Goal: Transaction & Acquisition: Complete application form

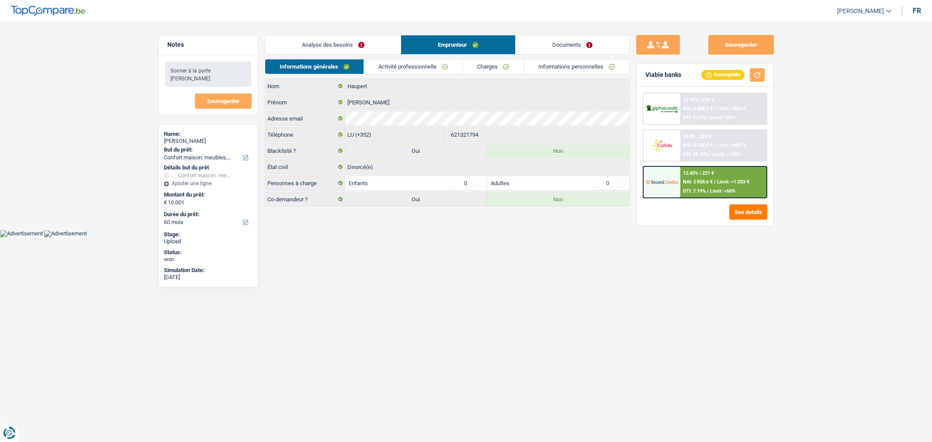
select select "household"
select select "60"
select select "352"
select select "divorced"
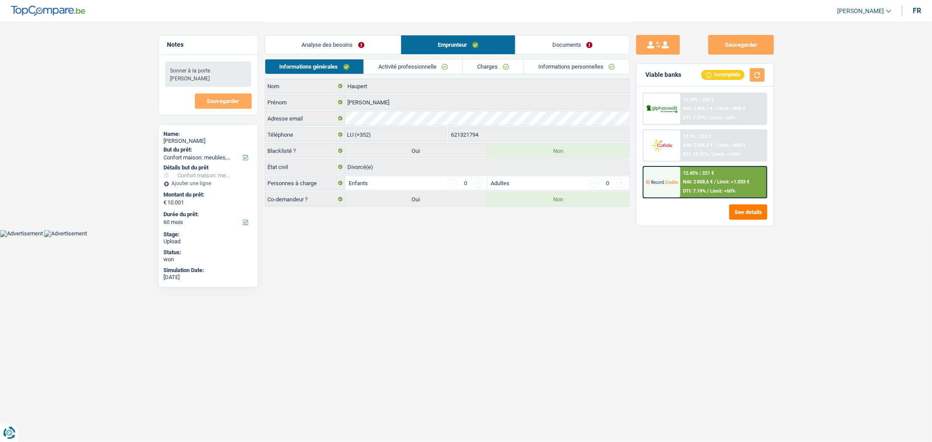
drag, startPoint x: 0, startPoint y: 0, endPoint x: 665, endPoint y: 265, distance: 715.8
click at [665, 265] on div "Sauvegarder Viable banks Incomplete 12.99% | 224 € NAI: 2 856,1 € / Limit: >850…" at bounding box center [705, 231] width 151 height 393
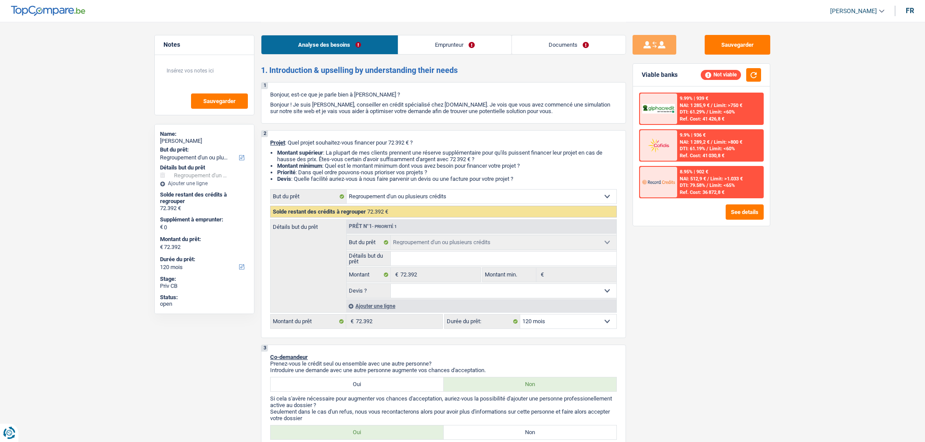
select select "refinancing"
select select "120"
select select "refinancing"
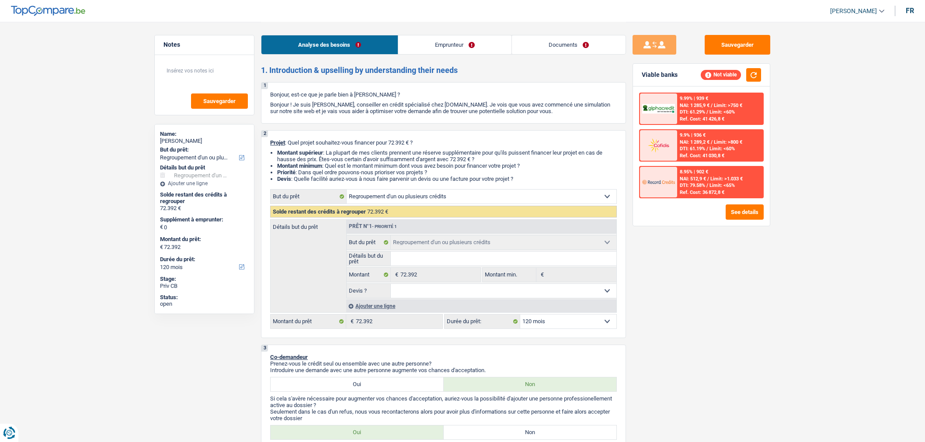
select select "120"
select select "publicEmployee"
select select "netSalary"
select select "mealVouchers"
select select "ownerWithMortgage"
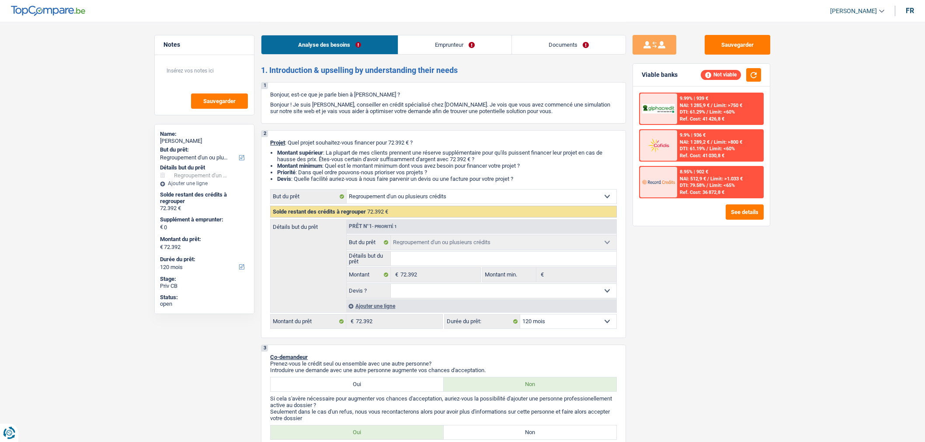
select select "mortgage"
select select "180"
select select "creditConsolidation"
select select "120"
select select "refinancing"
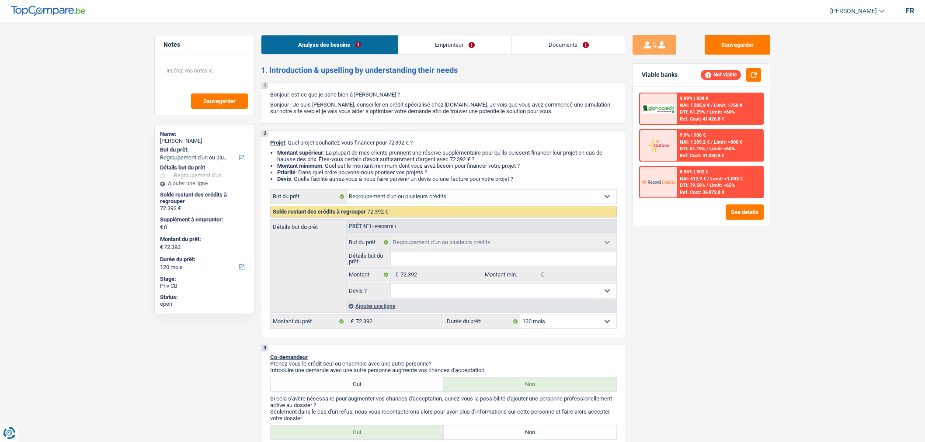
select select "refinancing"
select select "120"
click at [459, 42] on link "Emprunteur" at bounding box center [454, 44] width 113 height 19
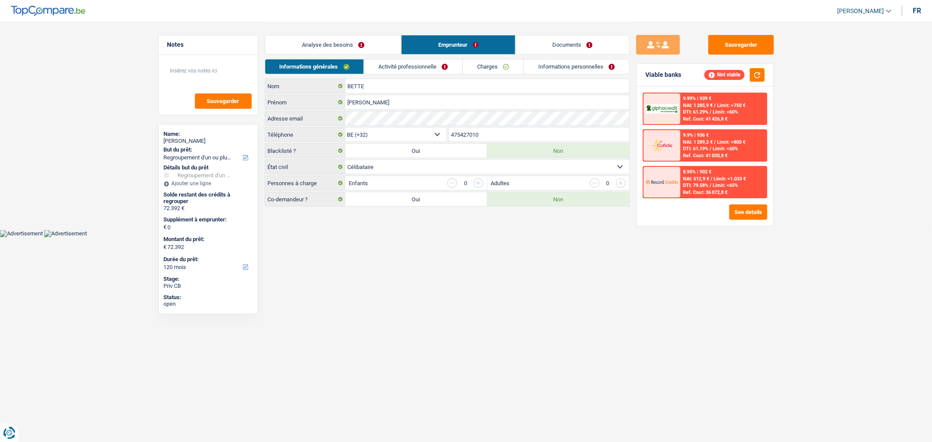
click at [546, 38] on link "Documents" at bounding box center [573, 44] width 114 height 19
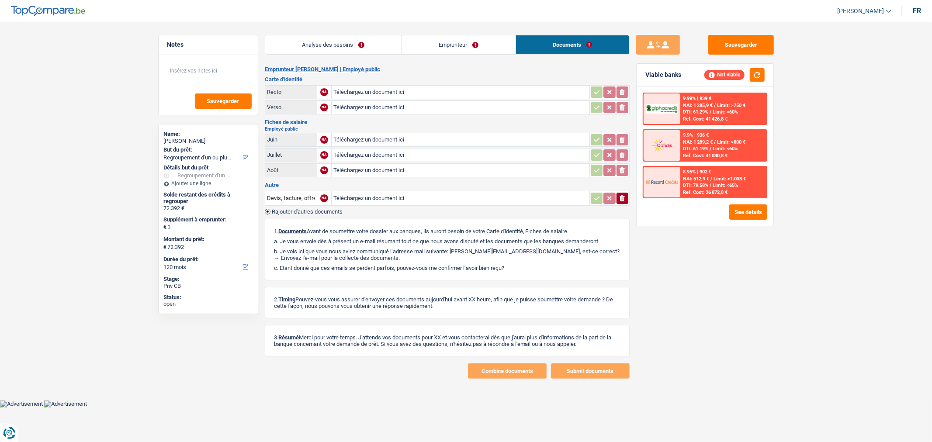
click at [387, 35] on link "Analyse des besoins" at bounding box center [333, 44] width 136 height 19
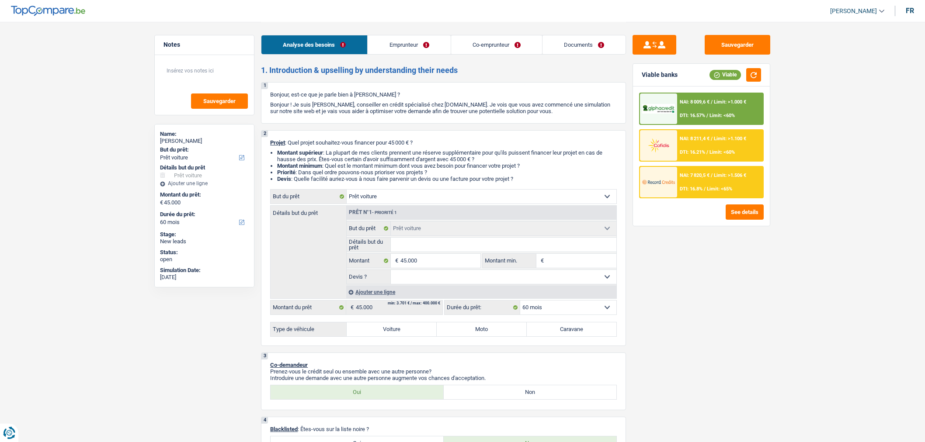
select select "car"
select select "60"
select select "car"
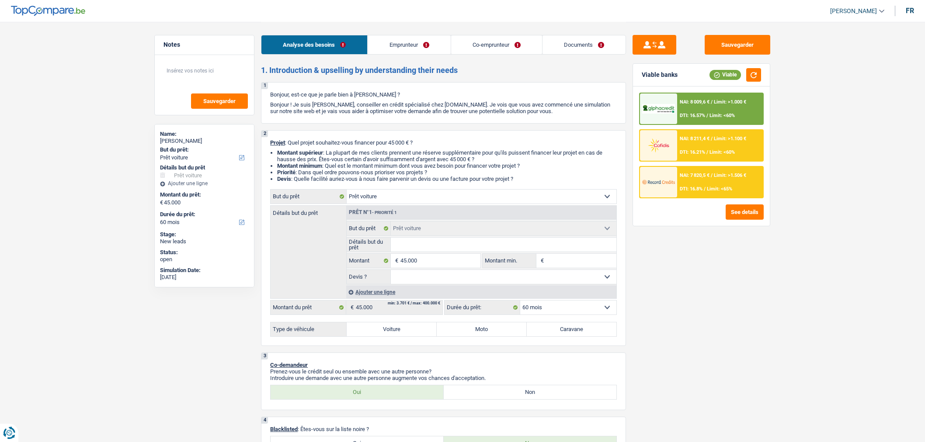
select select "60"
select select "publicEmployee"
select select "familyAllowances"
select select "netSalary"
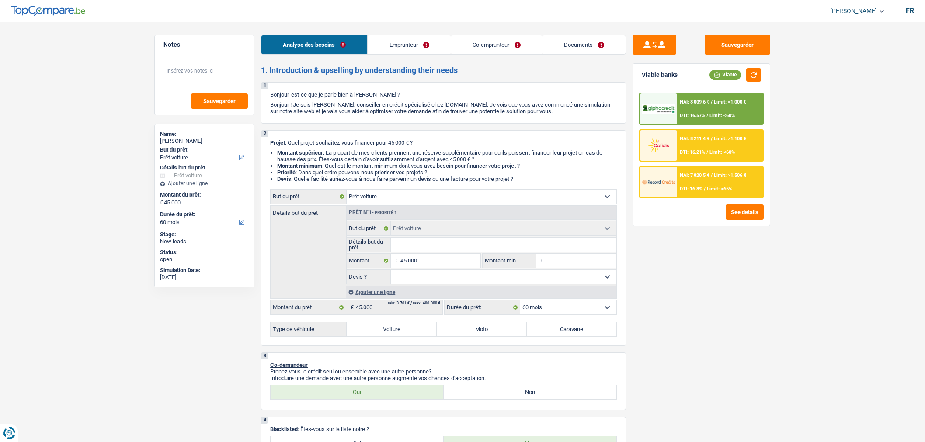
select select "parttimeSelfemployed"
select select "mealVouchers"
select select "netSalary"
select select "mealVouchers"
select select "ownerWithoutMortgage"
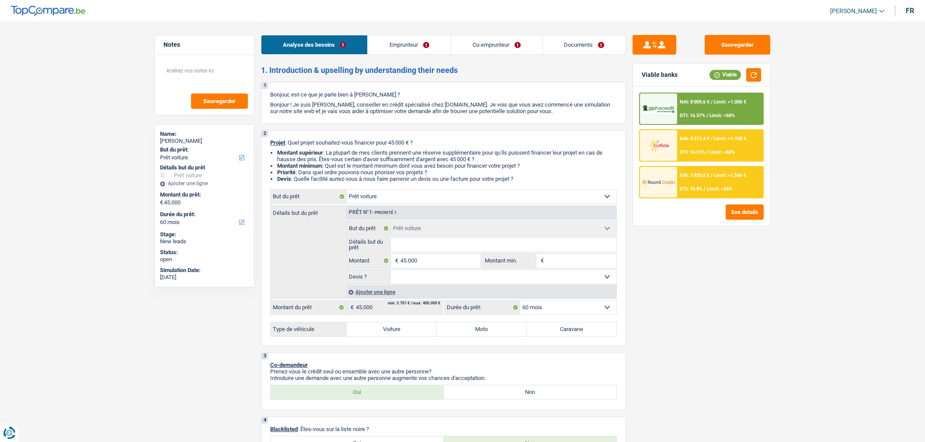
select select "renovationLoan"
select select "72"
select select "car"
select select "60"
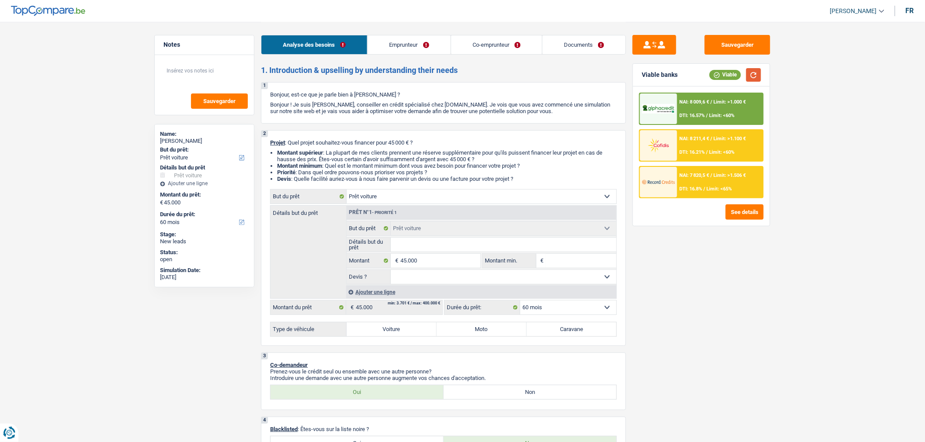
click at [754, 73] on button "button" at bounding box center [753, 75] width 15 height 14
click at [445, 250] on input "Détails but du prêt" at bounding box center [504, 245] width 226 height 14
click at [425, 281] on select "Oui Non Non répondu Sélectionner une option" at bounding box center [504, 277] width 226 height 14
select select "yes"
click at [391, 272] on select "Oui Non Non répondu Sélectionner une option" at bounding box center [504, 277] width 226 height 14
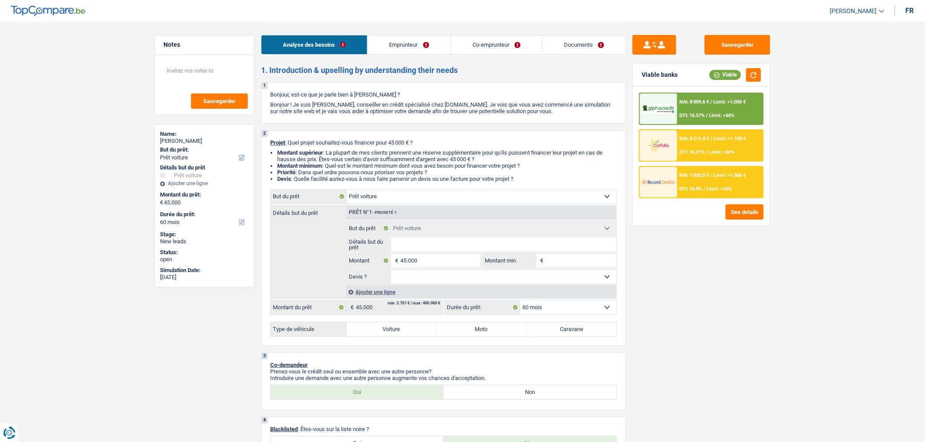
select select "yes"
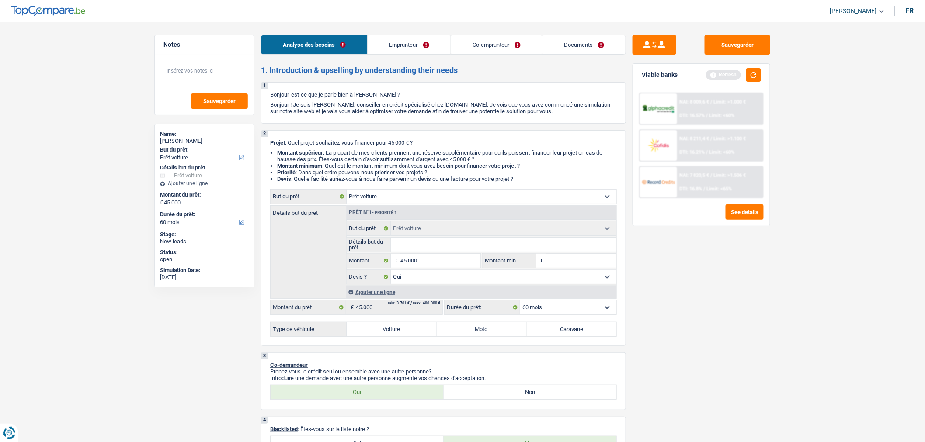
click at [445, 248] on input "Détails but du prêt" at bounding box center [504, 245] width 226 height 14
click at [395, 329] on label "Voiture" at bounding box center [392, 330] width 90 height 14
click at [395, 329] on input "Voiture" at bounding box center [392, 330] width 90 height 14
radio input "true"
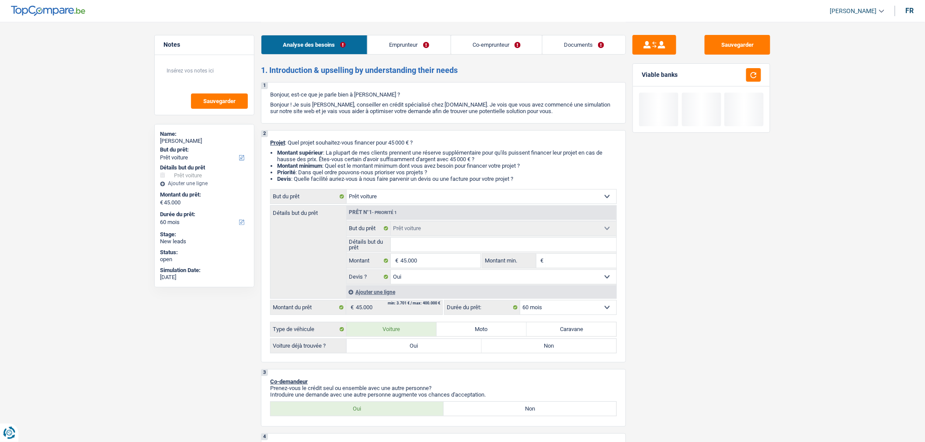
click at [409, 246] on input "Détails but du prêt" at bounding box center [504, 245] width 226 height 14
type input "M"
type input "Ma"
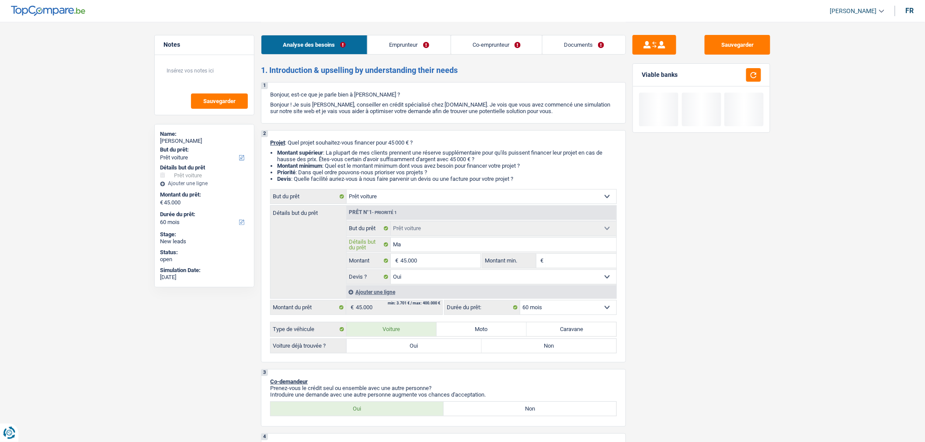
type input "Mas"
type input "Mase"
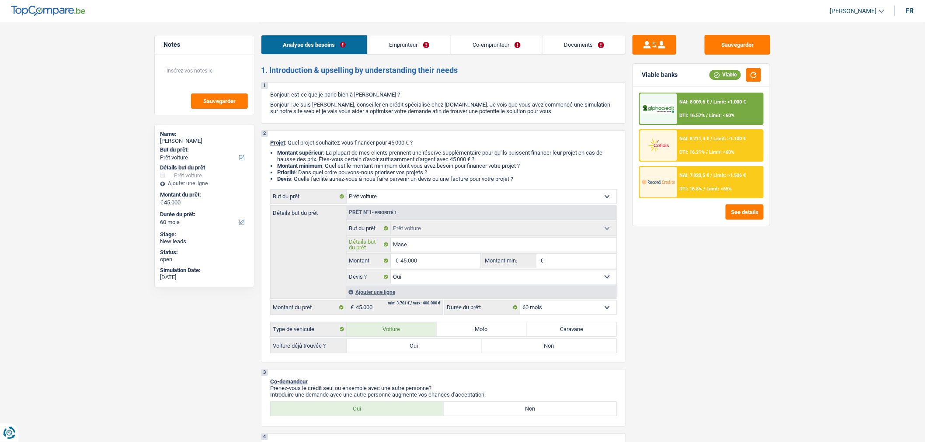
type input "Maser"
type input "Masera"
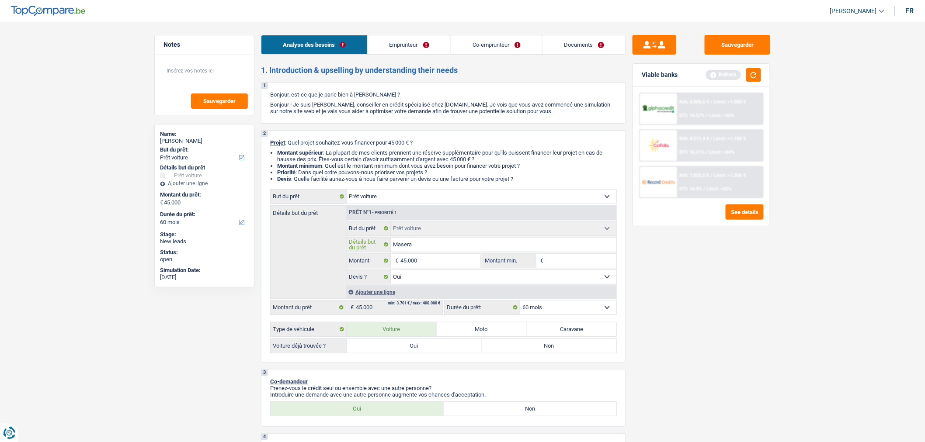
type input "Maserat"
type input "Maserati"
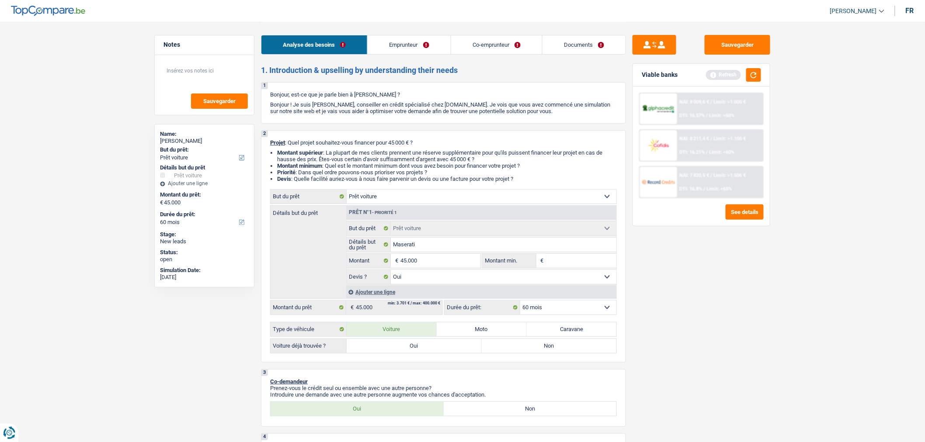
click at [467, 349] on label "Oui" at bounding box center [414, 346] width 135 height 14
click at [467, 349] on input "Oui" at bounding box center [414, 346] width 135 height 14
radio input "true"
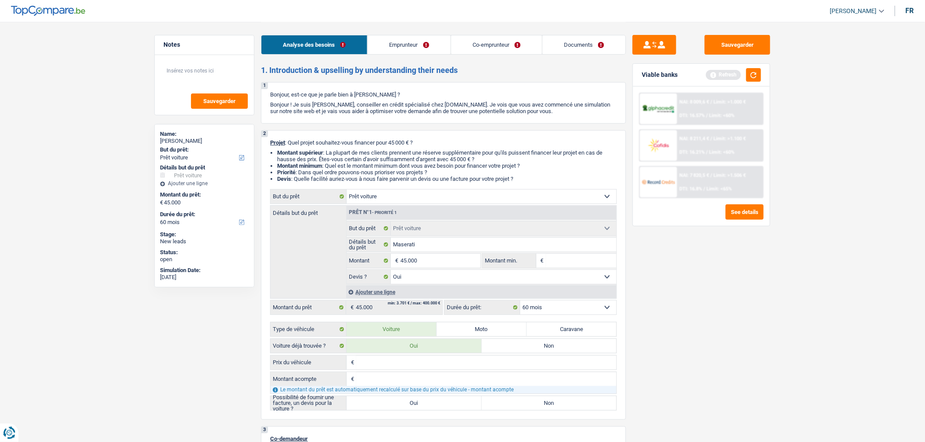
click at [502, 368] on input "Prix du véhicule" at bounding box center [486, 363] width 260 height 14
type input "0"
drag, startPoint x: 501, startPoint y: 382, endPoint x: 506, endPoint y: 383, distance: 5.3
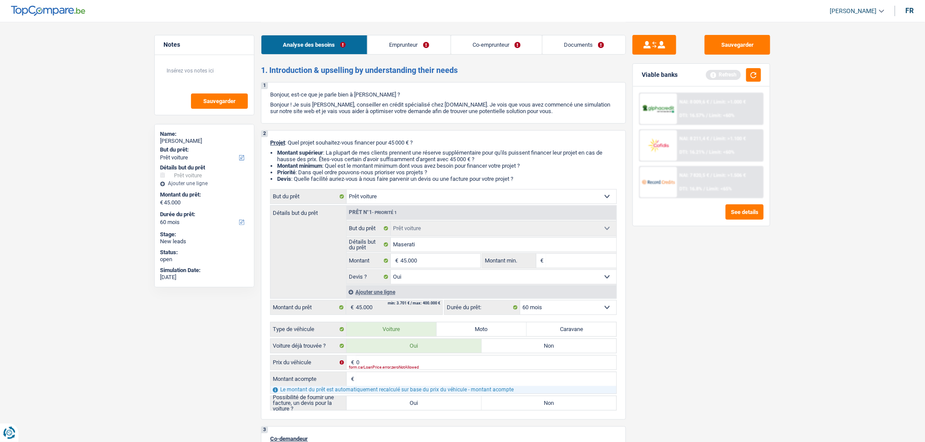
click at [506, 383] on input "Montant acompte" at bounding box center [486, 379] width 260 height 14
type input "0"
click at [445, 407] on label "Oui" at bounding box center [414, 403] width 135 height 14
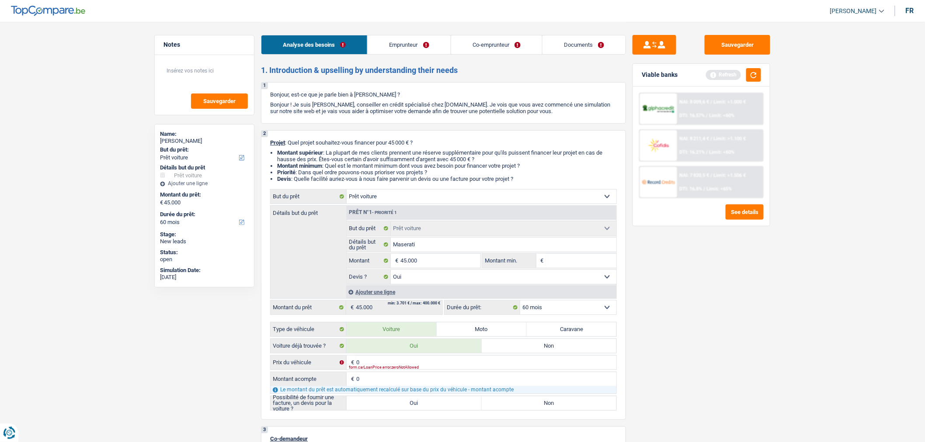
click at [445, 407] on input "Oui" at bounding box center [414, 403] width 135 height 14
radio input "true"
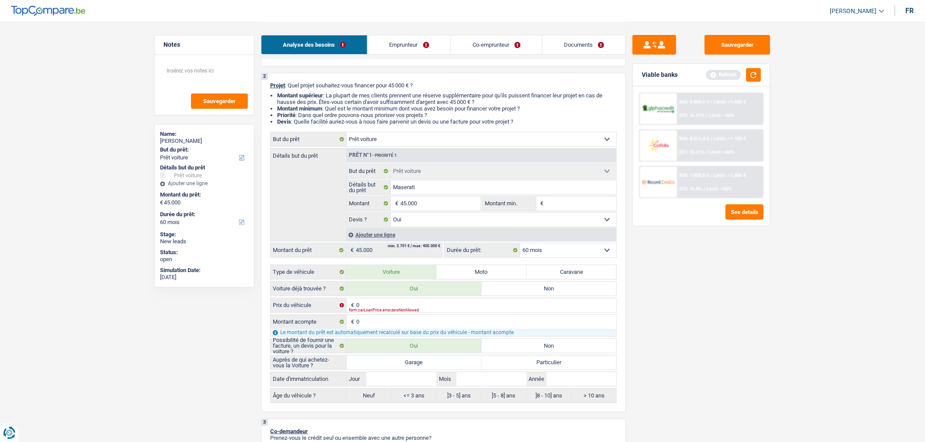
scroll to position [58, 0]
click at [453, 365] on label "Garage" at bounding box center [414, 362] width 135 height 14
click at [453, 365] on input "Garage" at bounding box center [414, 362] width 135 height 14
radio input "true"
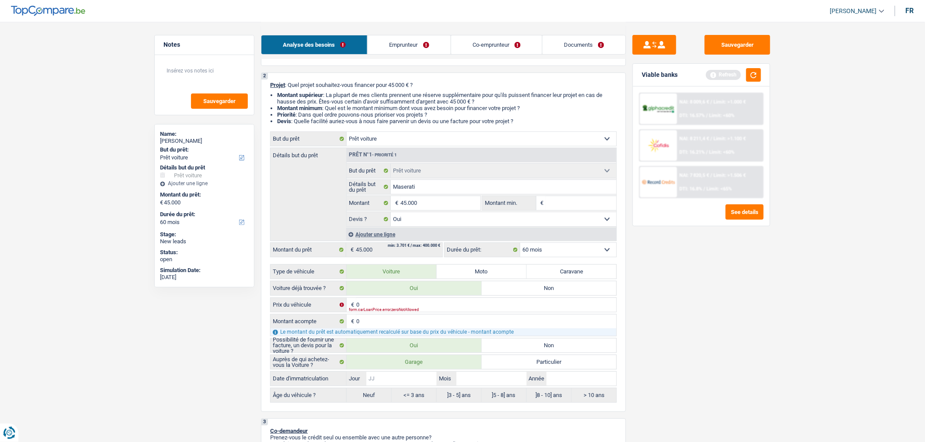
click at [421, 380] on input "Jour" at bounding box center [401, 379] width 70 height 14
click at [565, 386] on input "Année" at bounding box center [581, 379] width 70 height 14
click at [757, 76] on button "button" at bounding box center [753, 75] width 15 height 14
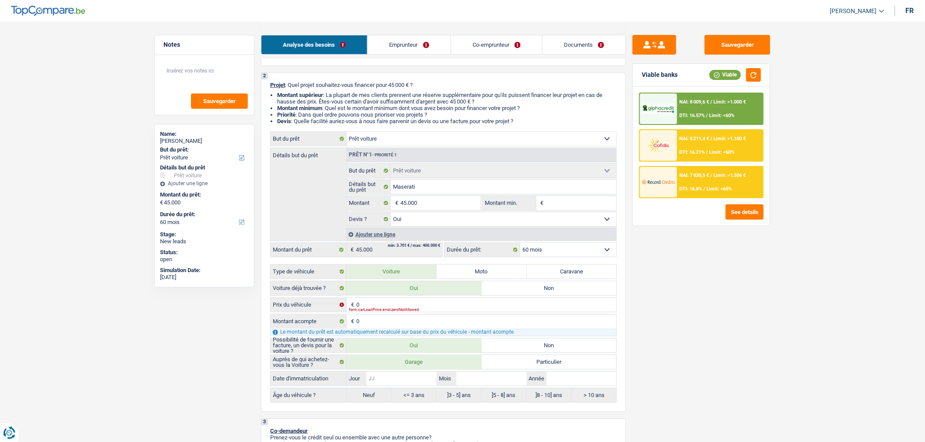
click at [419, 386] on input "Jour" at bounding box center [401, 379] width 70 height 14
type input "0"
type input "01"
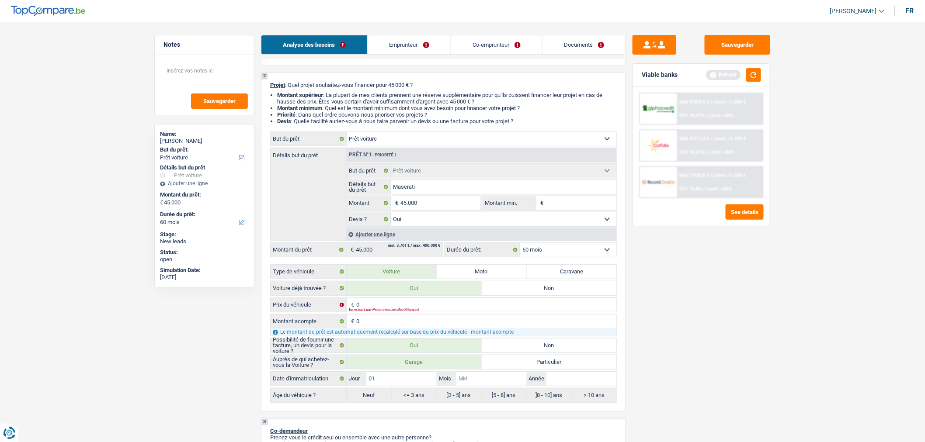
type input "0"
type input "01"
type input "2"
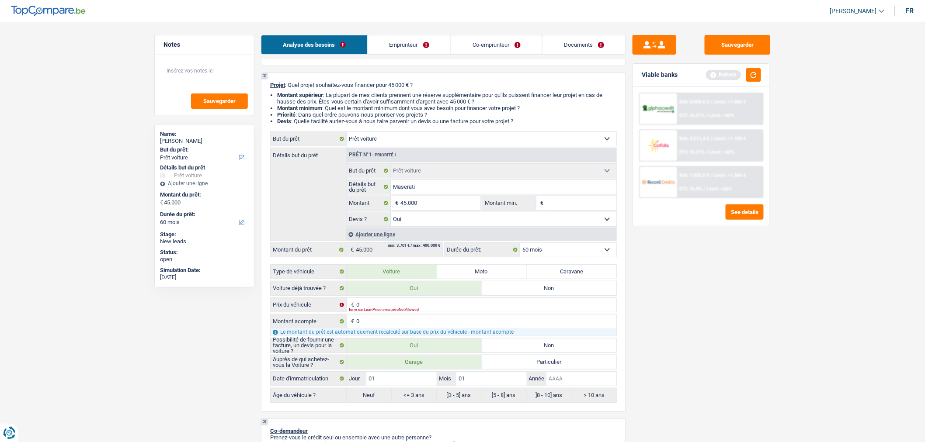
type input "2"
type input "20"
type input "201"
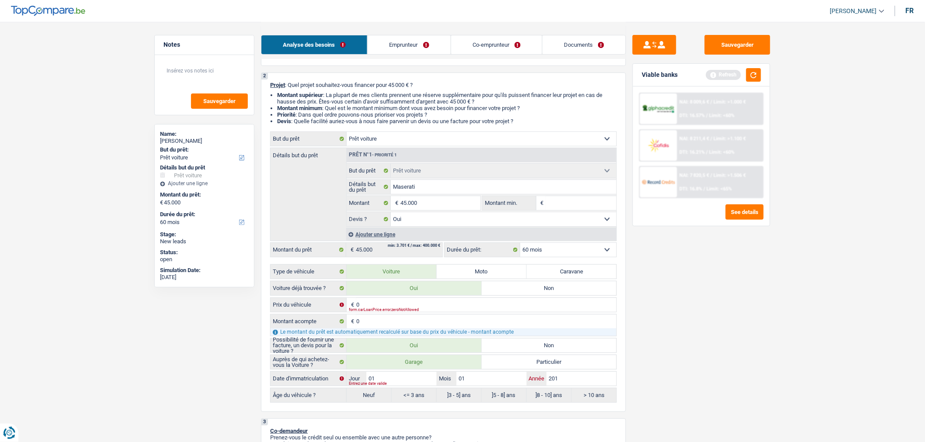
type input "2014"
radio input "false"
radio input "true"
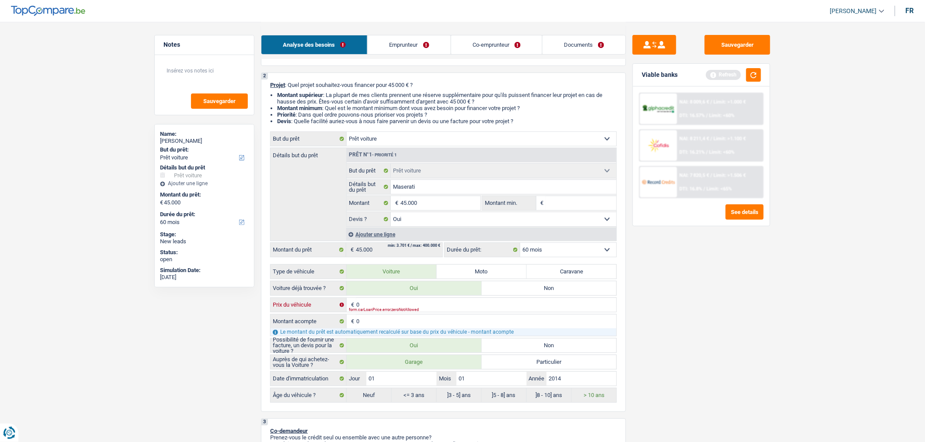
click at [560, 304] on input "0" at bounding box center [486, 305] width 260 height 14
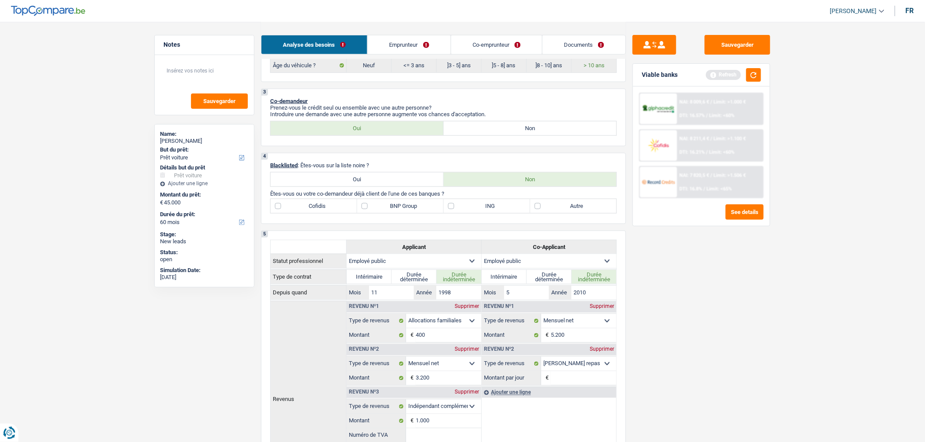
scroll to position [388, 0]
click at [755, 75] on button "button" at bounding box center [753, 75] width 15 height 14
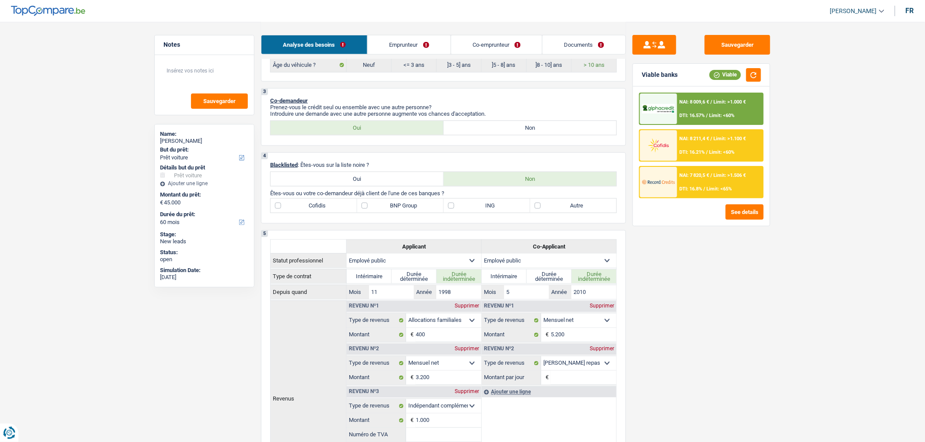
click at [563, 211] on label "Autre" at bounding box center [573, 206] width 87 height 14
click at [563, 211] on input "Autre" at bounding box center [573, 206] width 87 height 14
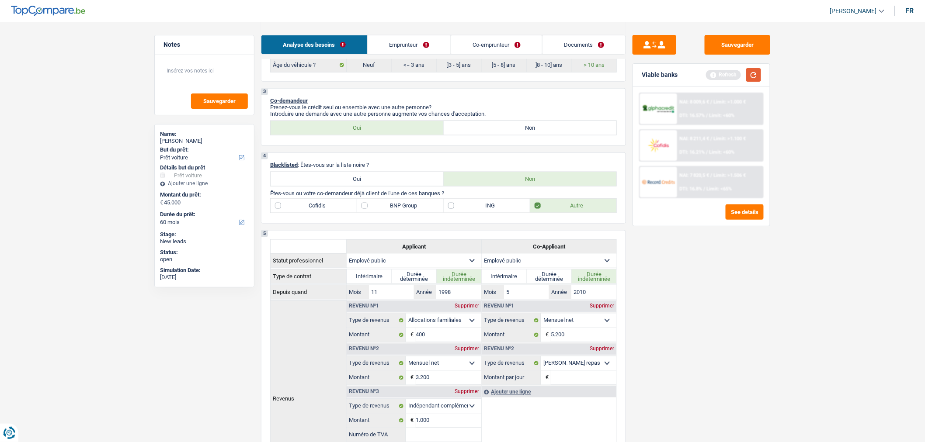
click at [752, 78] on button "button" at bounding box center [753, 75] width 15 height 14
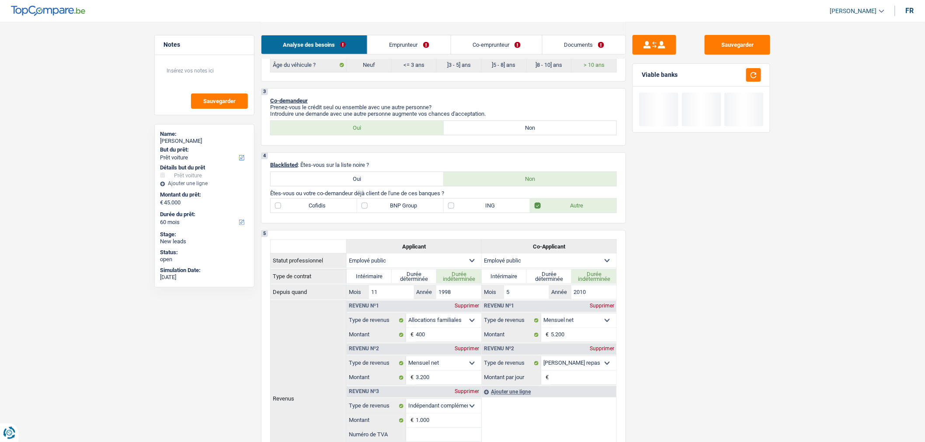
click at [539, 213] on label "Autre" at bounding box center [573, 206] width 87 height 14
click at [539, 213] on input "Autre" at bounding box center [573, 206] width 87 height 14
checkbox input "false"
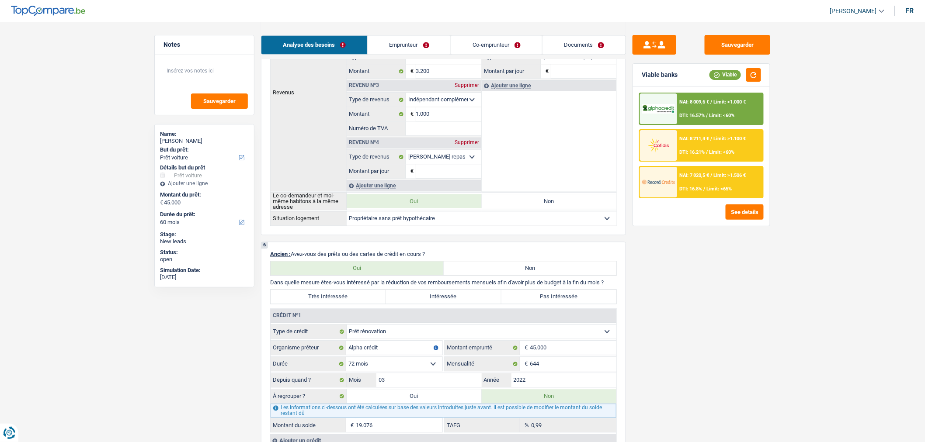
scroll to position [918, 0]
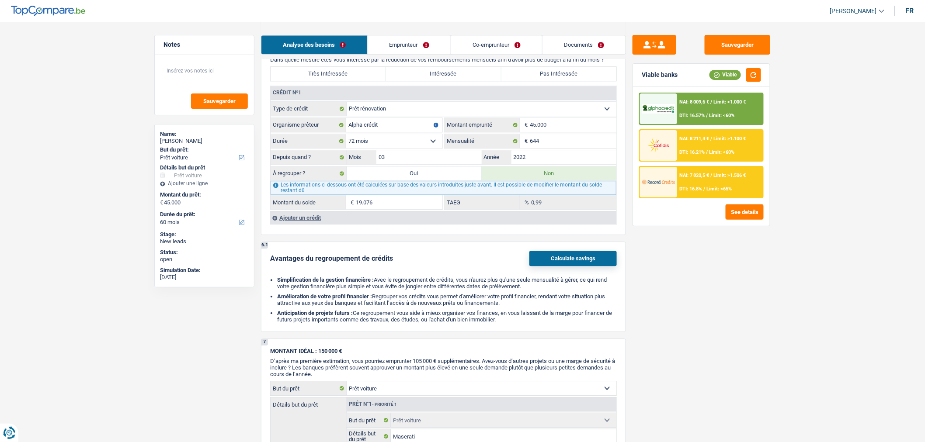
click at [304, 224] on div "Ajouter un crédit" at bounding box center [443, 217] width 346 height 13
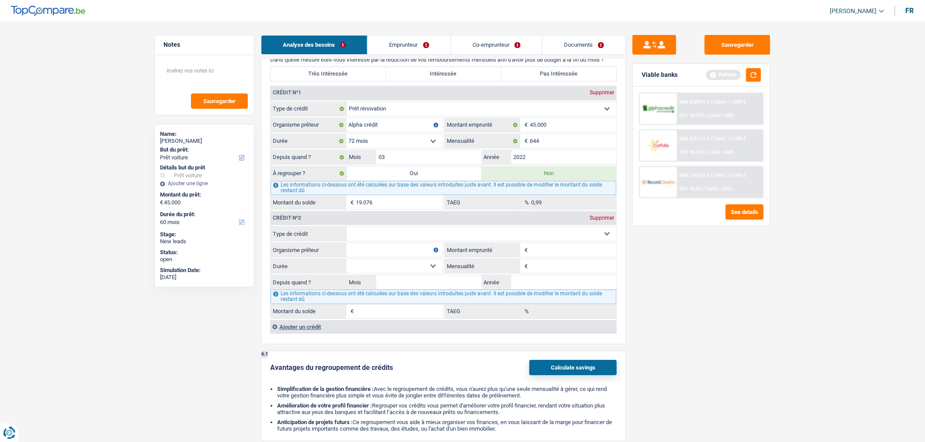
click at [404, 240] on select "Carte ou ouverture de crédit Prêt hypothécaire Vente à tempérament Prêt à tempé…" at bounding box center [482, 234] width 270 height 14
select select "carLoan"
type input "0"
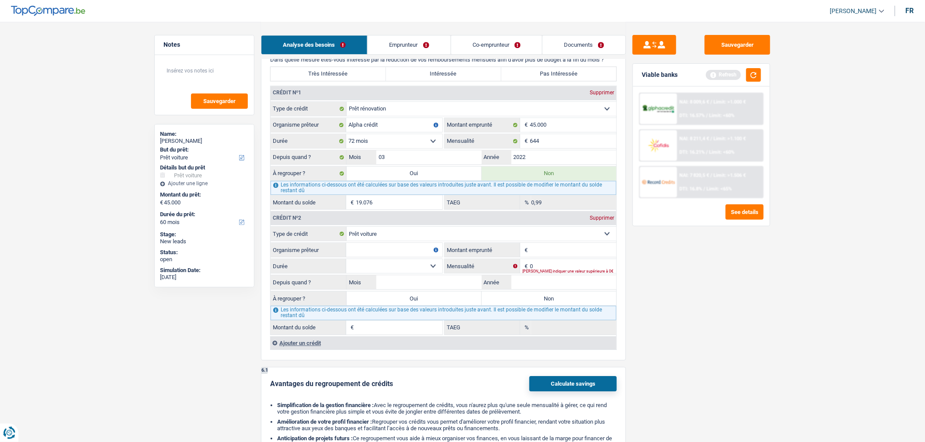
click at [409, 257] on input "Organisme prêteur" at bounding box center [394, 250] width 96 height 14
type input "Cetelem"
click at [543, 257] on input "Montant emprunté" at bounding box center [573, 250] width 87 height 14
click at [546, 273] on input "0" at bounding box center [573, 266] width 87 height 14
type input "276"
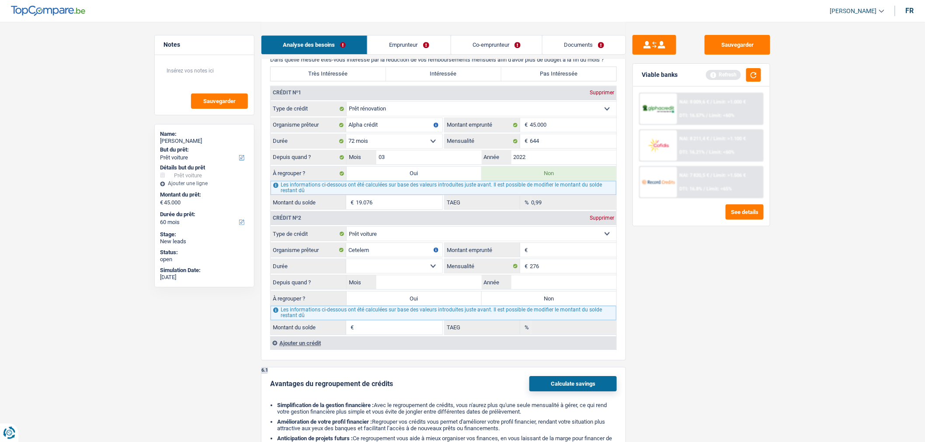
click at [407, 272] on select "12 mois 18 mois 24 mois Sélectionner une option" at bounding box center [394, 266] width 96 height 14
click at [545, 257] on input "Montant emprunté" at bounding box center [573, 250] width 87 height 14
click at [550, 257] on input "Montant emprunté" at bounding box center [573, 250] width 87 height 14
type input "25.570"
click at [434, 271] on select "12 mois 18 mois 24 mois 30 mois 36 mois 42 mois 48 mois 60 mois 72 mois 84 mois…" at bounding box center [394, 266] width 96 height 14
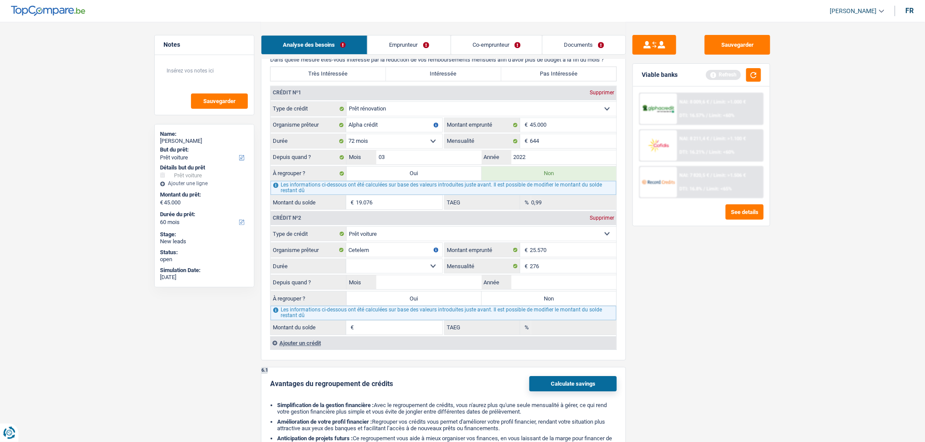
select select "120"
click at [346, 267] on select "12 mois 18 mois 24 mois 30 mois 36 mois 42 mois 48 mois 60 mois 72 mois 84 mois…" at bounding box center [394, 266] width 96 height 14
click at [554, 289] on input "Année" at bounding box center [563, 282] width 105 height 14
click at [520, 289] on input "2032" at bounding box center [563, 282] width 105 height 14
click at [532, 288] on input "2032" at bounding box center [563, 282] width 105 height 14
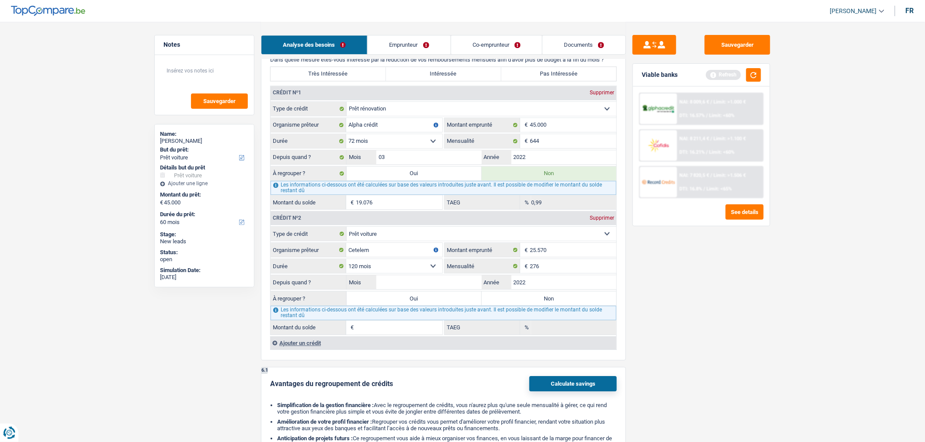
type input "2022"
click at [457, 289] on input "Mois" at bounding box center [428, 282] width 105 height 14
type input "06"
type input "18.711"
type input "5,52"
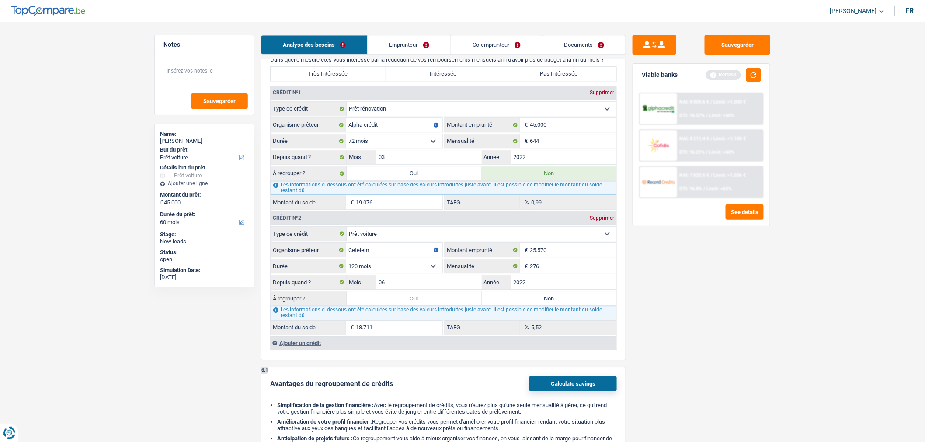
click at [523, 304] on label "Non" at bounding box center [549, 299] width 135 height 14
click at [523, 304] on input "Non" at bounding box center [549, 299] width 135 height 14
radio input "true"
click at [753, 80] on button "button" at bounding box center [753, 75] width 15 height 14
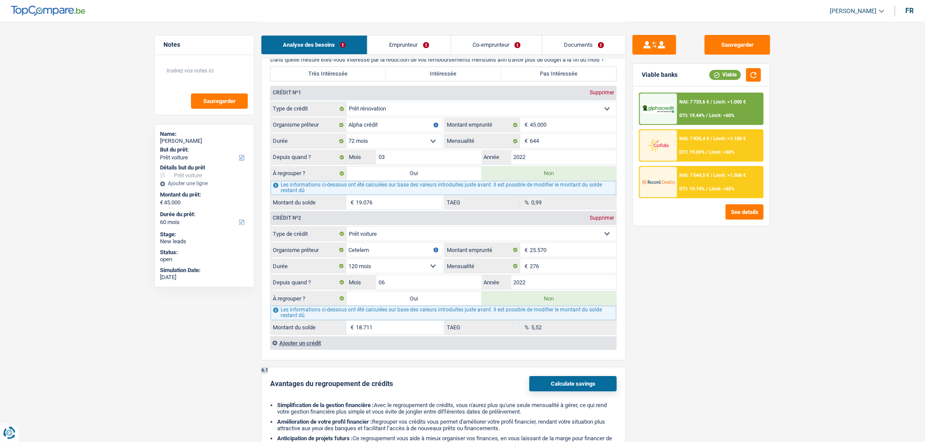
click at [321, 350] on div "Ajouter un crédit" at bounding box center [443, 343] width 346 height 13
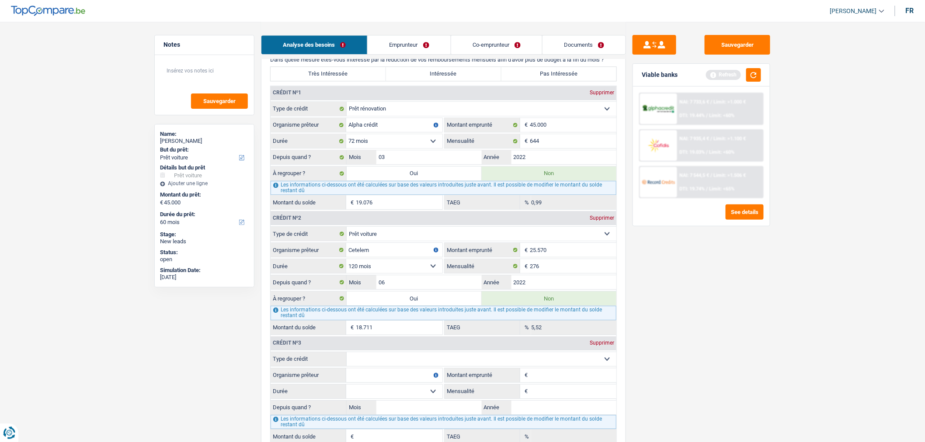
click at [399, 363] on select "Carte ou ouverture de crédit Prêt hypothécaire Vente à tempérament Prêt à tempé…" at bounding box center [482, 359] width 270 height 14
select select "personalLoan"
type input "0"
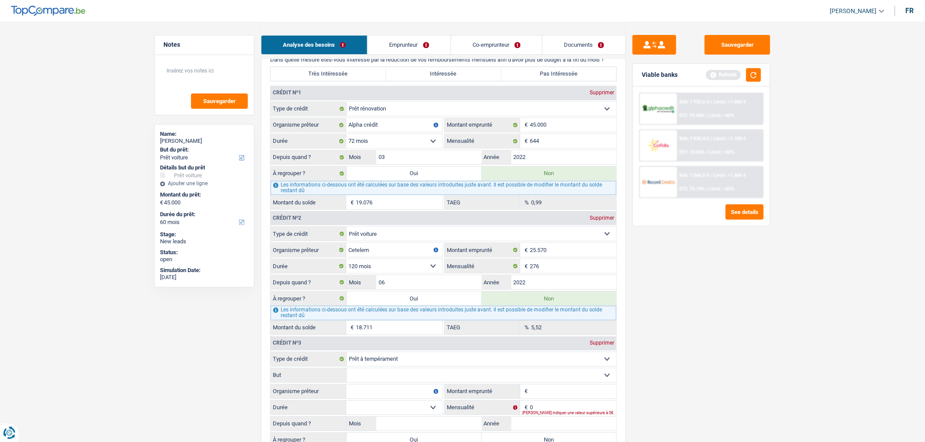
click at [410, 273] on select "12 mois 18 mois 24 mois 30 mois 36 mois 42 mois 48 mois 60 mois 72 mois 84 mois…" at bounding box center [394, 266] width 96 height 14
select select "60"
click at [346, 267] on select "12 mois 18 mois 24 mois 30 mois 36 mois 42 mois 48 mois 60 mois 72 mois 84 mois…" at bounding box center [394, 266] width 96 height 14
type input "6.737"
type input "0,00"
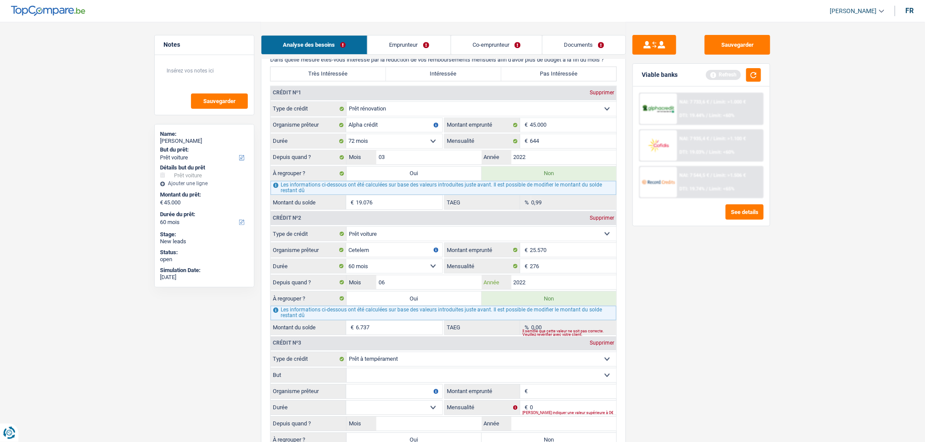
click at [544, 289] on input "2022" at bounding box center [563, 282] width 105 height 14
type input "2021"
type input "2.658"
click at [457, 289] on input "06" at bounding box center [428, 282] width 105 height 14
type input "03"
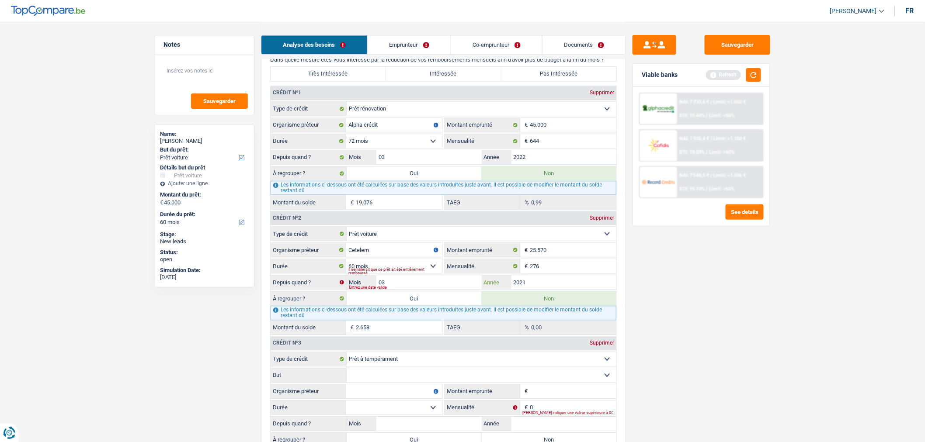
type input "1.736"
click at [549, 273] on input "276" at bounding box center [573, 266] width 87 height 14
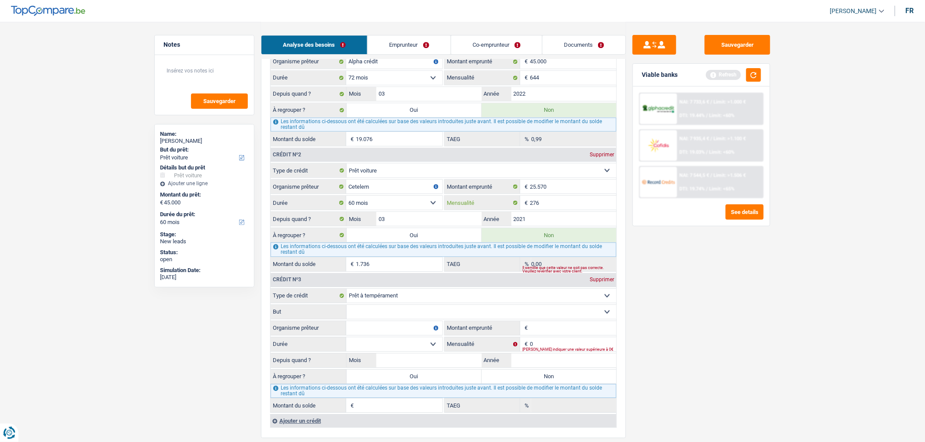
scroll to position [982, 0]
click at [541, 315] on select "Confort maison: meubles, textile, peinture, électroménager, outillage non-profe…" at bounding box center [482, 312] width 270 height 14
select select "other"
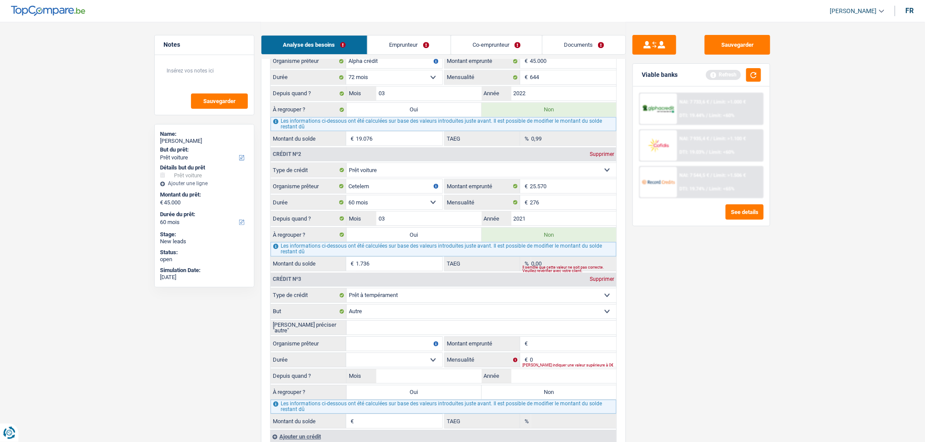
click at [431, 335] on input "Veuillez préciser "autre"" at bounding box center [482, 328] width 270 height 14
type input "Prêt panneau solaire"
click at [423, 346] on input "Organisme prêteur" at bounding box center [394, 344] width 96 height 14
type input "Cetelem"
click at [583, 351] on input "Montant emprunté" at bounding box center [573, 344] width 87 height 14
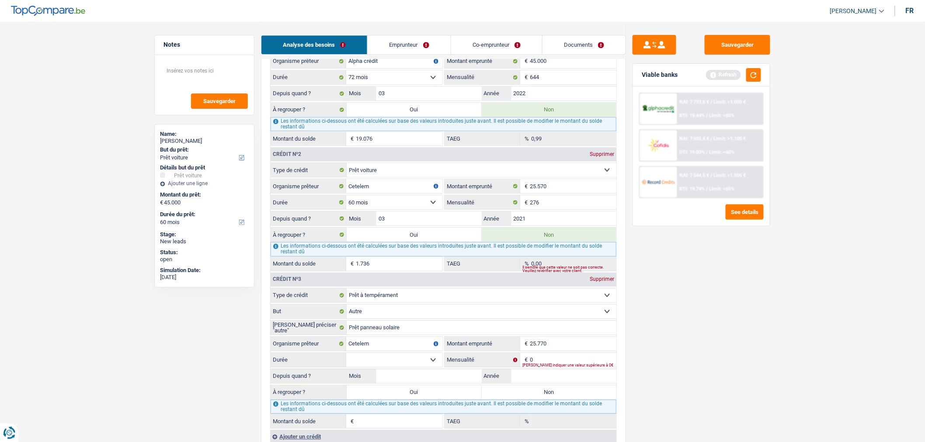
type input "25.770"
click at [434, 367] on select "12 mois 18 mois 24 mois 30 mois 36 mois 42 mois 48 mois 60 mois 72 mois 84 mois…" at bounding box center [394, 360] width 96 height 14
select select "120"
click at [346, 361] on select "12 mois 18 mois 24 mois 30 mois 36 mois 42 mois 48 mois 60 mois 72 mois 84 mois…" at bounding box center [394, 360] width 96 height 14
click at [548, 365] on input "0" at bounding box center [573, 360] width 87 height 14
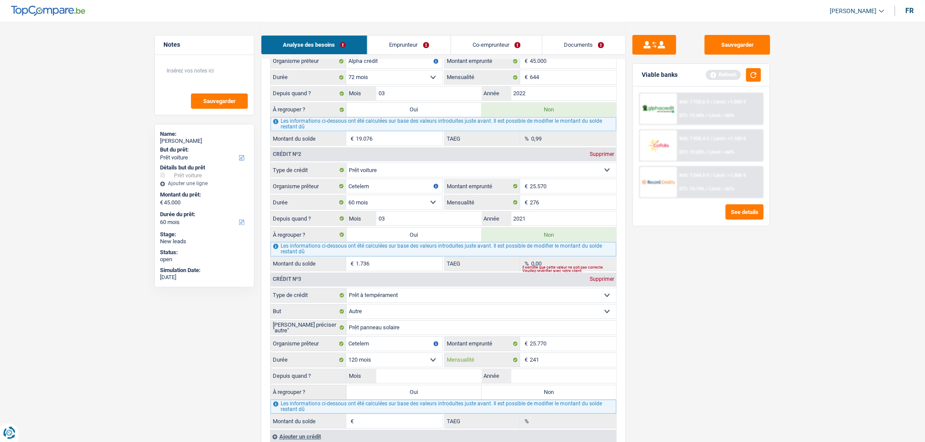
type input "241"
click at [439, 382] on input "Mois" at bounding box center [428, 376] width 105 height 14
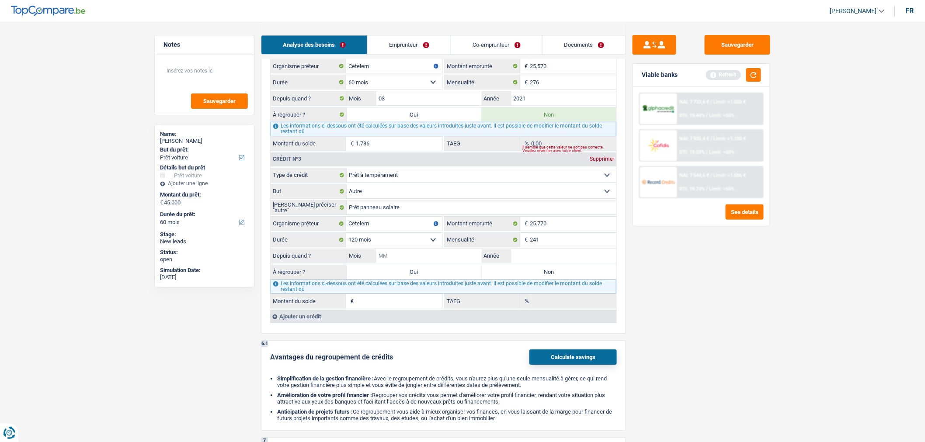
scroll to position [1106, 0]
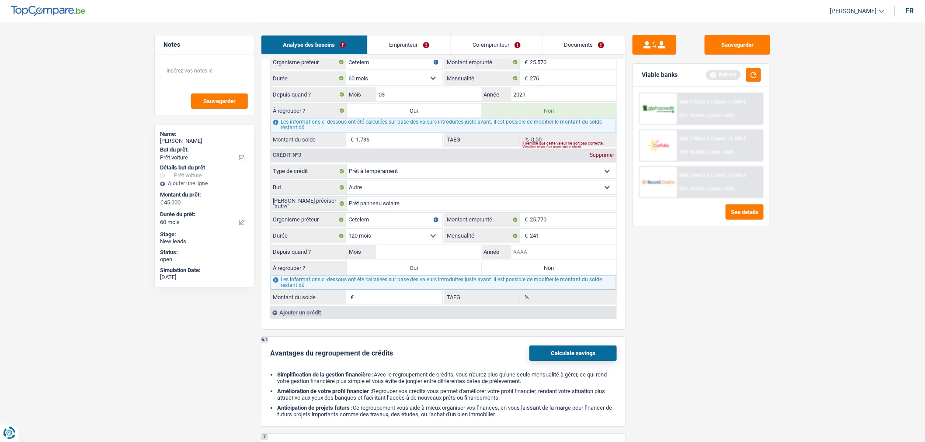
click at [539, 257] on input "Année" at bounding box center [563, 252] width 105 height 14
type input "2022"
click at [461, 254] on input "Mois" at bounding box center [428, 252] width 105 height 14
type input "07"
type input "18.250"
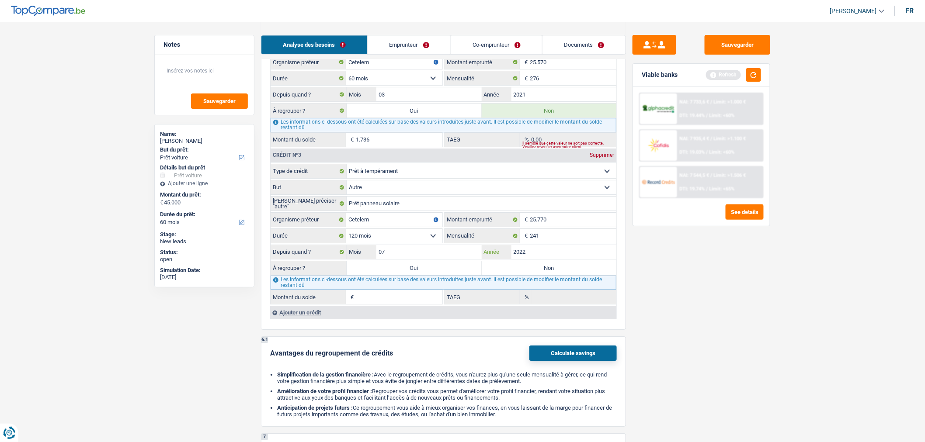
type input "2,36"
click at [539, 275] on label "Non" at bounding box center [549, 268] width 135 height 14
click at [539, 275] on input "Non" at bounding box center [549, 268] width 135 height 14
radio input "true"
click at [755, 70] on button "button" at bounding box center [753, 75] width 15 height 14
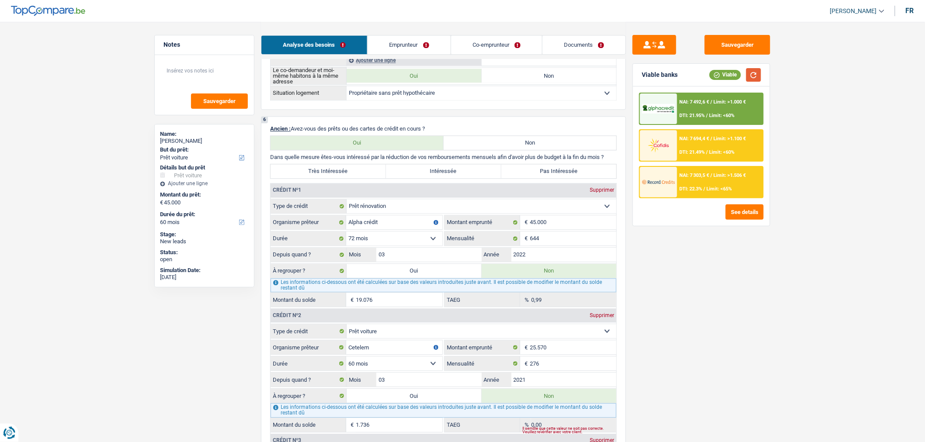
scroll to position [820, 0]
click at [552, 178] on label "Pas Intéressée" at bounding box center [558, 172] width 115 height 14
click at [552, 178] on input "Pas Intéressée" at bounding box center [558, 172] width 115 height 14
radio input "true"
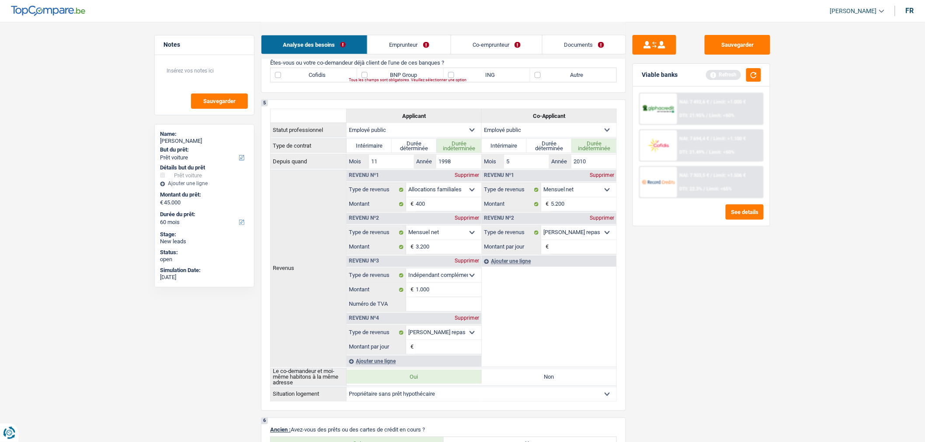
scroll to position [521, 0]
click at [466, 320] on div "Supprimer" at bounding box center [466, 316] width 29 height 5
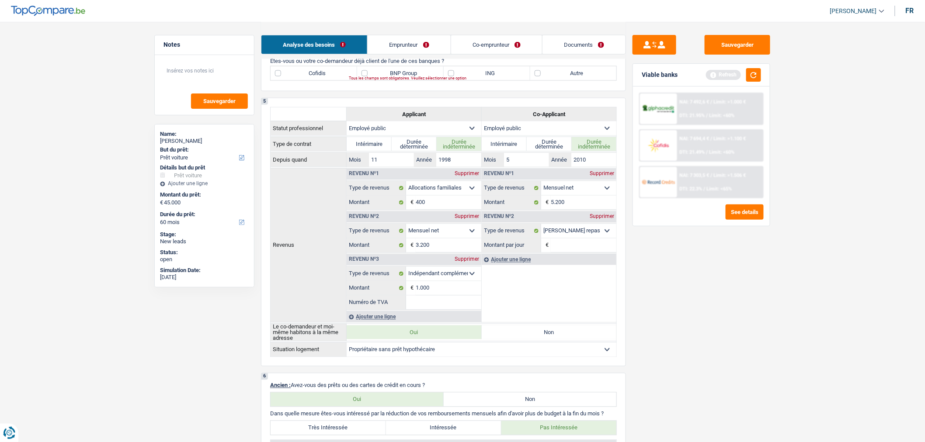
click at [450, 310] on input "Numéro de TVA" at bounding box center [443, 303] width 75 height 14
click at [417, 308] on input "Numéro de TVA" at bounding box center [443, 303] width 75 height 14
click at [221, 76] on textarea at bounding box center [204, 74] width 87 height 26
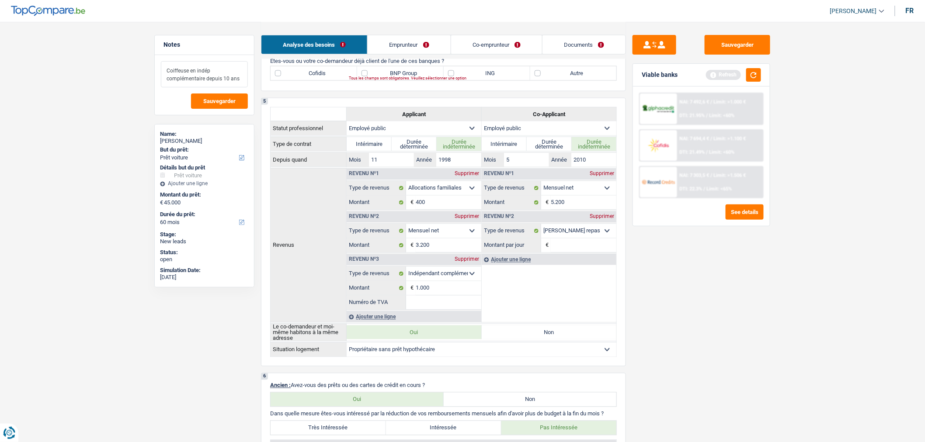
type textarea "Coiffeuse en indép complémentaire depuis 10 ans"
click at [436, 310] on input "Numéro de TVA" at bounding box center [443, 303] width 75 height 14
click at [754, 80] on button "button" at bounding box center [753, 75] width 15 height 14
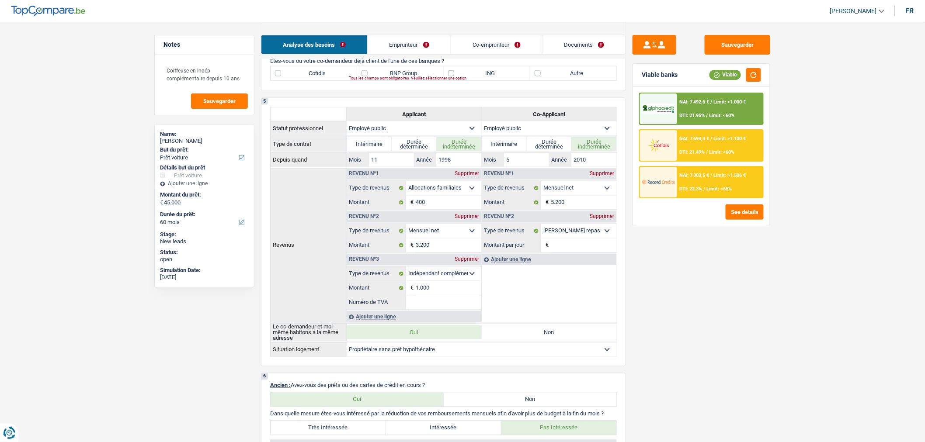
click at [453, 303] on input "Numéro de TVA" at bounding box center [443, 303] width 75 height 14
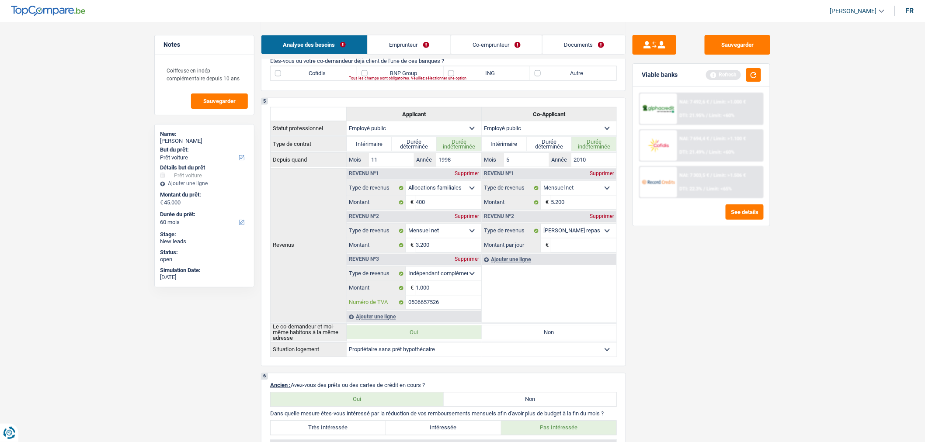
drag, startPoint x: 449, startPoint y: 309, endPoint x: 370, endPoint y: 302, distance: 79.8
click at [370, 302] on div "0506657526 Numéro de TVA" at bounding box center [414, 303] width 135 height 14
type input "0506657526"
click at [241, 76] on textarea "Coiffeuse en indép complémentaire depuis 10 ans" at bounding box center [204, 74] width 87 height 26
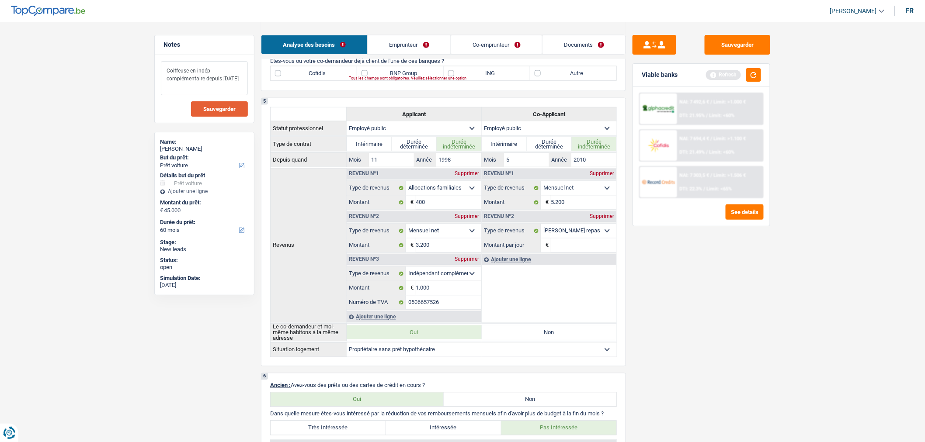
type textarea "Coiffeuse en indép complémentaire depuis 1 Janvier 2015"
click at [232, 108] on span "Sauvegarder" at bounding box center [219, 109] width 32 height 6
click at [756, 76] on button "button" at bounding box center [753, 75] width 15 height 14
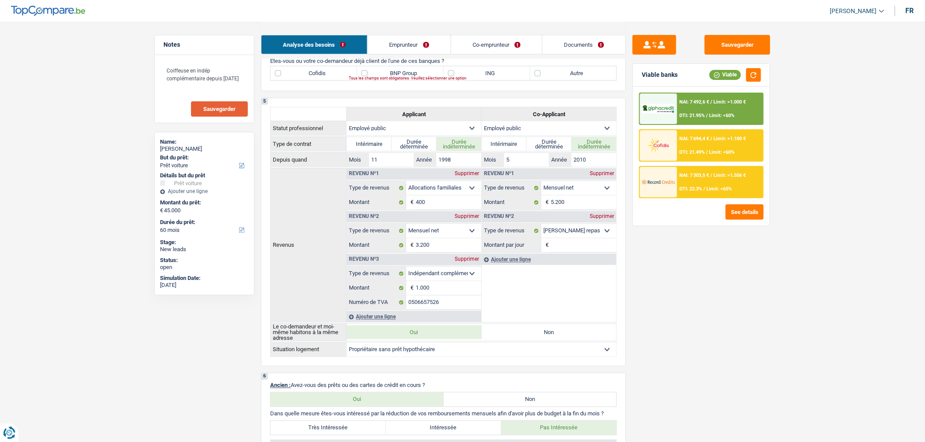
click at [610, 219] on div "Supprimer" at bounding box center [601, 216] width 29 height 5
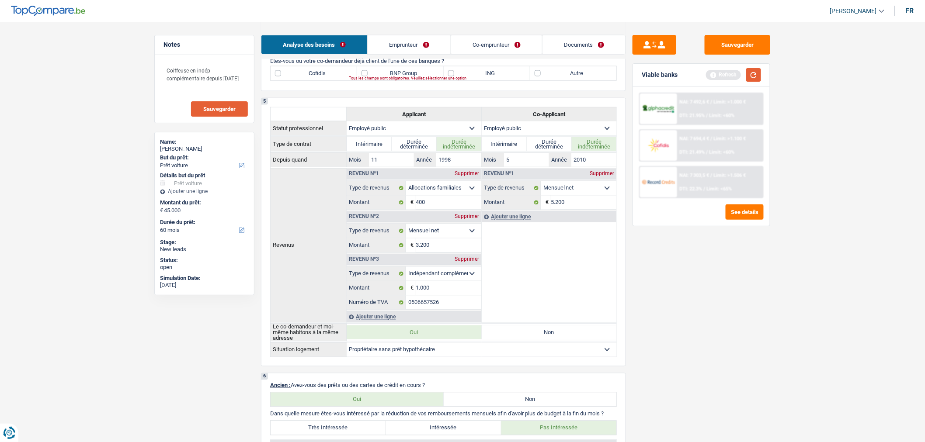
click at [751, 80] on button "button" at bounding box center [753, 75] width 15 height 14
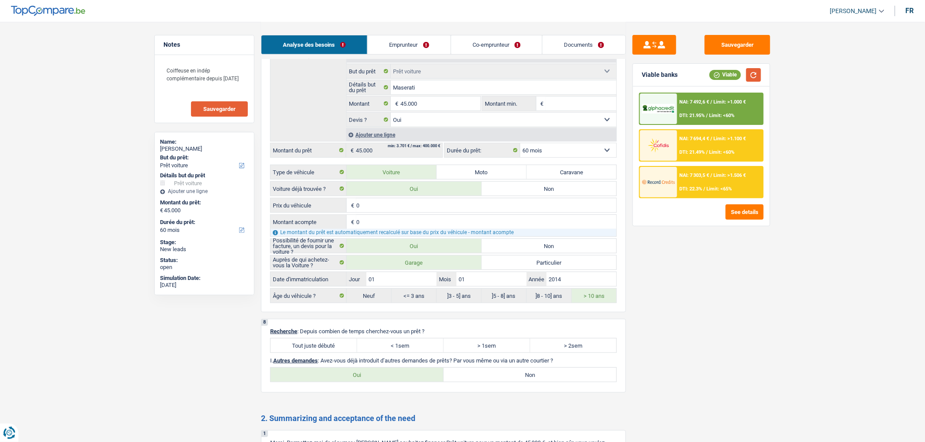
scroll to position [1684, 0]
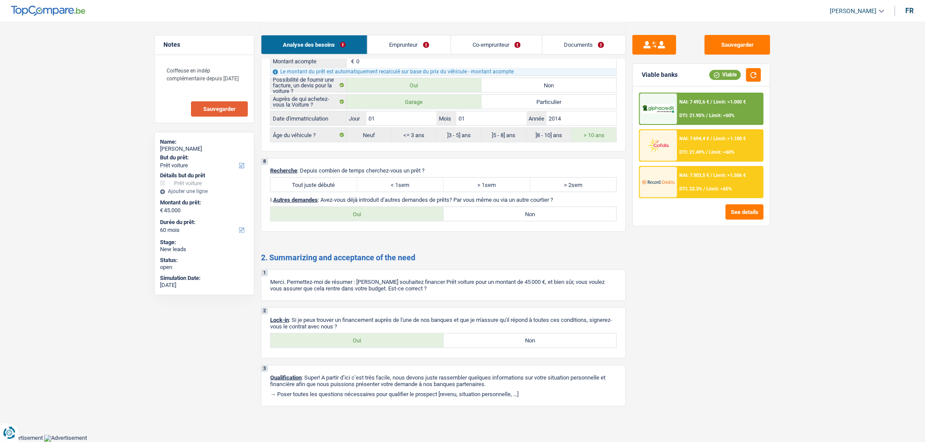
click at [337, 178] on label "Tout juste débuté" at bounding box center [314, 185] width 87 height 14
click at [337, 178] on input "Tout juste débuté" at bounding box center [314, 185] width 87 height 14
radio input "true"
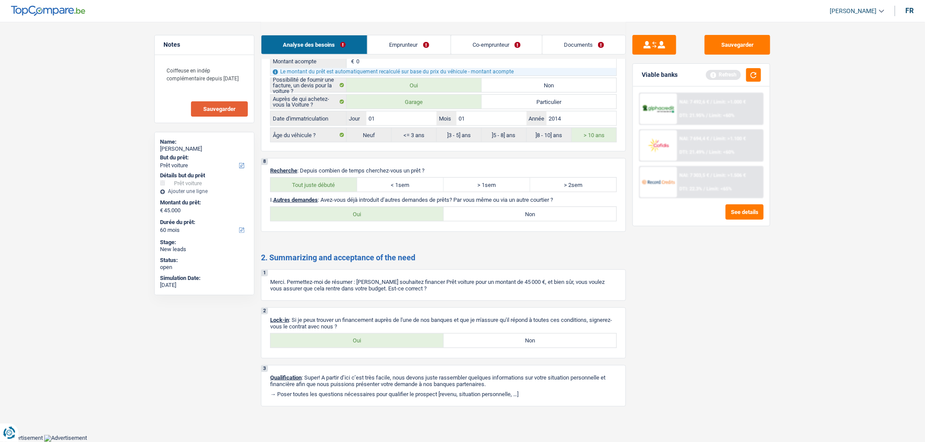
click at [498, 210] on label "Non" at bounding box center [530, 214] width 173 height 14
click at [498, 210] on input "Non" at bounding box center [530, 214] width 173 height 14
radio input "true"
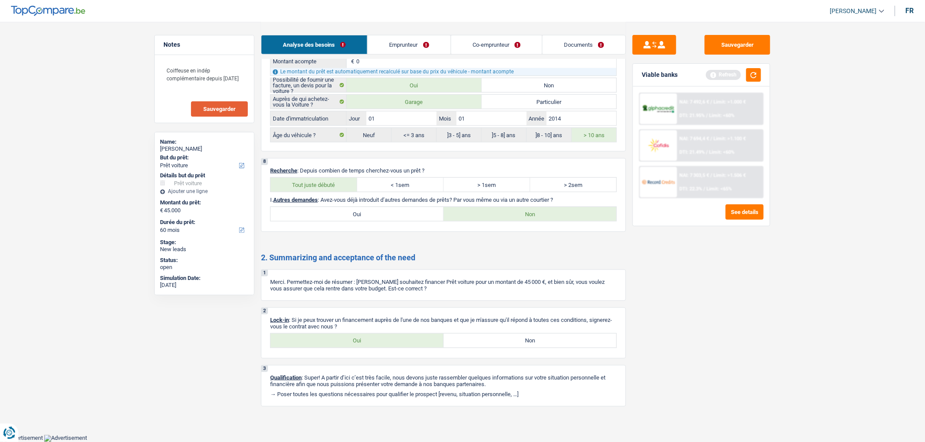
click at [430, 341] on label "Oui" at bounding box center [357, 341] width 173 height 14
click at [430, 341] on input "Oui" at bounding box center [357, 341] width 173 height 14
radio input "true"
click at [752, 79] on button "button" at bounding box center [753, 75] width 15 height 14
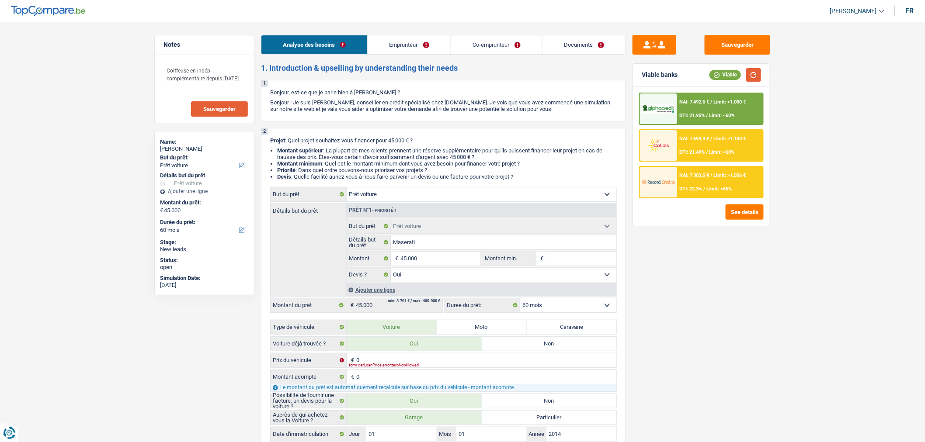
scroll to position [0, 0]
click at [402, 38] on link "Emprunteur" at bounding box center [409, 44] width 83 height 19
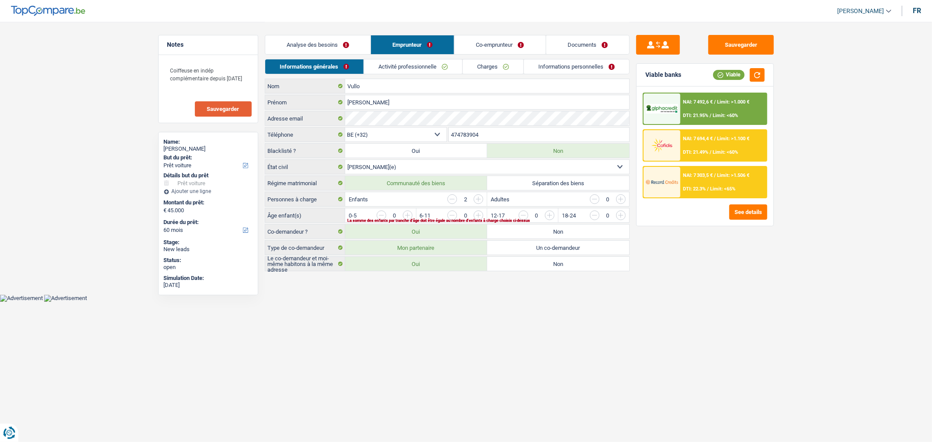
click at [622, 216] on input "button" at bounding box center [798, 218] width 364 height 14
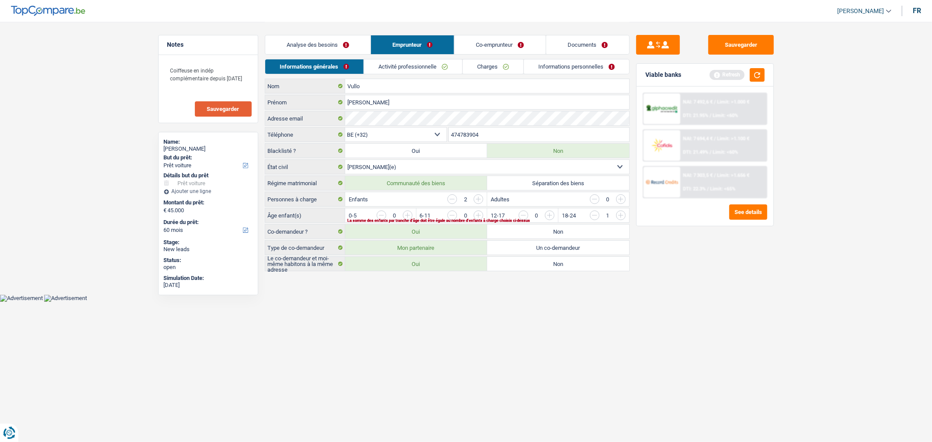
click at [543, 213] on input "button" at bounding box center [656, 218] width 364 height 14
click at [412, 66] on link "Activité professionnelle" at bounding box center [413, 66] width 98 height 14
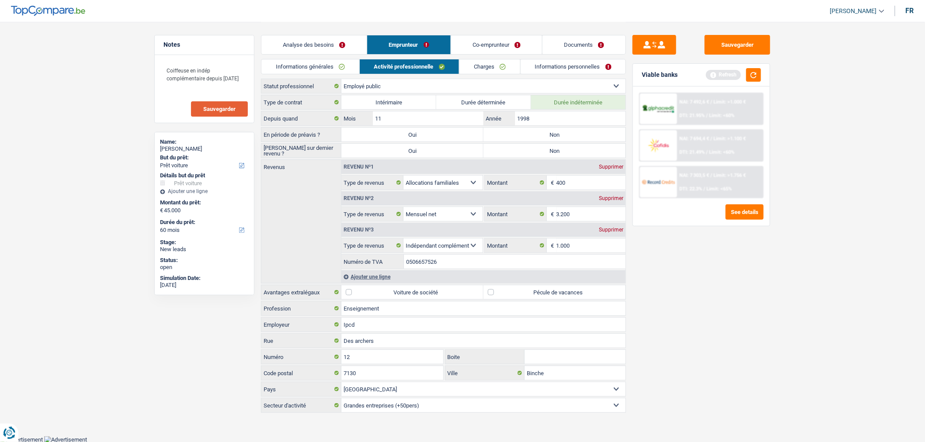
click at [523, 133] on label "Non" at bounding box center [554, 135] width 142 height 14
click at [523, 133] on input "Non" at bounding box center [554, 135] width 142 height 14
radio input "true"
click at [532, 149] on label "Non" at bounding box center [554, 151] width 142 height 14
click at [532, 149] on input "Non" at bounding box center [554, 151] width 142 height 14
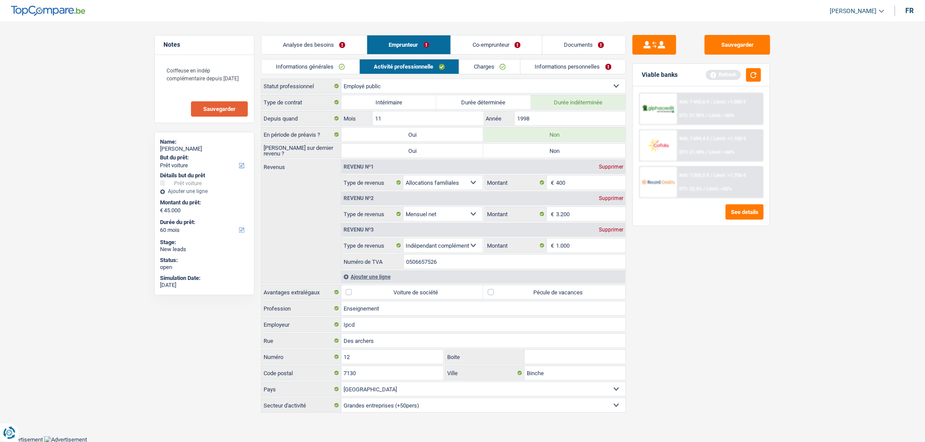
radio input "true"
click at [525, 293] on label "Pécule de vacances" at bounding box center [554, 292] width 142 height 14
click at [525, 293] on input "Pécule de vacances" at bounding box center [554, 292] width 142 height 14
checkbox input "true"
click at [488, 66] on link "Charges" at bounding box center [489, 66] width 61 height 14
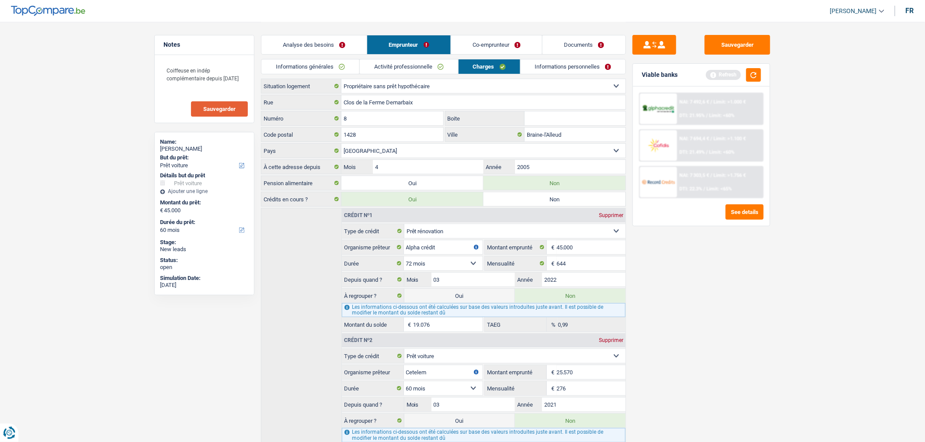
click at [571, 71] on link "Informations personnelles" at bounding box center [573, 66] width 105 height 14
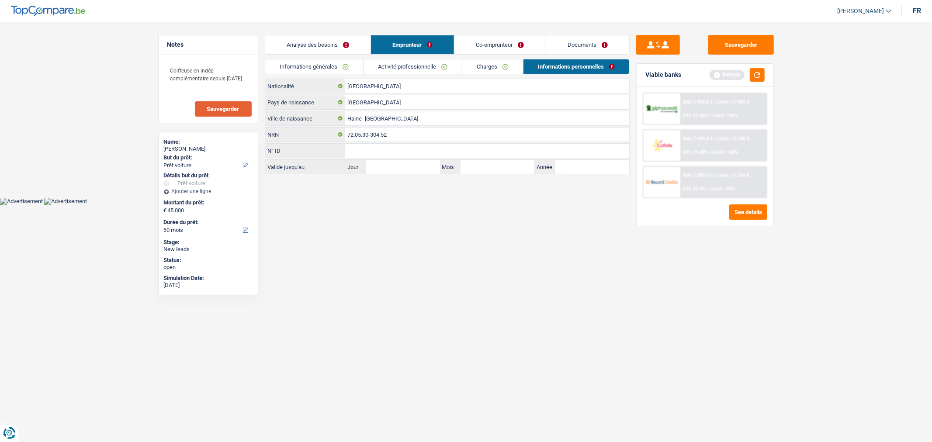
click at [515, 37] on link "Co-emprunteur" at bounding box center [500, 44] width 91 height 19
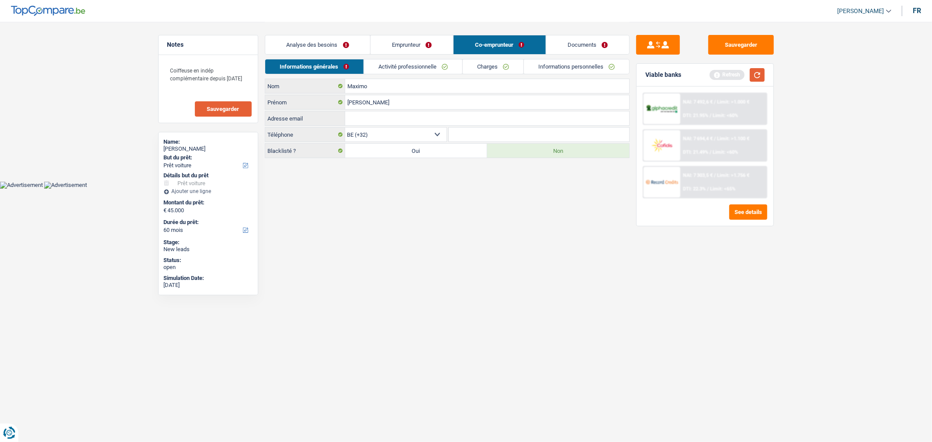
click at [757, 73] on button "button" at bounding box center [757, 75] width 15 height 14
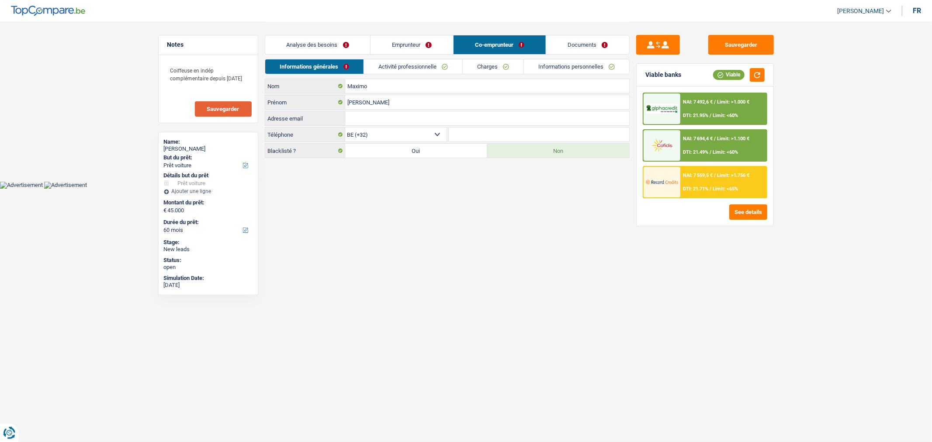
click at [382, 113] on input "Adresse email" at bounding box center [487, 118] width 284 height 14
click at [416, 45] on link "Emprunteur" at bounding box center [412, 44] width 83 height 19
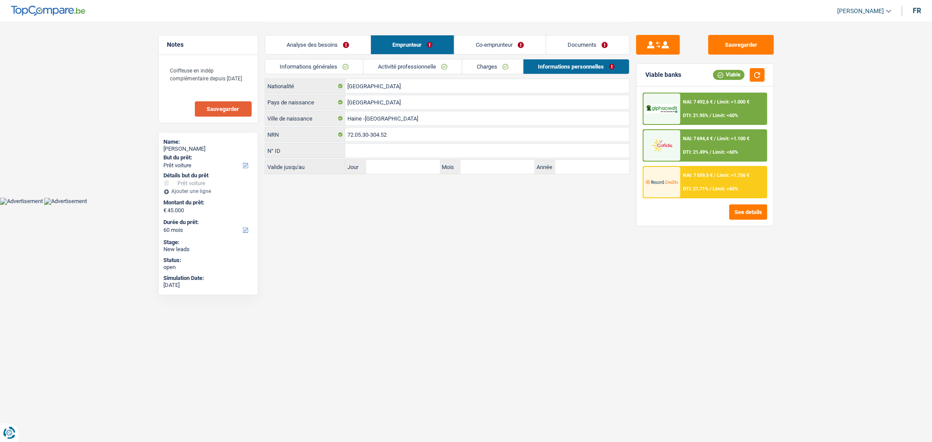
click at [309, 66] on link "Informations générales" at bounding box center [314, 66] width 98 height 14
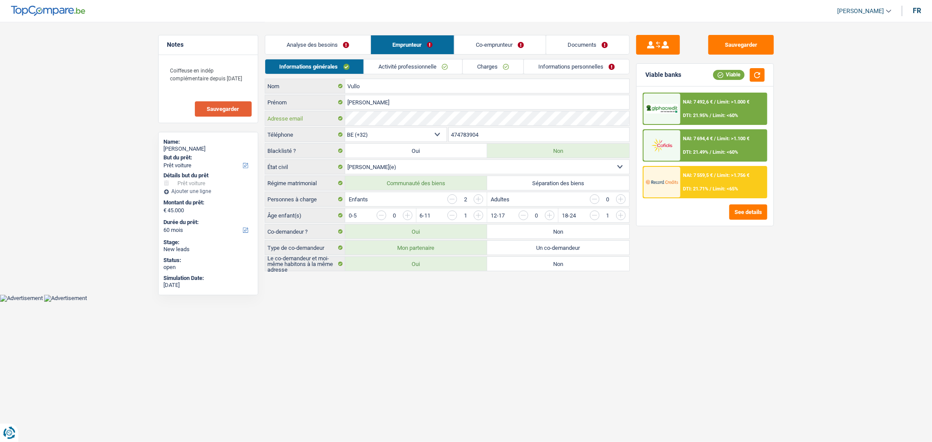
click at [327, 125] on div "Adresse email" at bounding box center [447, 118] width 365 height 15
click at [504, 49] on link "Co-emprunteur" at bounding box center [500, 44] width 91 height 19
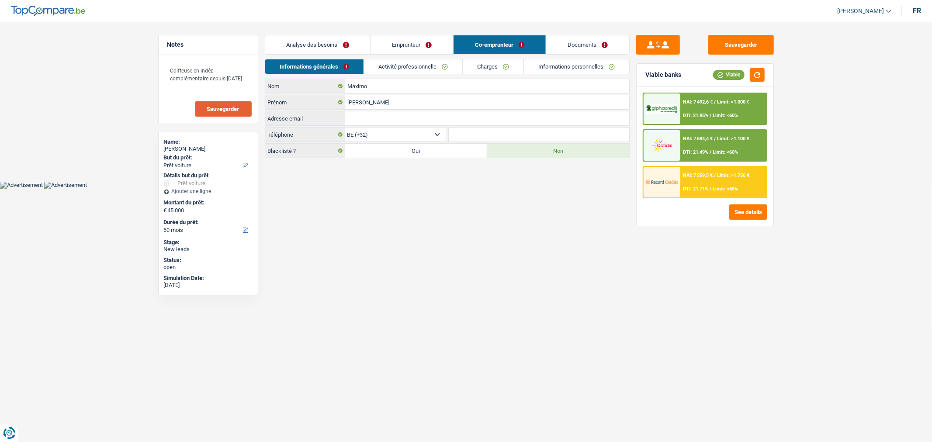
click at [400, 120] on input "Adresse email" at bounding box center [487, 118] width 284 height 14
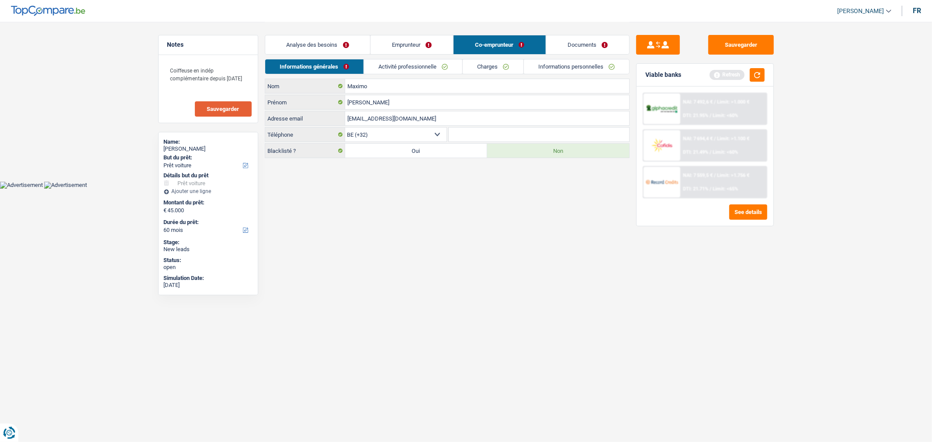
type input "canomax1963@gmail.com"
click at [481, 128] on input "Téléphone" at bounding box center [539, 135] width 181 height 14
type input "472469561"
click at [415, 66] on link "Activité professionnelle" at bounding box center [413, 66] width 98 height 14
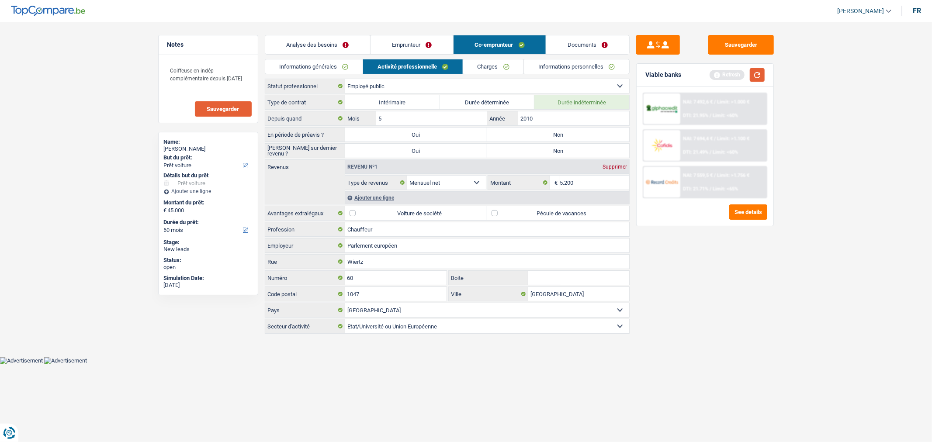
click at [761, 73] on button "button" at bounding box center [757, 75] width 15 height 14
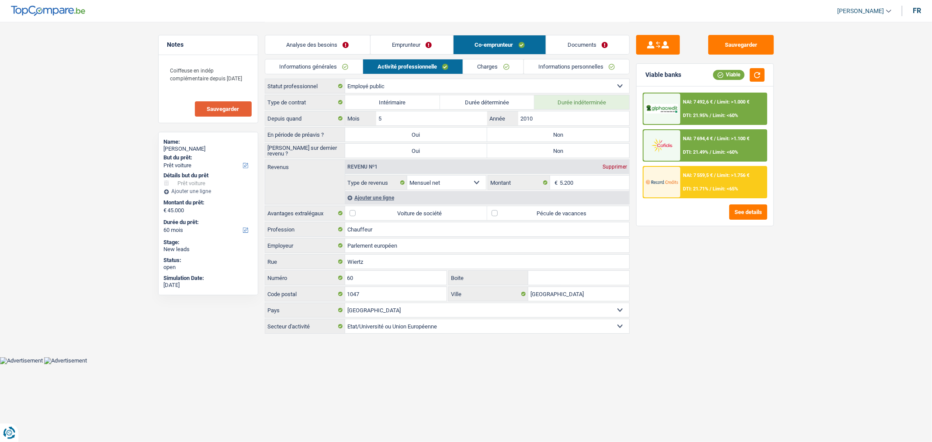
click at [541, 129] on label "Non" at bounding box center [558, 135] width 142 height 14
click at [541, 129] on input "Non" at bounding box center [558, 135] width 142 height 14
radio input "true"
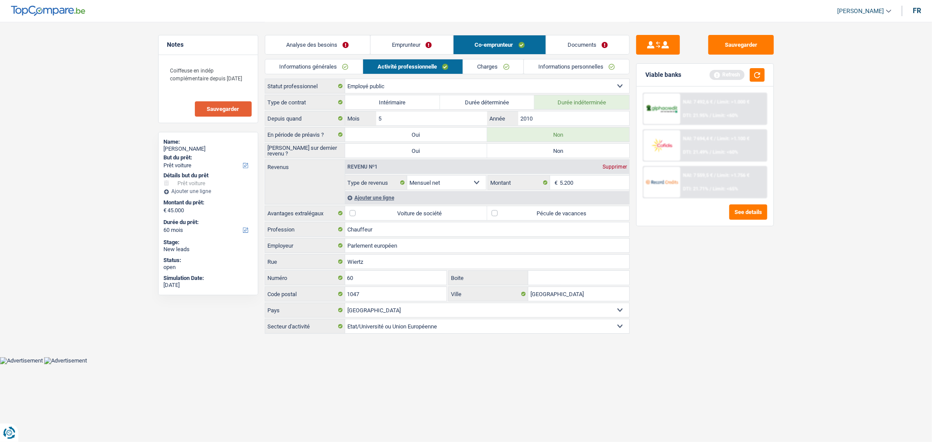
click at [548, 148] on label "Non" at bounding box center [558, 151] width 142 height 14
click at [548, 148] on input "Non" at bounding box center [558, 151] width 142 height 14
radio input "true"
click at [529, 212] on label "Pécule de vacances" at bounding box center [558, 213] width 142 height 14
click at [529, 212] on input "Pécule de vacances" at bounding box center [558, 213] width 142 height 14
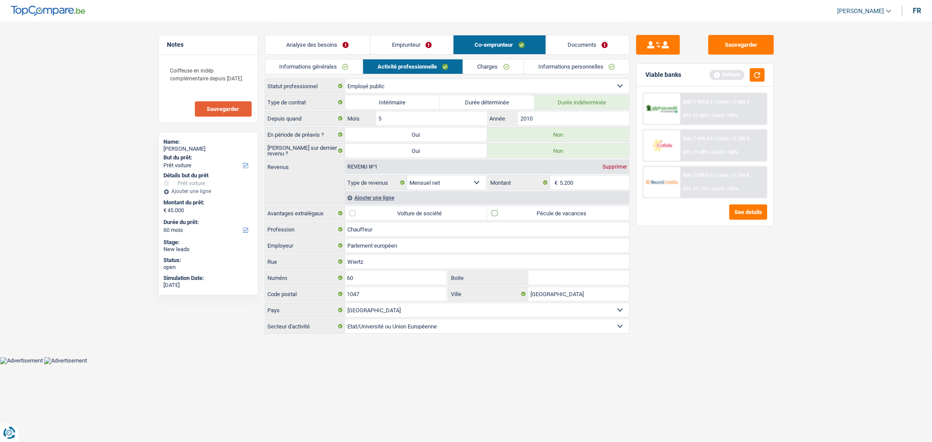
checkbox input "true"
click at [337, 72] on link "Informations générales" at bounding box center [314, 66] width 98 height 14
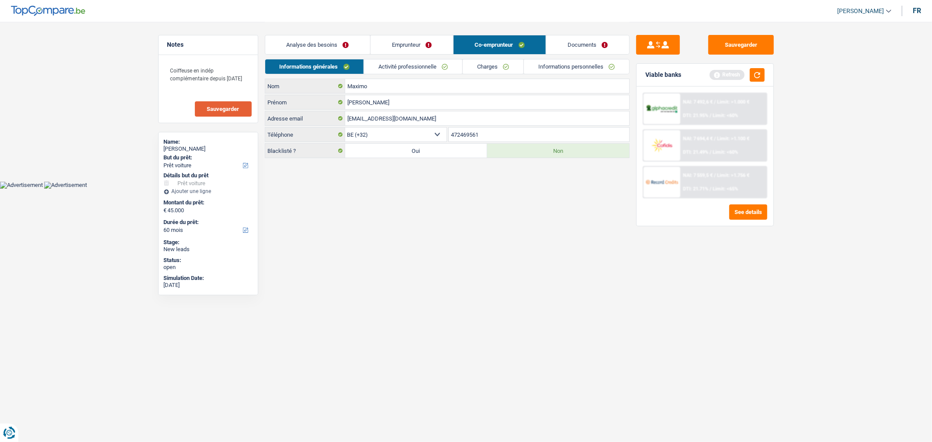
click at [413, 64] on link "Activité professionnelle" at bounding box center [413, 66] width 98 height 14
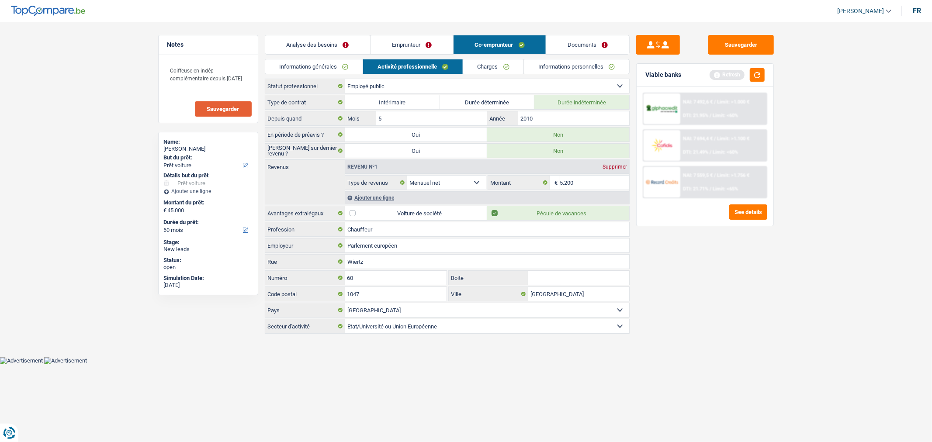
click at [499, 63] on link "Charges" at bounding box center [493, 66] width 61 height 14
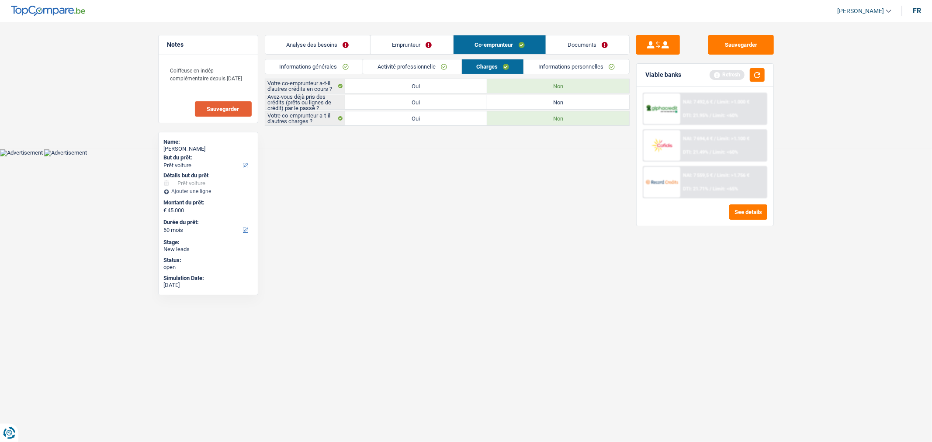
click at [566, 102] on label "Non" at bounding box center [558, 102] width 142 height 14
click at [566, 102] on input "Non" at bounding box center [558, 102] width 142 height 14
radio input "true"
click at [761, 80] on button "button" at bounding box center [757, 75] width 15 height 14
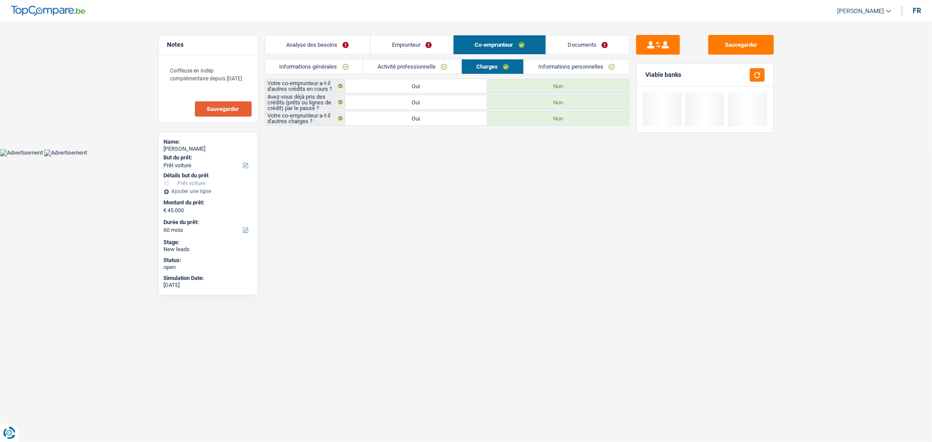
click at [565, 60] on link "Informations personnelles" at bounding box center [576, 66] width 105 height 14
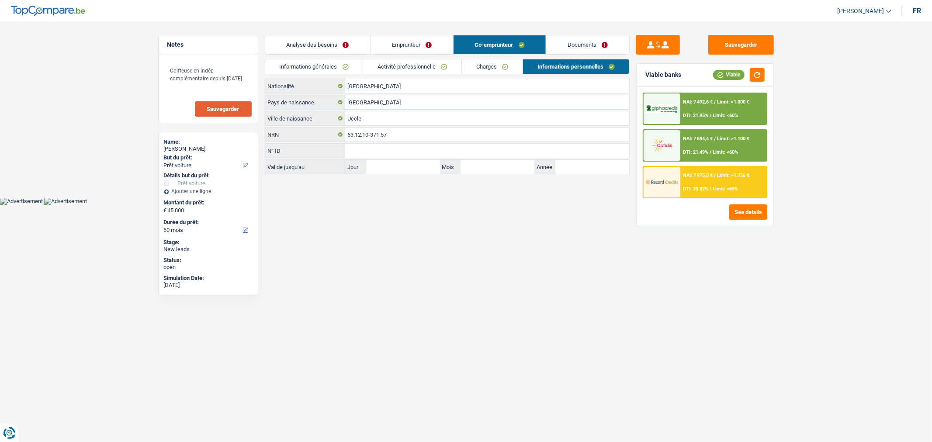
click at [579, 42] on link "Documents" at bounding box center [587, 44] width 83 height 19
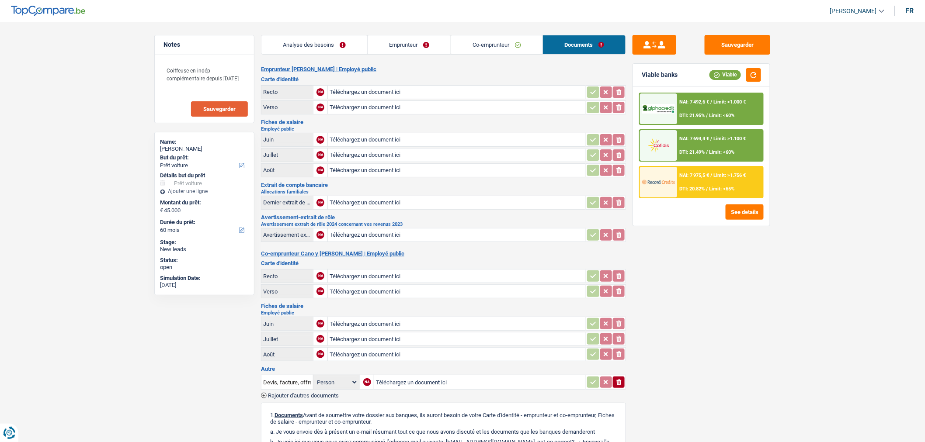
click at [739, 55] on div "Sauvegarder Viable banks Viable NAI: 7 492,6 € / Limit: >1.000 € DTI: 21.95% / …" at bounding box center [701, 231] width 151 height 393
click at [735, 49] on button "Sauvegarder" at bounding box center [738, 45] width 66 height 20
click at [740, 114] on div "NAI: 7 492,6 € / Limit: >1.000 € DTI: 21.95% / Limit: <60%" at bounding box center [720, 109] width 86 height 31
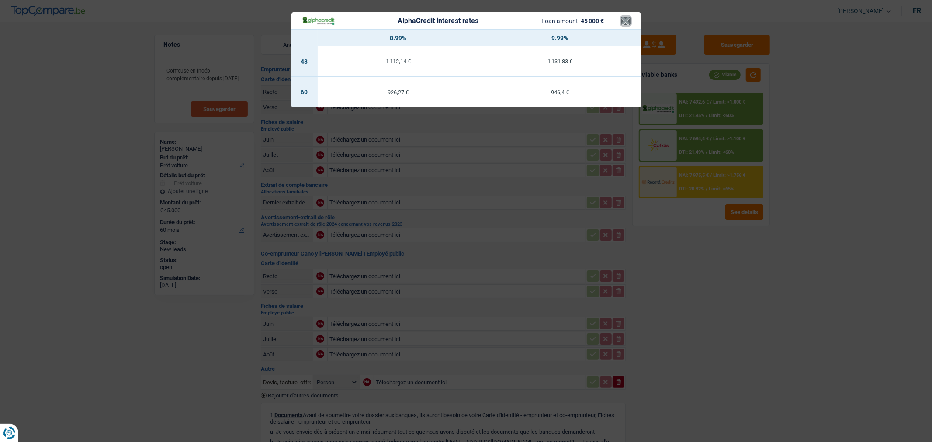
click at [622, 21] on button "×" at bounding box center [626, 21] width 9 height 9
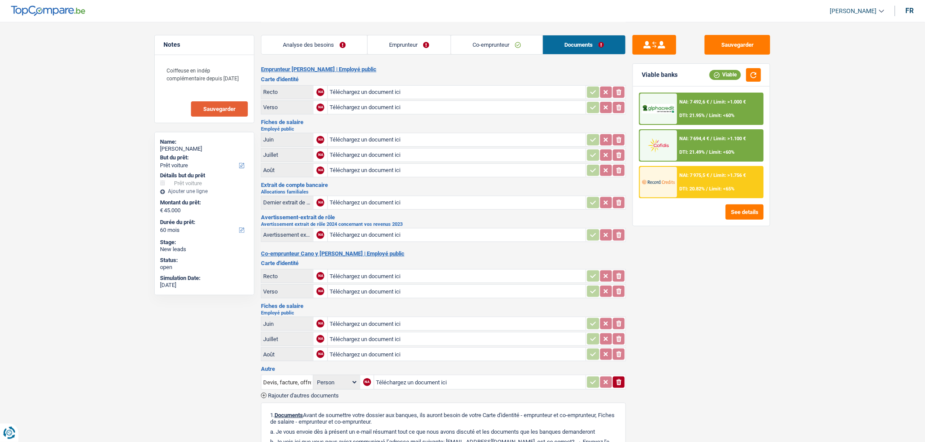
click at [343, 44] on link "Analyse des besoins" at bounding box center [314, 44] width 106 height 19
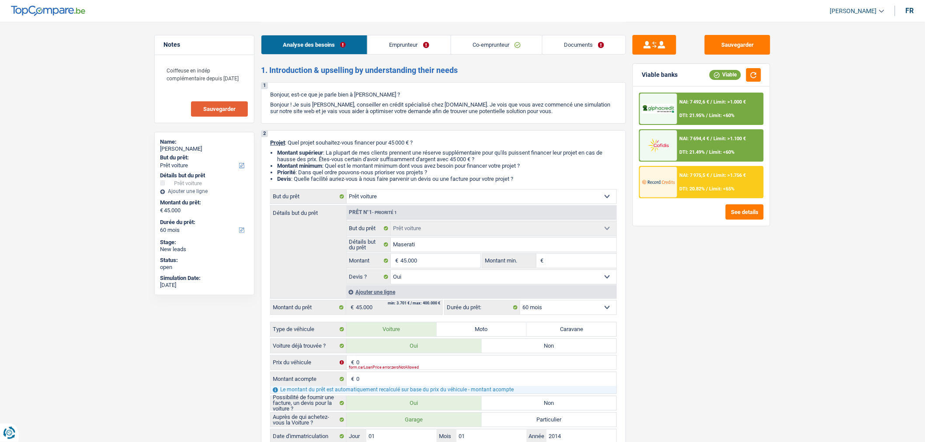
click at [576, 261] on input "Montant min." at bounding box center [581, 261] width 71 height 14
type input "4"
type input "45"
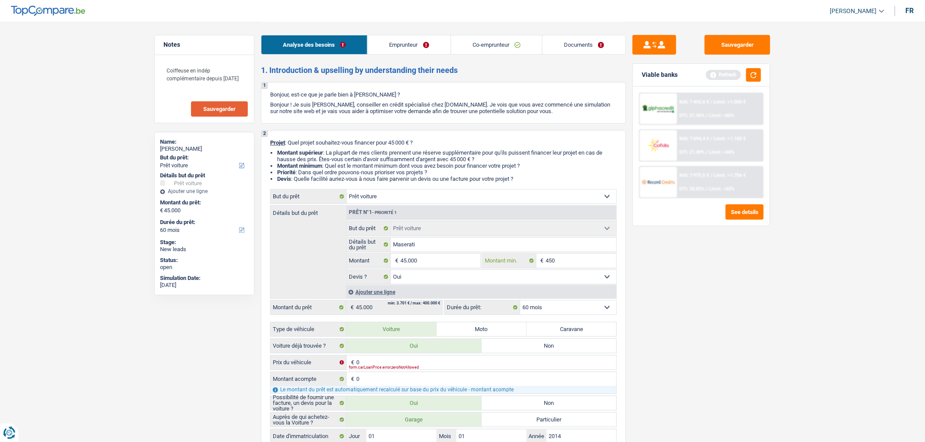
type input "4.500"
type input "45.000"
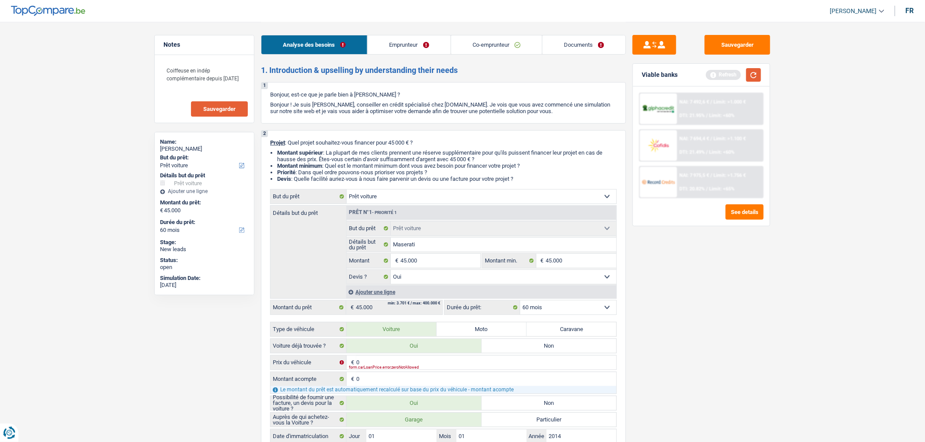
click at [754, 77] on button "button" at bounding box center [753, 75] width 15 height 14
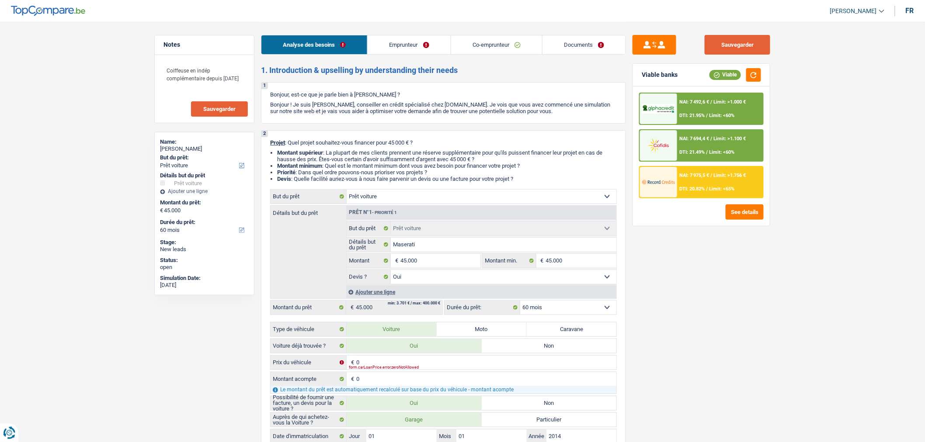
click at [736, 42] on button "Sauvegarder" at bounding box center [738, 45] width 66 height 20
select select "car"
select select "60"
select select "car"
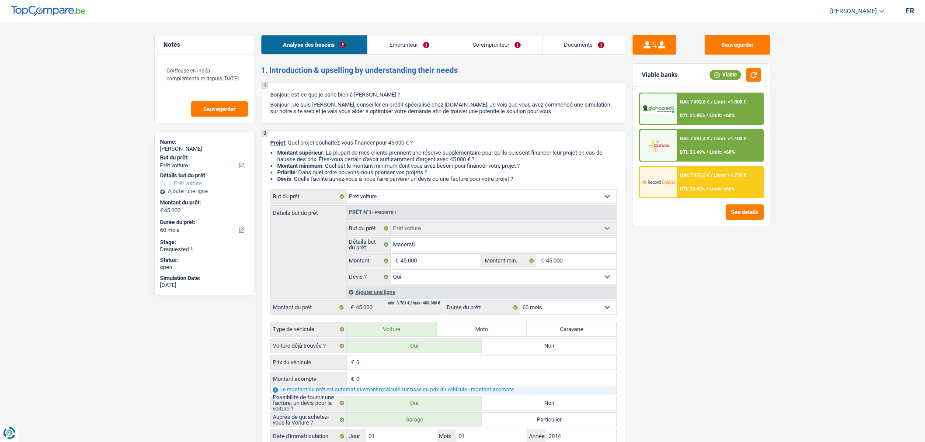
select select "car"
select select "yes"
select select "60"
select select "publicEmployee"
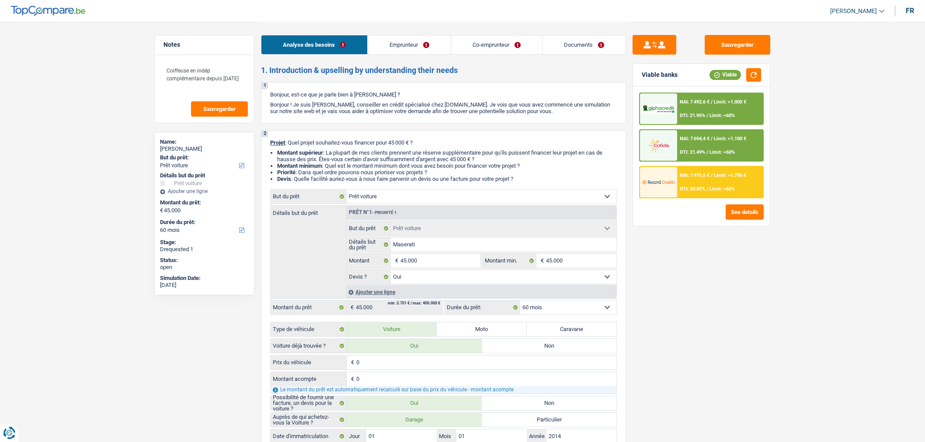
select select "familyAllowances"
select select "netSalary"
select select "parttimeSelfemployed"
select select "mealVouchers"
select select "netSalary"
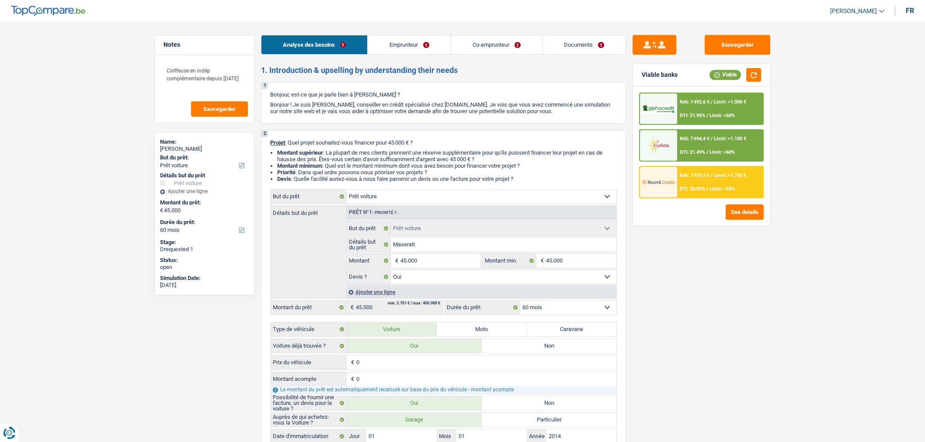
select select "mealVouchers"
select select "ownerWithoutMortgage"
select select "renovationLoan"
select select "72"
select select "carLoan"
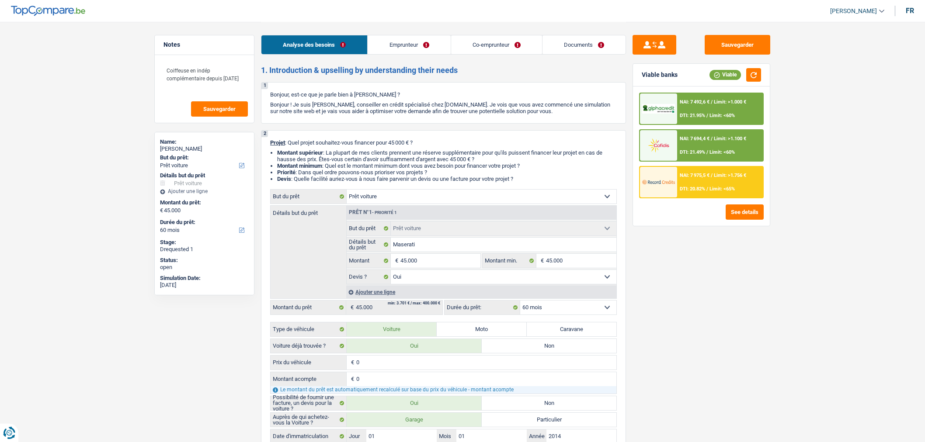
select select "60"
select select "personalLoan"
select select "other"
select select "120"
select select "car"
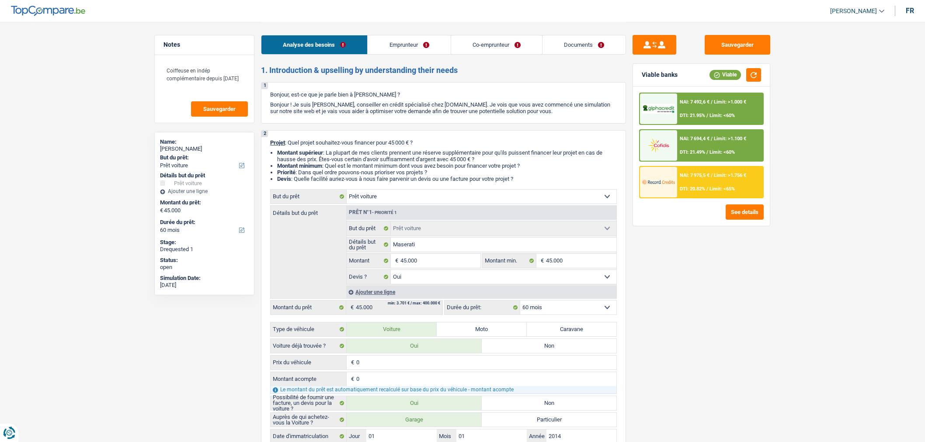
select select "car"
select select "yes"
select select "60"
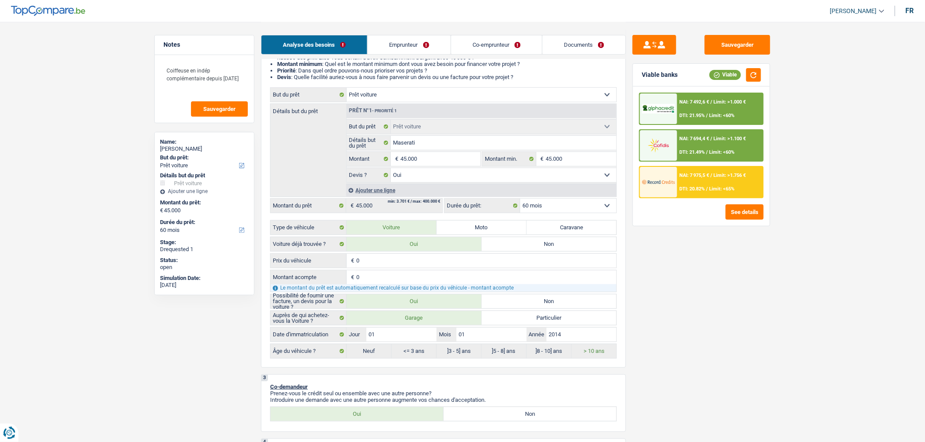
scroll to position [102, 0]
click at [562, 335] on input "2014" at bounding box center [581, 334] width 70 height 14
type input "201"
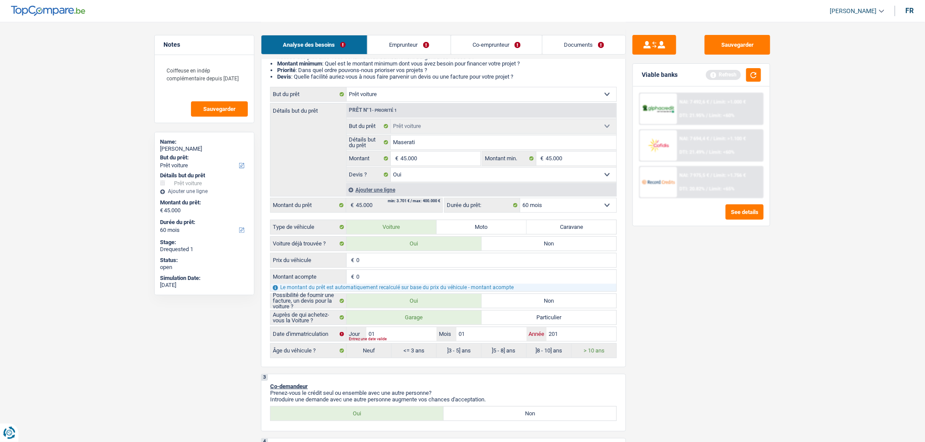
type input "20"
type input "200"
type input "2009"
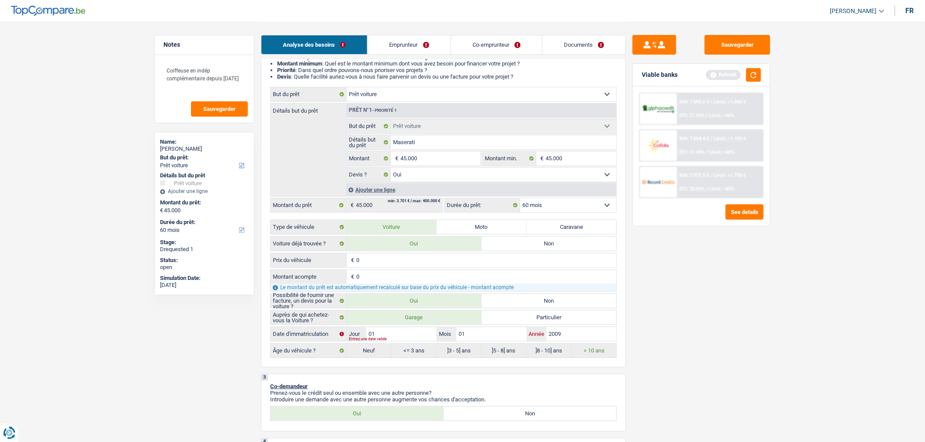
type input "2009"
click at [492, 341] on input "01" at bounding box center [491, 334] width 70 height 14
click at [423, 334] on input "01" at bounding box center [401, 334] width 70 height 14
click at [760, 72] on button "button" at bounding box center [753, 75] width 15 height 14
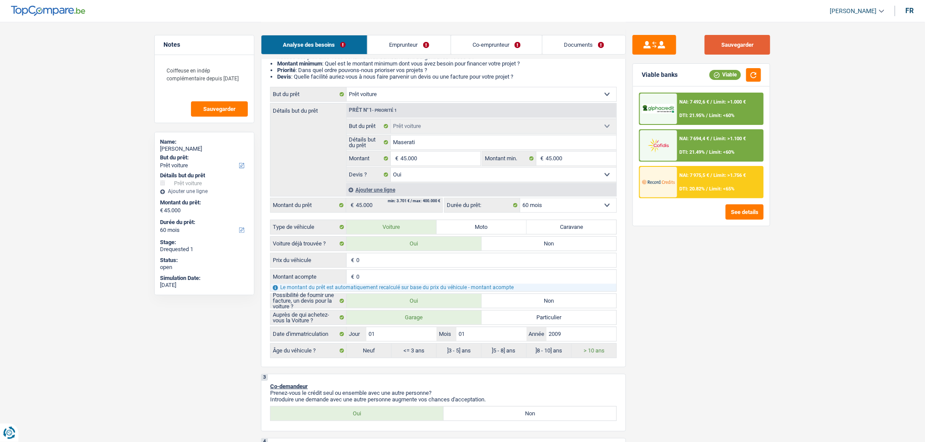
click at [735, 46] on button "Sauvegarder" at bounding box center [738, 45] width 66 height 20
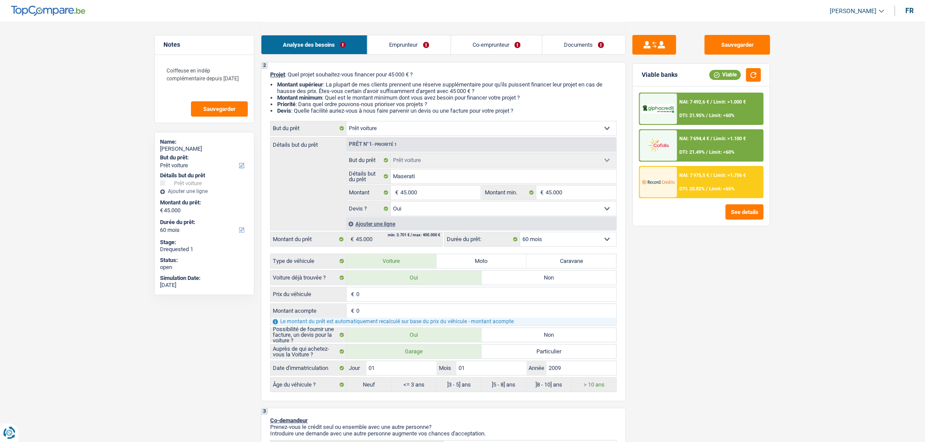
scroll to position [0, 0]
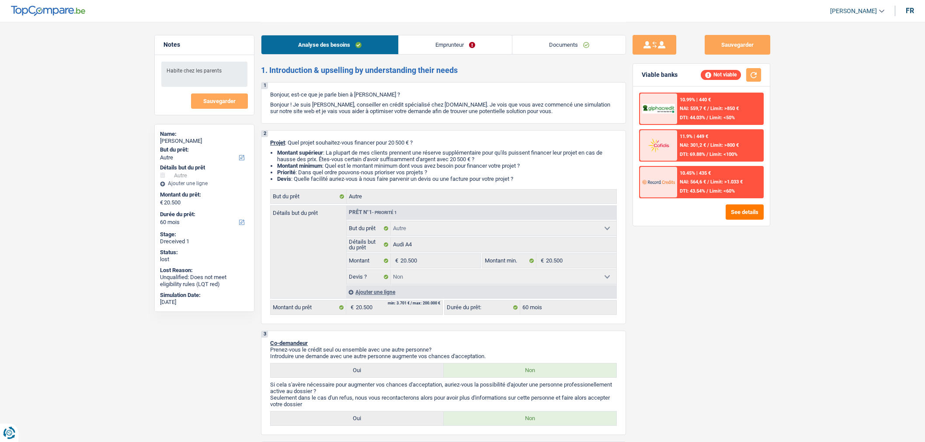
select select "other"
select select "60"
select select "other"
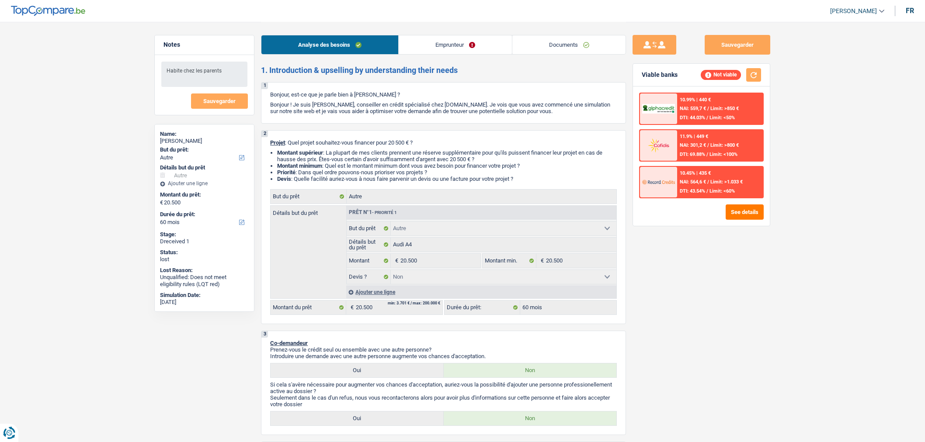
select select "false"
select select "60"
select select "independent"
select select "netSalary"
select select "liveWithParents"
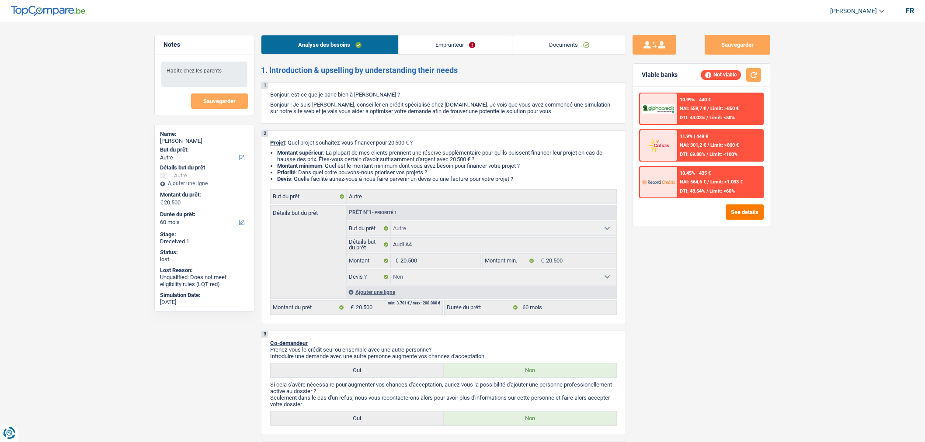
select select "other"
select select "false"
select select "60"
click at [737, 216] on button "See details" at bounding box center [745, 212] width 38 height 15
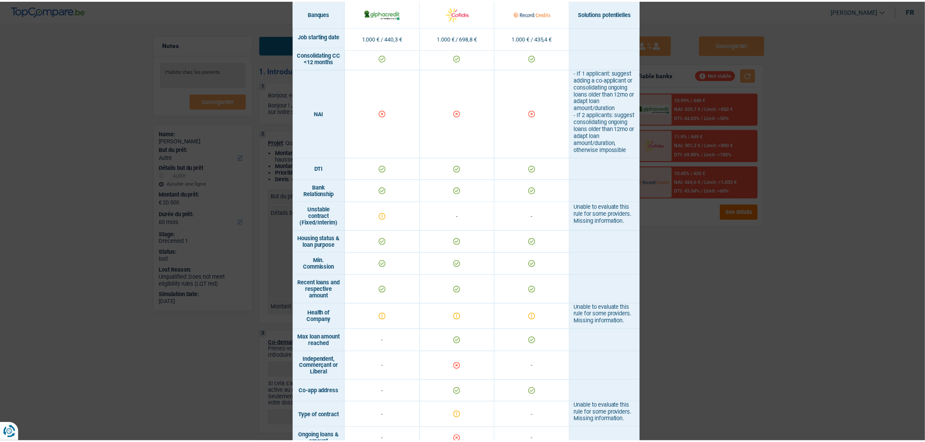
scroll to position [372, 0]
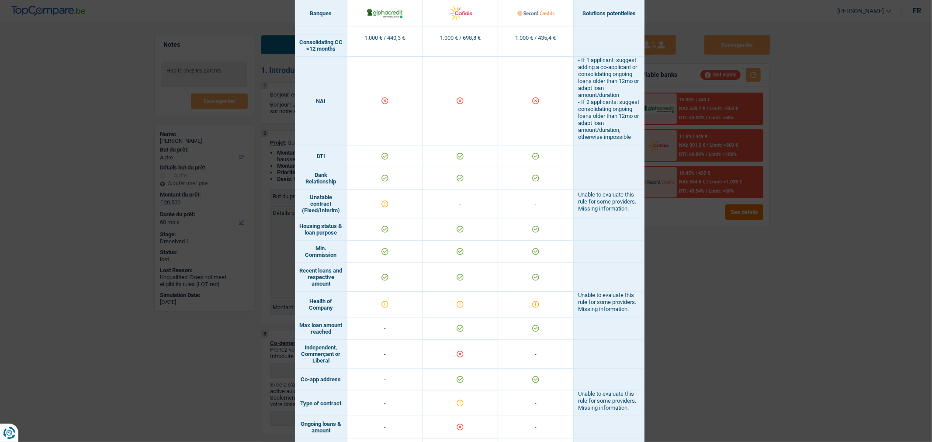
click at [700, 320] on div "Banks conditions × Banques Solutions potentielles Revenus / Charges 1.000 € / 4…" at bounding box center [466, 221] width 932 height 442
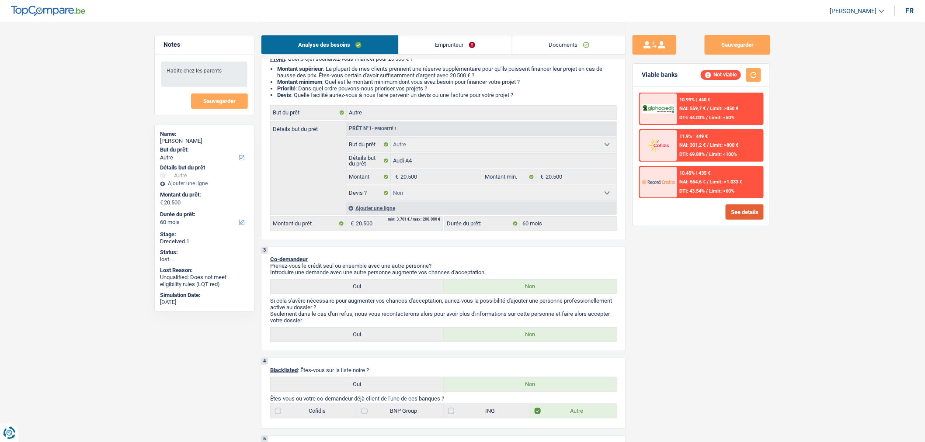
scroll to position [83, 0]
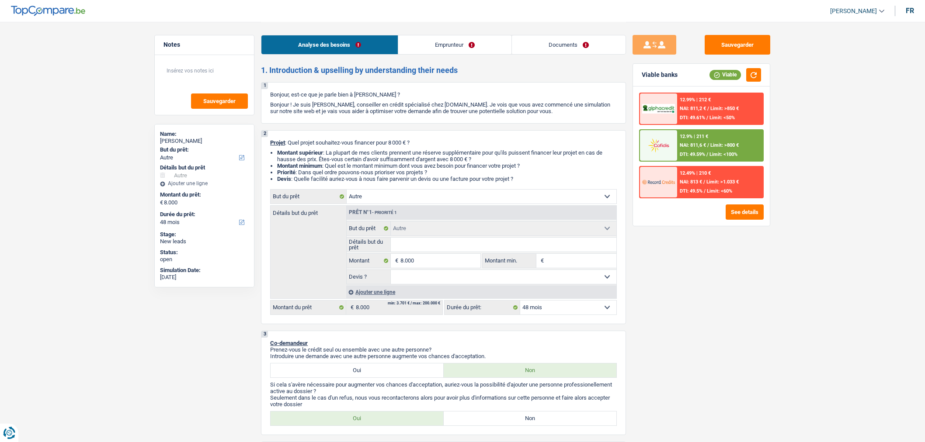
select select "other"
select select "48"
select select "other"
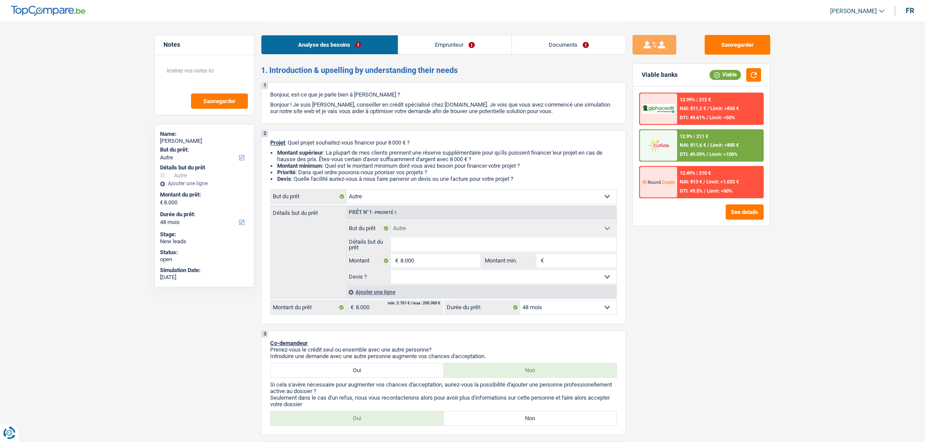
select select "48"
select select "retired"
select select "pension"
select select "rents"
select select "cardOrCredit"
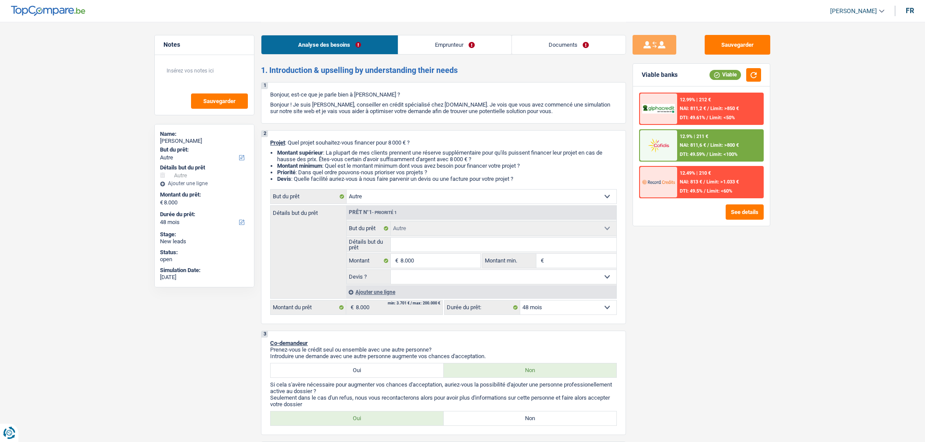
select select "personalLoan"
select select "homeFurnishingOrRelocation"
select select "36"
select select "other"
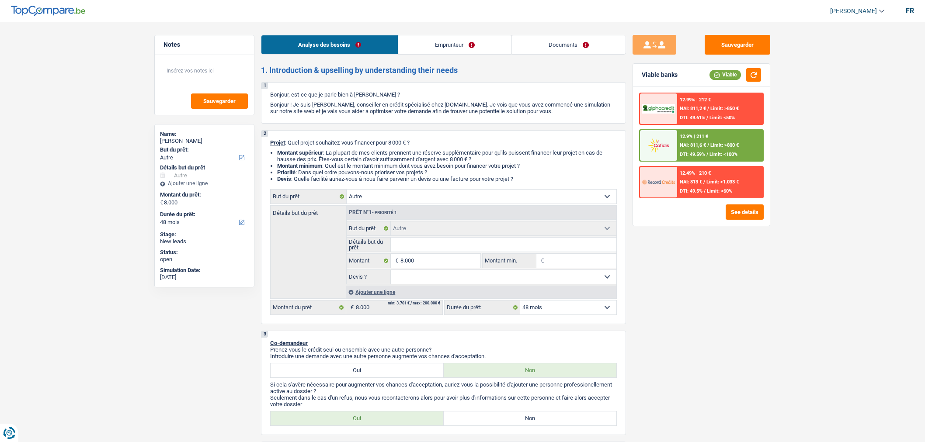
select select "48"
click at [505, 243] on input "Détails but du prêt" at bounding box center [504, 245] width 226 height 14
type input "F"
type input "Fa"
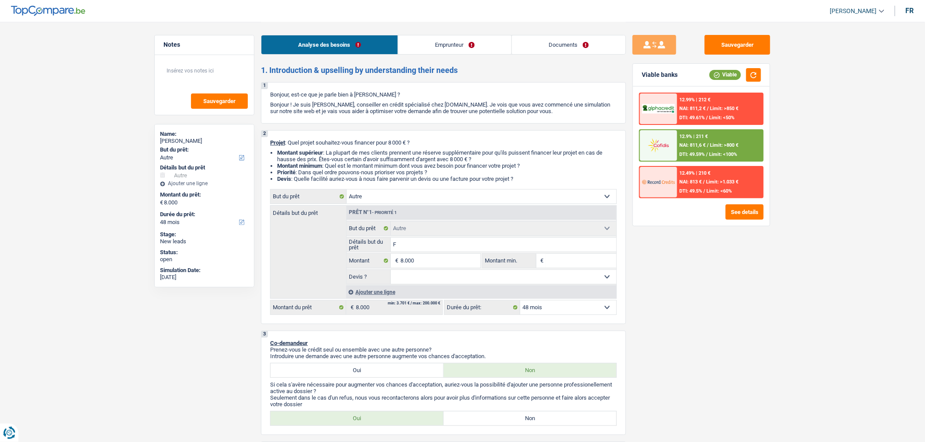
type input "Fa"
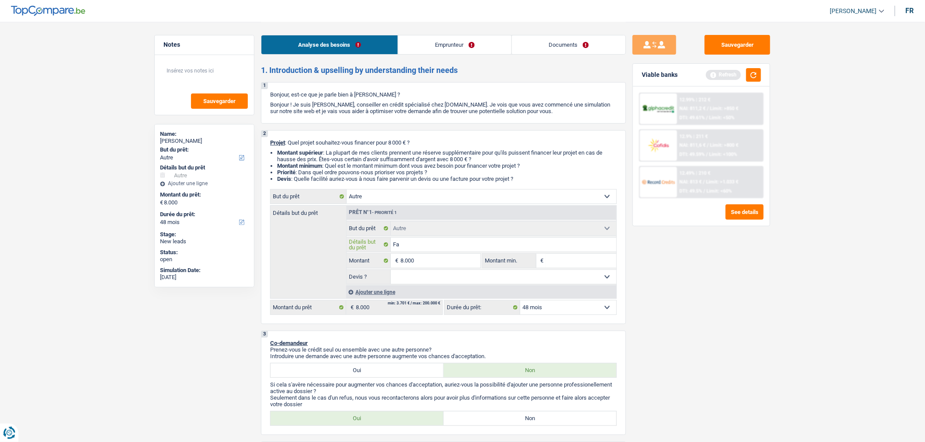
type input "Fai"
type input "Fair"
type input "Faire"
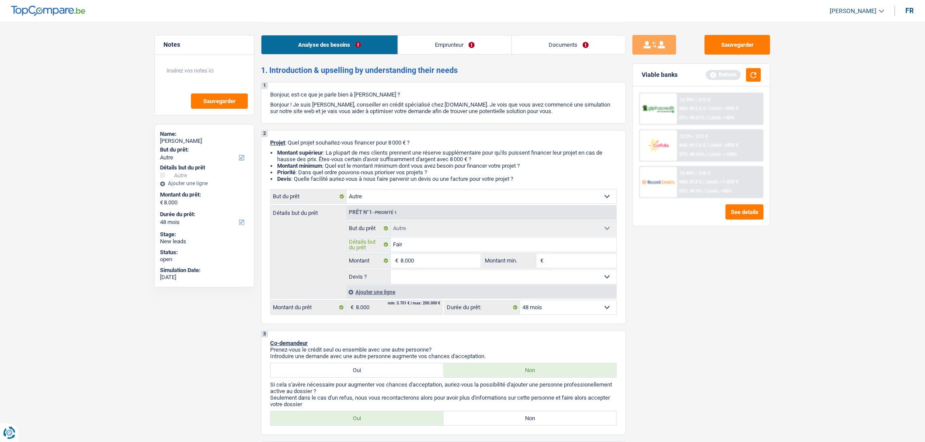
type input "Faire"
type input "Faire s"
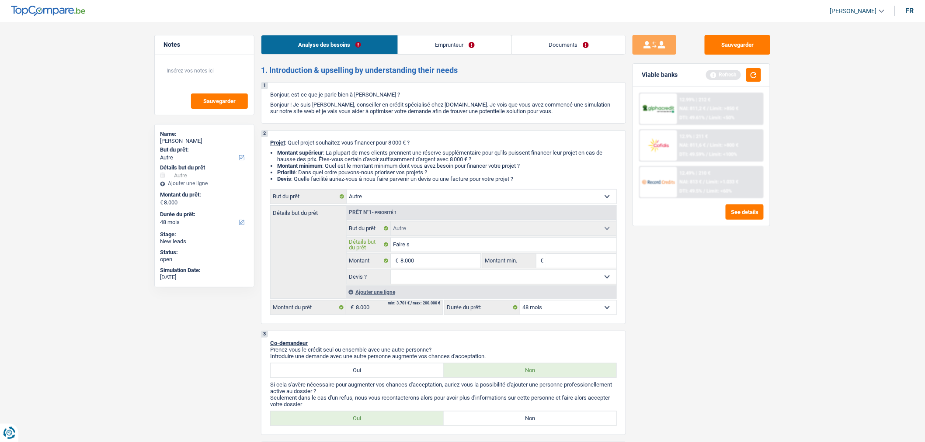
type input "Faire se"
type input "Faire ses"
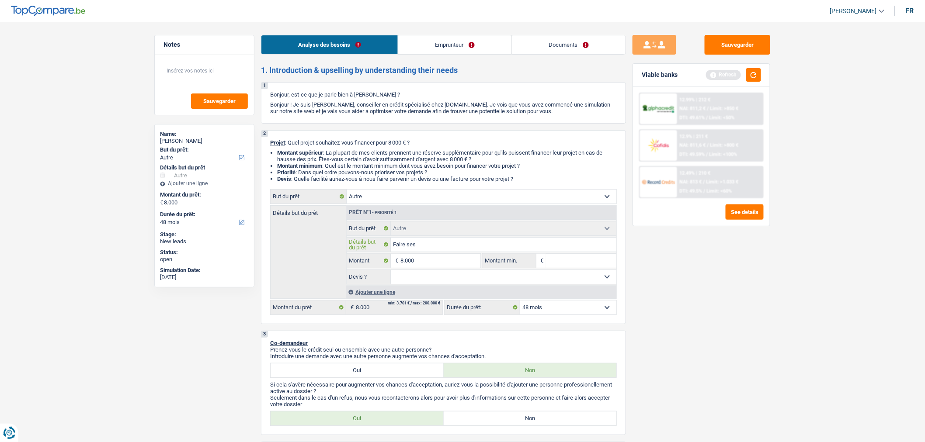
type input "Faire ses"
type input "Faire ses d"
type input "Faire ses de"
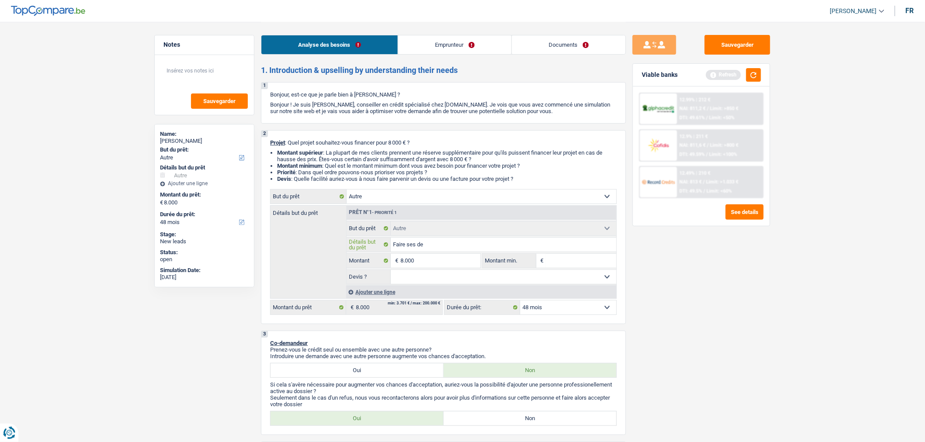
type input "Faire ses den"
type input "Faire ses dent"
type input "Faire ses dents"
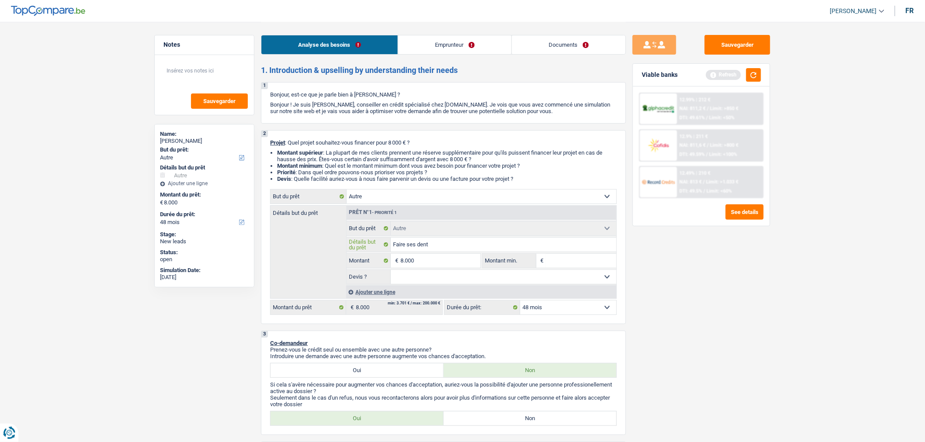
type input "Faire ses dents"
type input "Faire ses dents +"
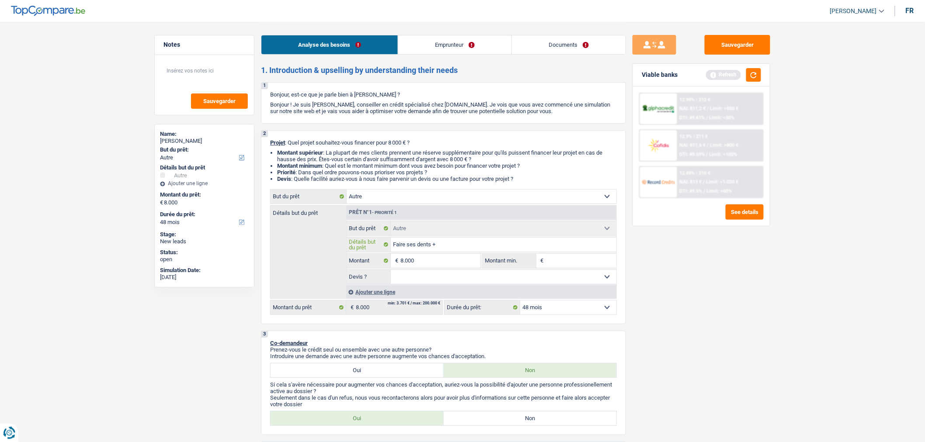
type input "Faire ses dents +"
type input "Faire ses dents + a"
type input "Faire ses dents + ac"
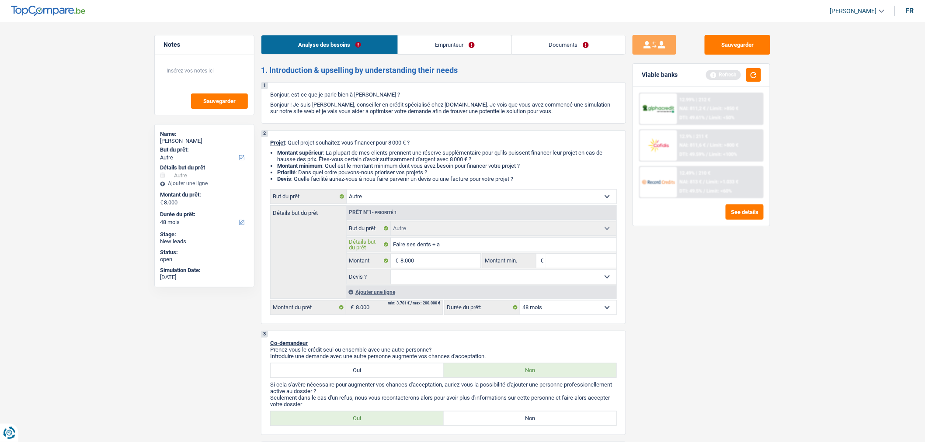
type input "Faire ses dents + ac"
type input "Faire ses dents + ach"
type input "Faire ses dents + ache"
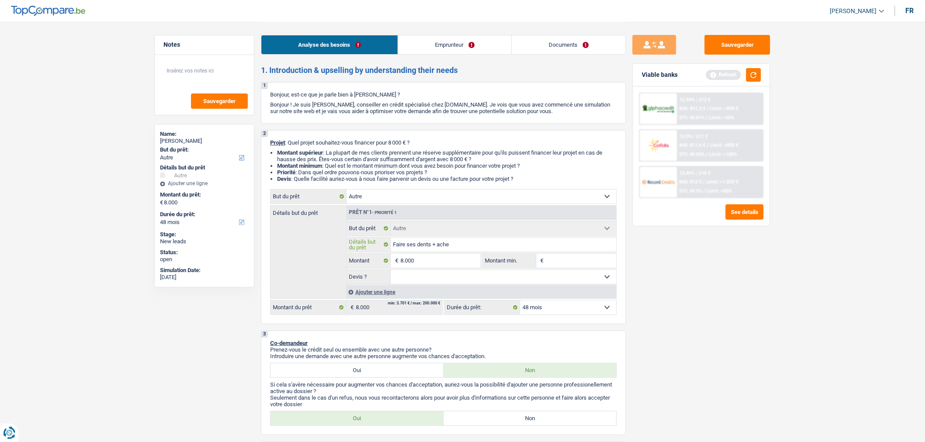
type input "Faire ses dents + achet"
type input "Faire ses dents + achete"
type input "Faire ses dents + acheter"
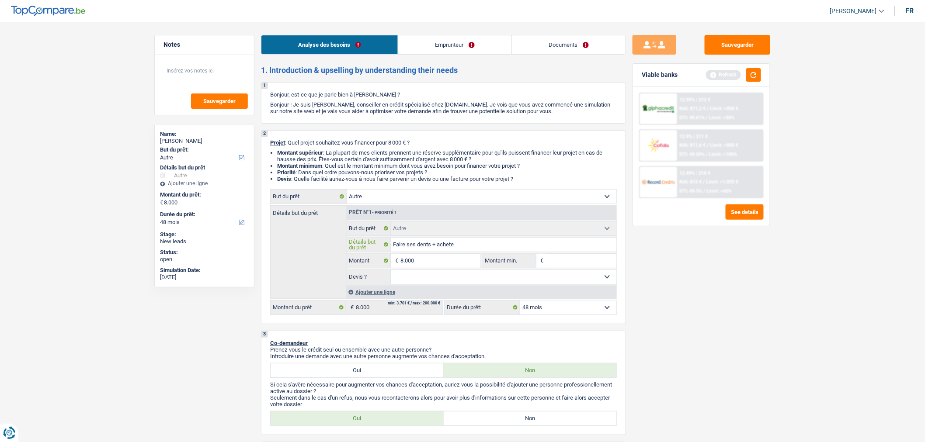
type input "Faire ses dents + acheter"
type input "Faire ses dents + acheter u"
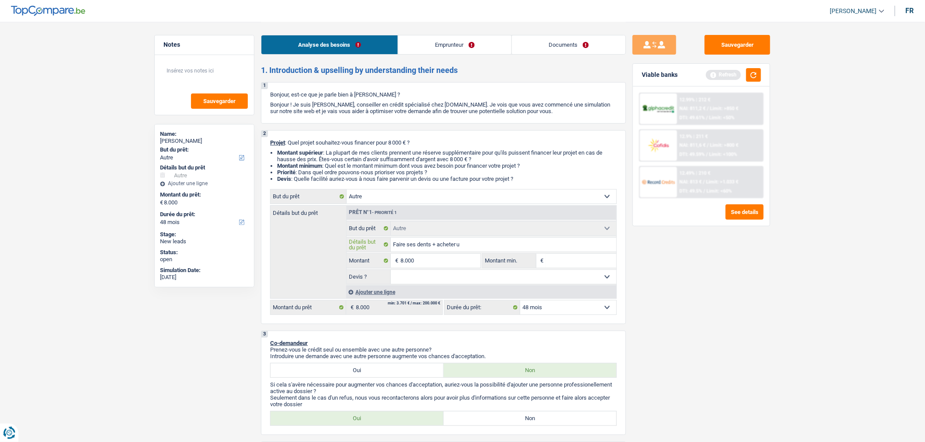
type input "Faire ses dents + acheter un"
type input "Faire ses dents + acheter un v"
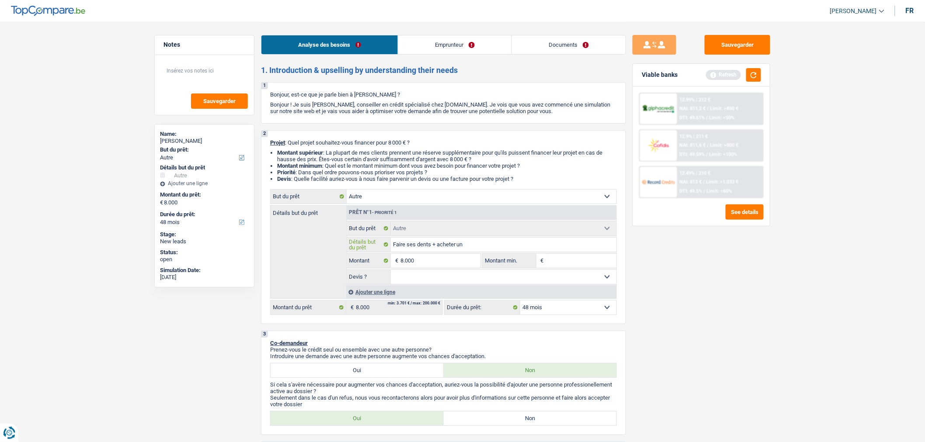
type input "Faire ses dents + acheter un v"
type input "Faire ses dents + acheter un vé"
type input "Faire ses dents + acheter un véh"
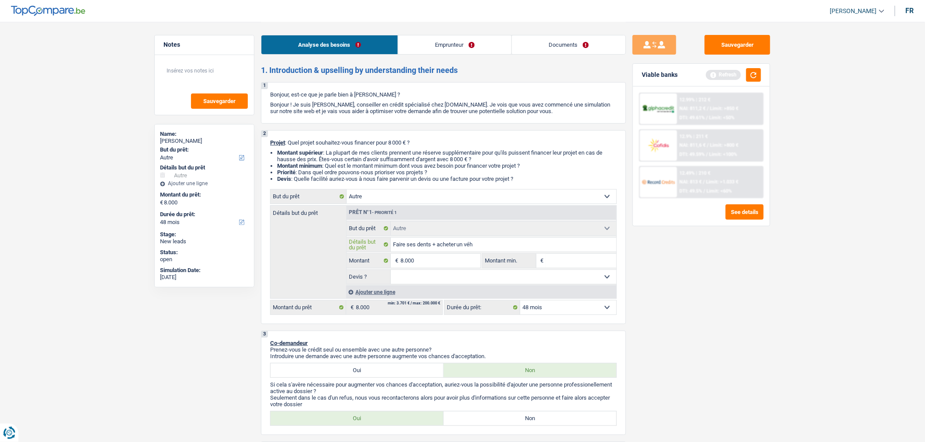
type input "Faire ses dents + acheter un véhi"
type input "Faire ses dents + acheter un véhic"
type input "Faire ses dents + acheter un véhicu"
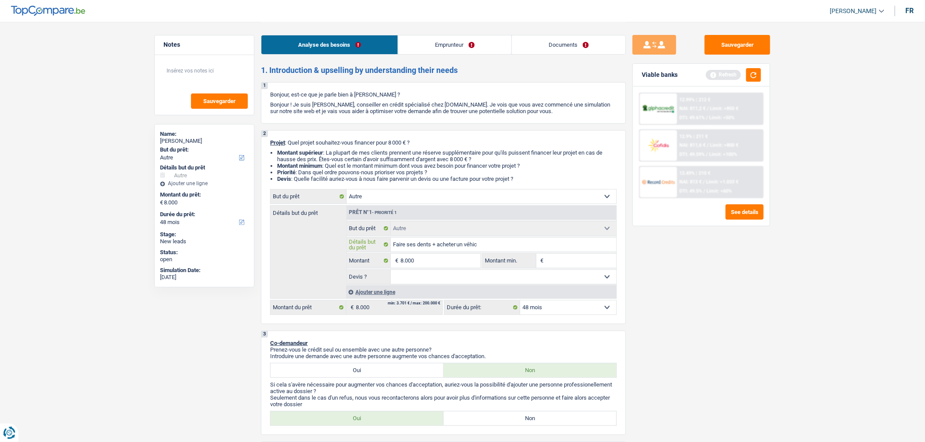
type input "Faire ses dents + acheter un véhicu"
type input "Faire ses dents + acheter un véhicul"
type input "Faire ses dents + acheter un véhicule"
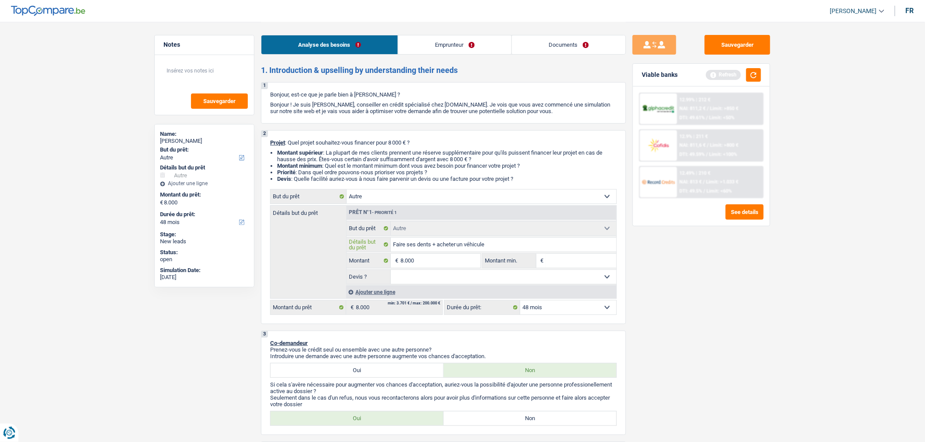
type input "Faire ses dents + acheter un véhicule"
type input "Faire ses dents + acheter un véhicule +"
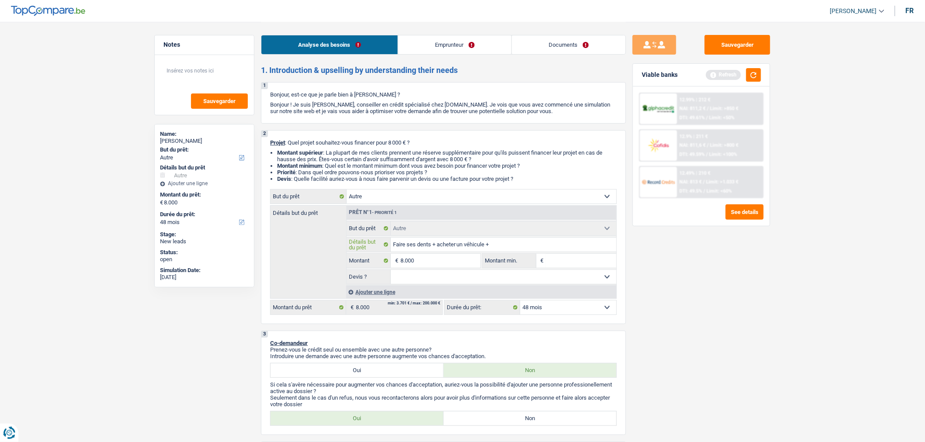
type input "Faire ses dents + acheter un véhicule +"
type input "Faire ses dents + acheter un véhicule + m"
type input "Faire ses dents + acheter un véhicule + me"
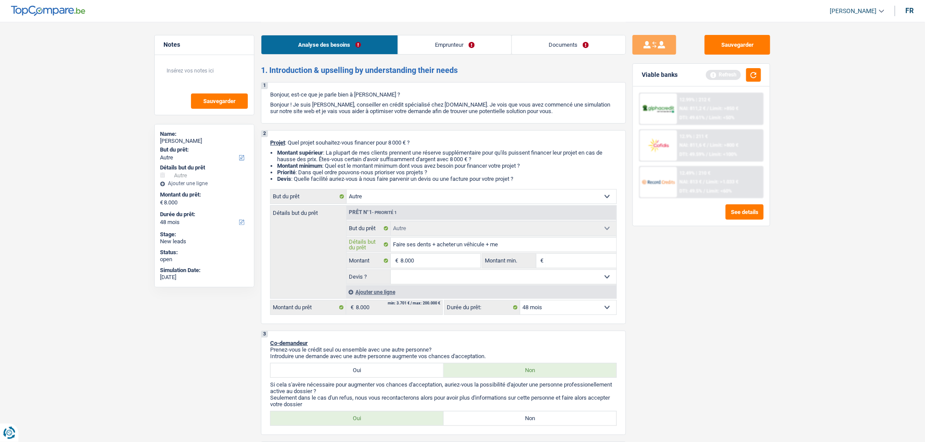
type input "Faire ses dents + acheter un véhicule + meu"
type input "Faire ses dents + acheter un véhicule + meub"
type input "Faire ses dents + acheter un véhicule + meubl"
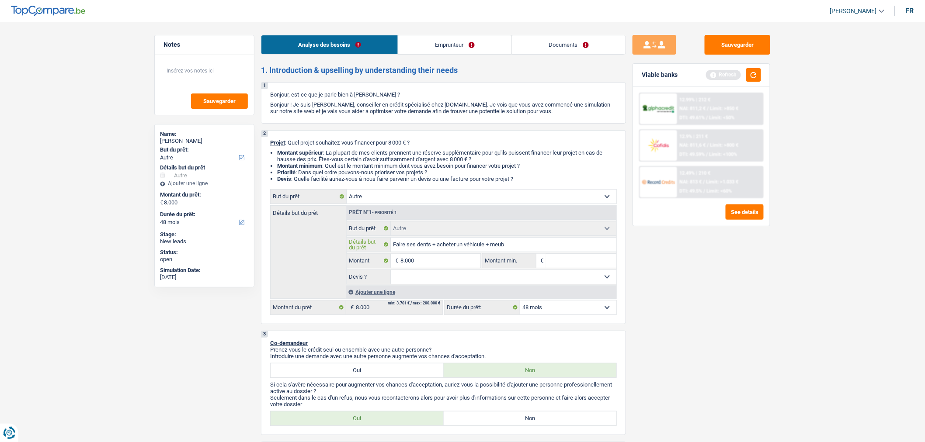
type input "Faire ses dents + acheter un véhicule + meubl"
type input "Faire ses dents + acheter un véhicule + meuble"
type input "Faire ses dents + acheter un véhicule + meubles"
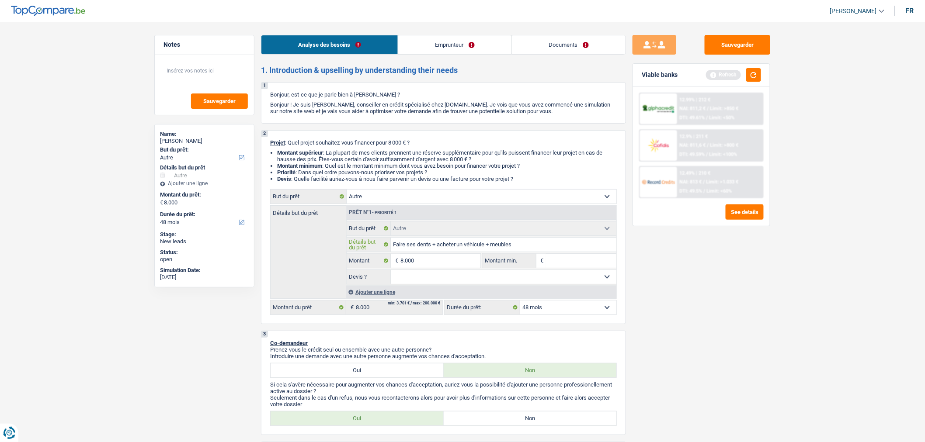
type input "Faire ses dents + acheter un véhicule + meubles"
click at [447, 265] on input "8.000" at bounding box center [440, 261] width 80 height 14
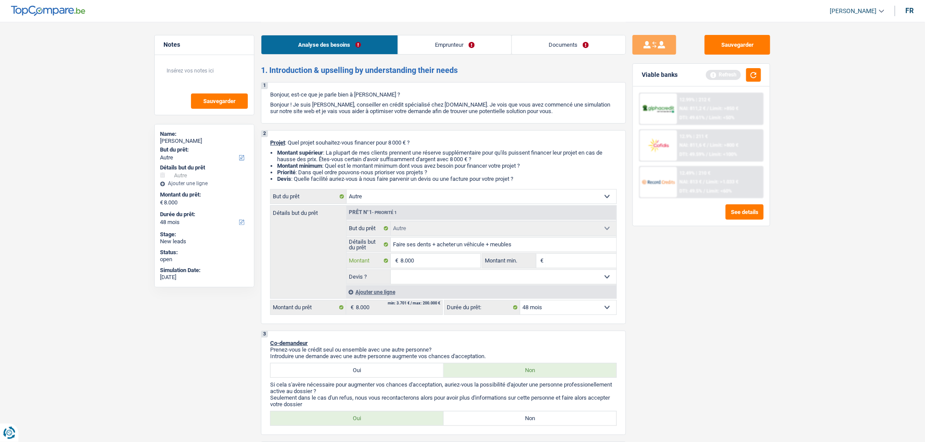
type input "1"
type input "14"
type input "145"
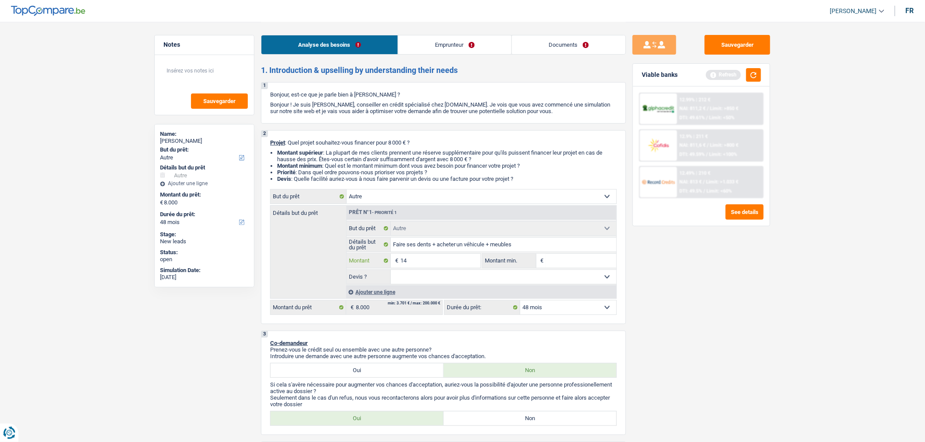
type input "145"
type input "1.450"
type input "14.500"
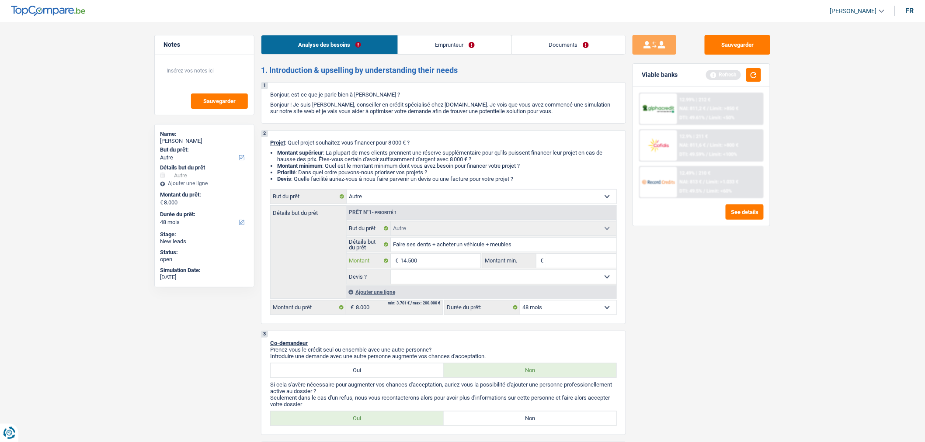
type input "14.500"
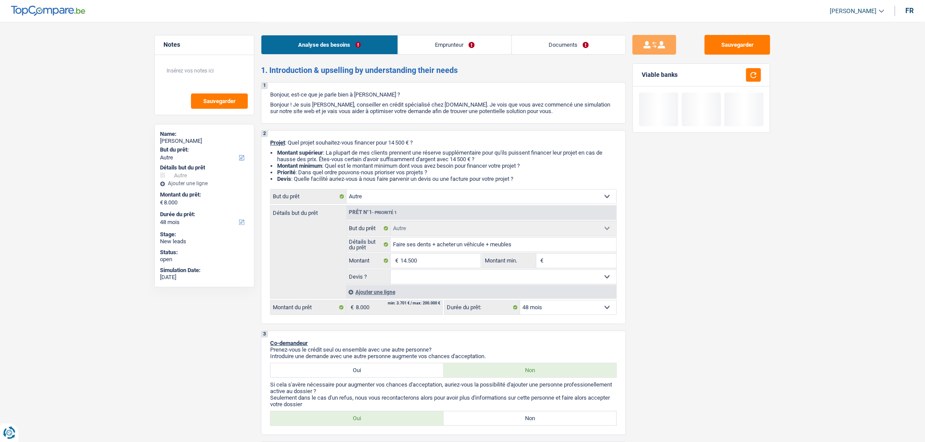
type input "14.500"
select select "60"
type input "14.500"
select select "60"
type input "14.500"
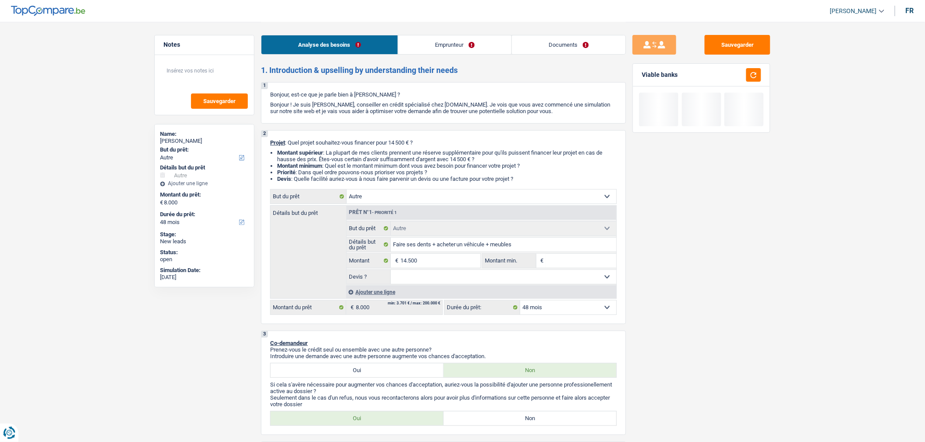
select select "60"
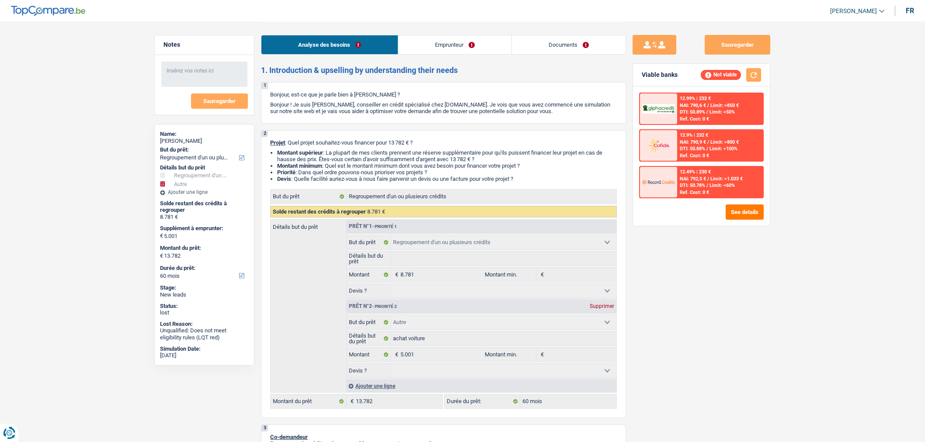
select select "refinancing"
select select "other"
select select "60"
select select "refinancing"
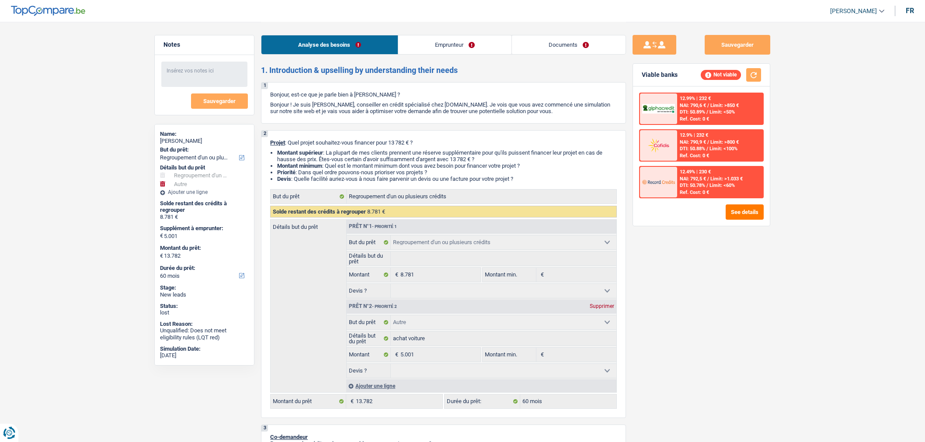
select select "refinancing"
select select "other"
select select "60"
select select "retired"
select select "pension"
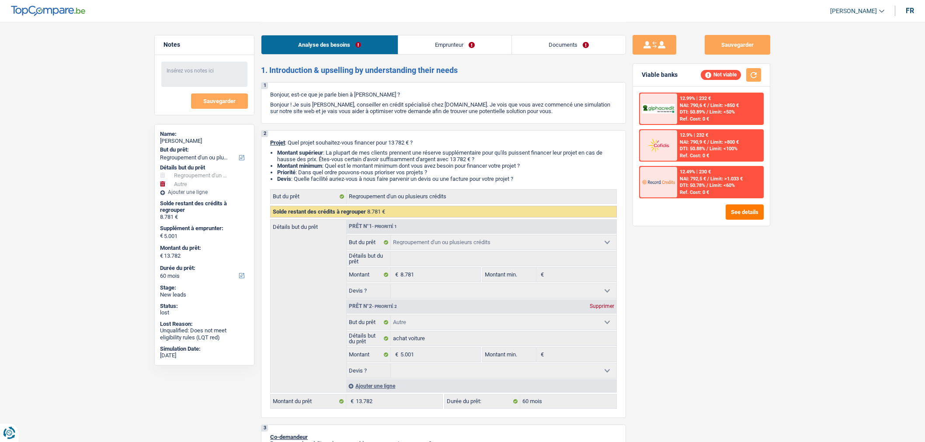
select select "rents"
select select "cardOrCredit"
select select "personalLoan"
select select "homeFurnishingOrRelocation"
select select "36"
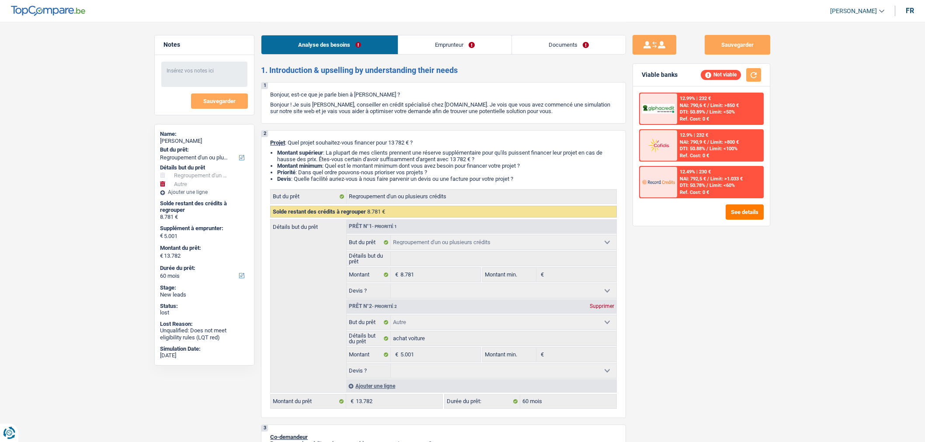
select select "refinancing"
select select "other"
select select "60"
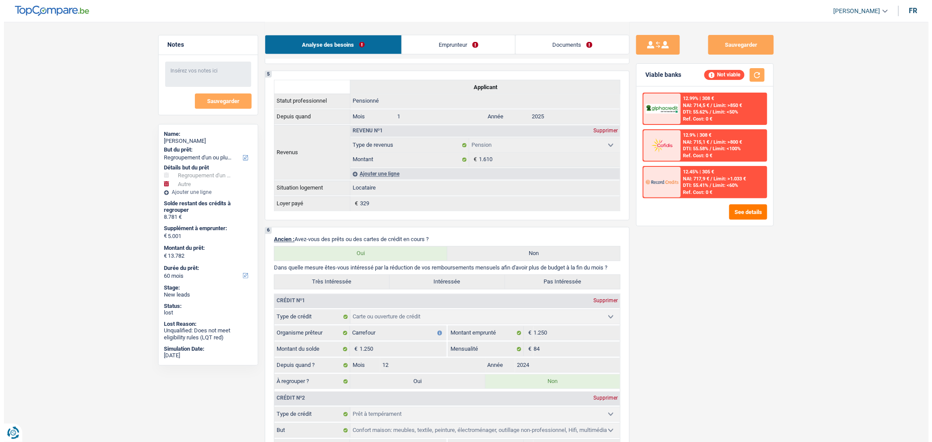
scroll to position [596, 0]
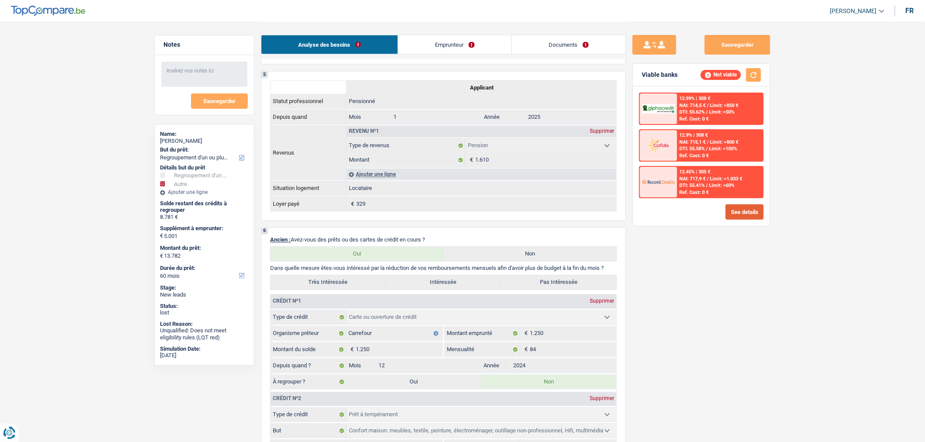
click at [747, 207] on button "See details" at bounding box center [745, 212] width 38 height 15
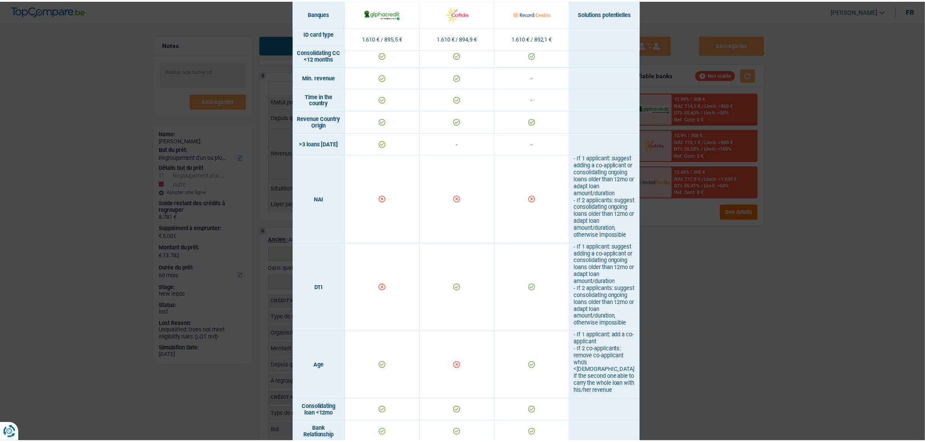
scroll to position [0, 0]
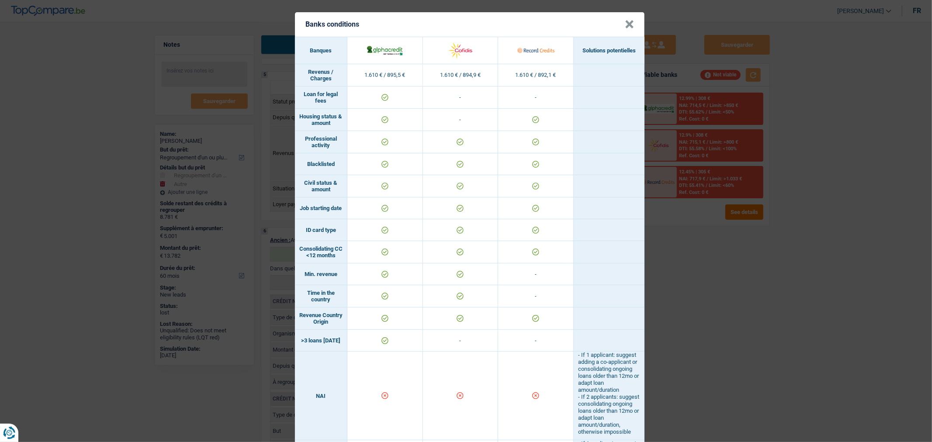
click at [729, 303] on div "Banks conditions × Banques Solutions potentielles Revenus / Charges 1.610 € / 8…" at bounding box center [466, 221] width 932 height 442
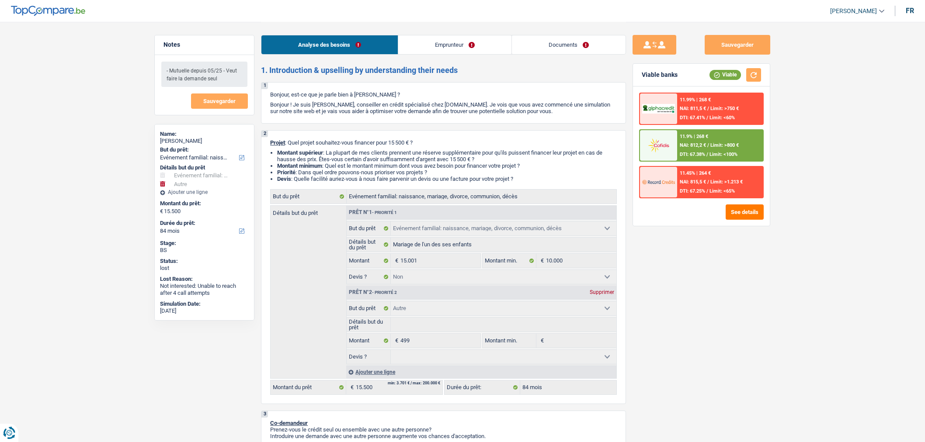
select select "familyEvent"
select select "other"
select select "84"
select select "familyEvent"
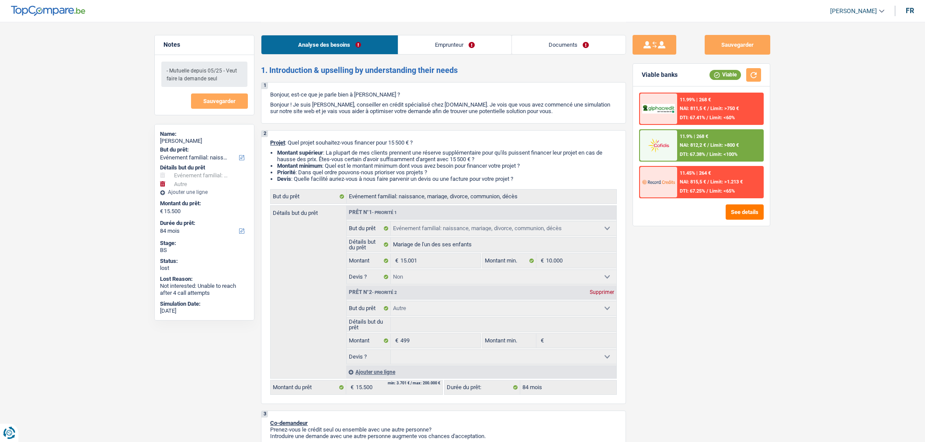
select select "familyEvent"
select select "false"
select select "other"
select select "84"
select select "mutuality"
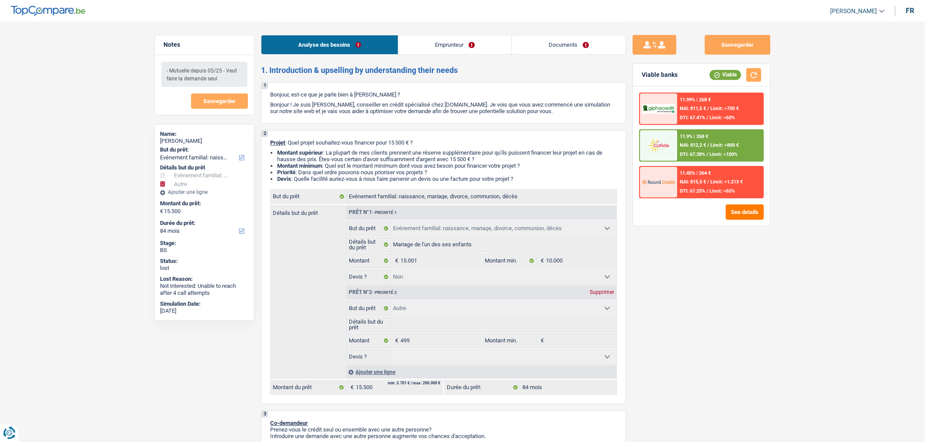
select select "mutualityIndemnity"
select select "familyAllowances"
select select "ownerWithMortgage"
select select "mortgage"
select select "300"
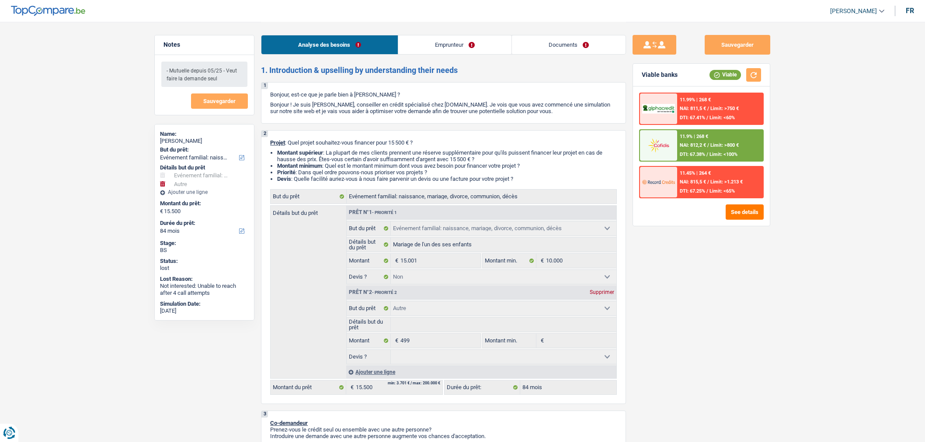
select select "renovationLoan"
select select "48"
select select "familyEvent"
select select "false"
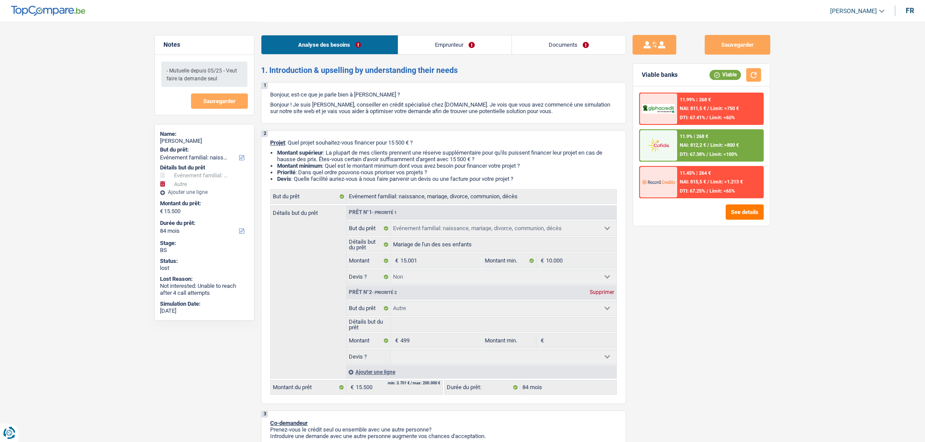
select select "other"
select select "84"
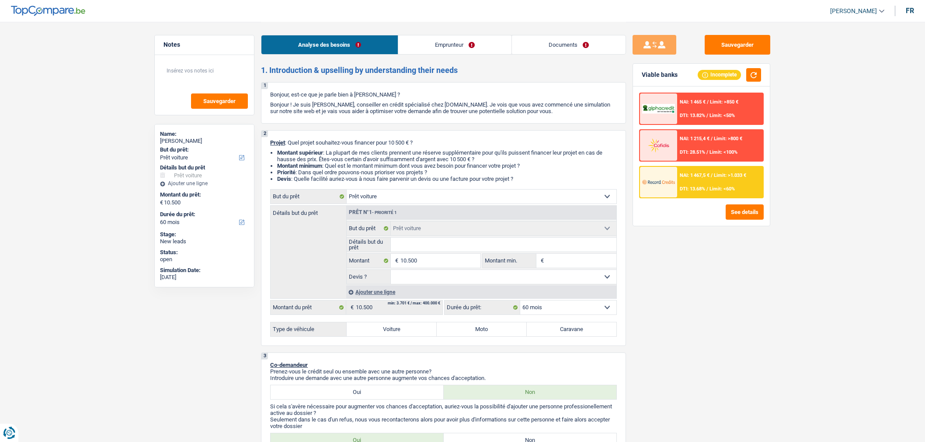
select select "car"
select select "60"
select select "car"
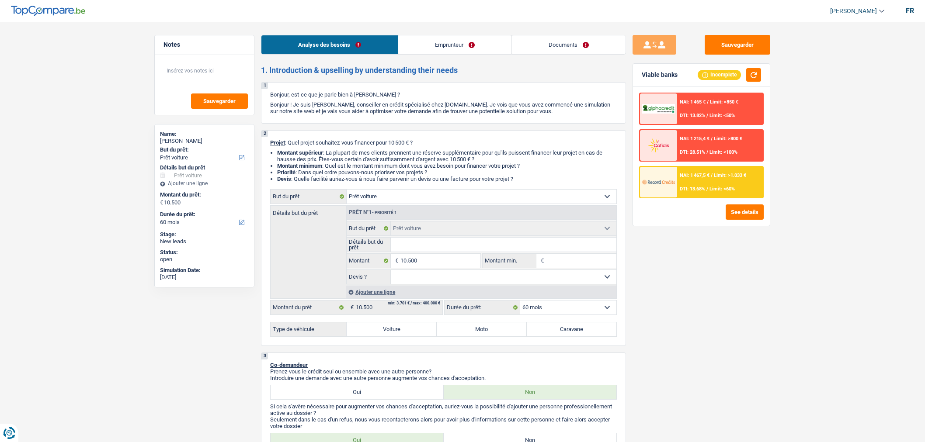
select select "60"
select select "unemployed"
select select "unemployment"
select select "liveWithParents"
select select "car"
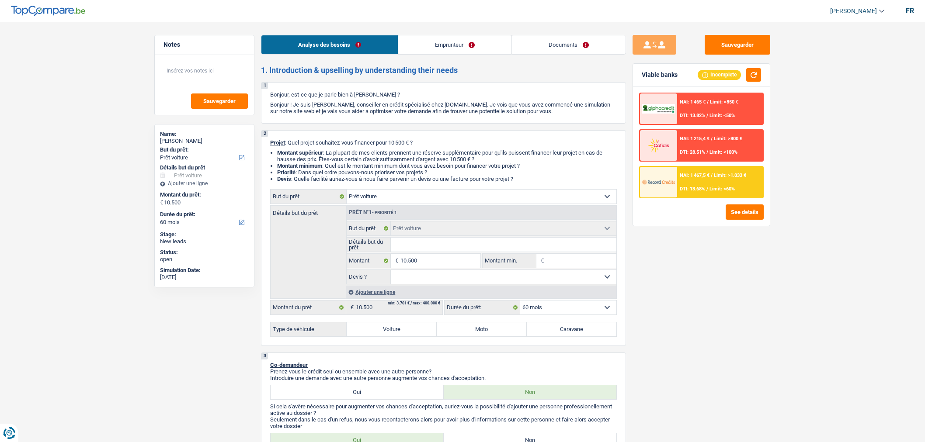
select select "car"
select select "60"
click at [455, 257] on input "10.500" at bounding box center [440, 261] width 80 height 14
type input "1"
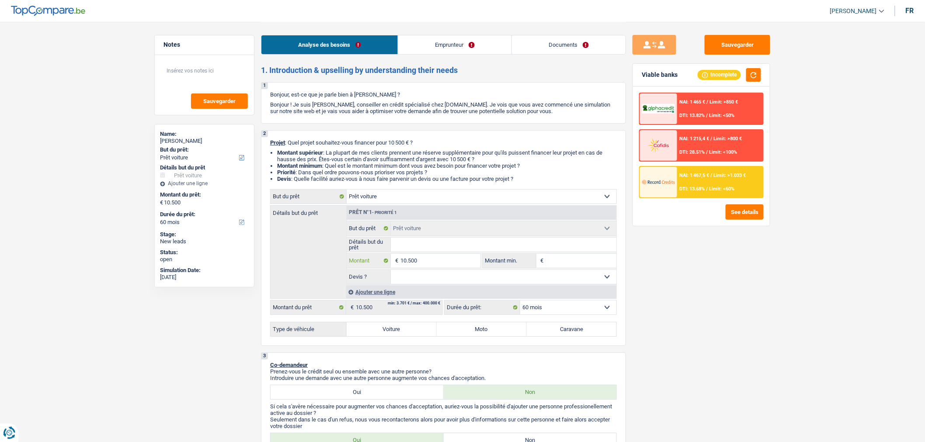
type input "1"
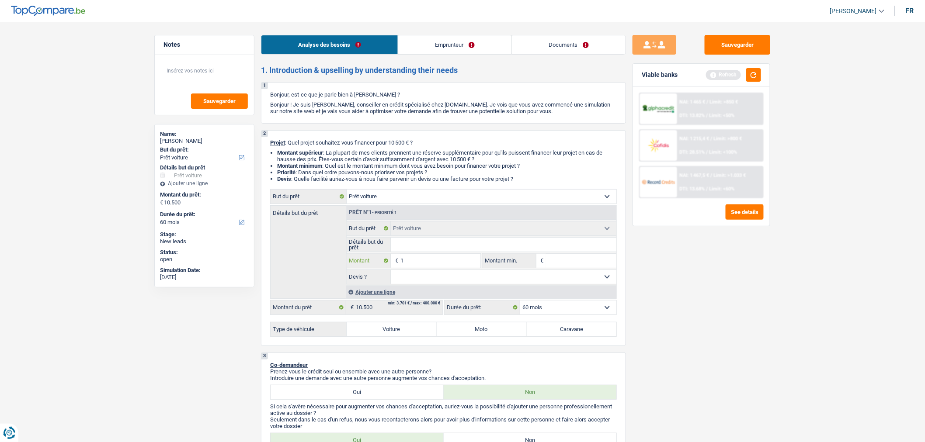
type input "15"
type input "150"
type input "1.500"
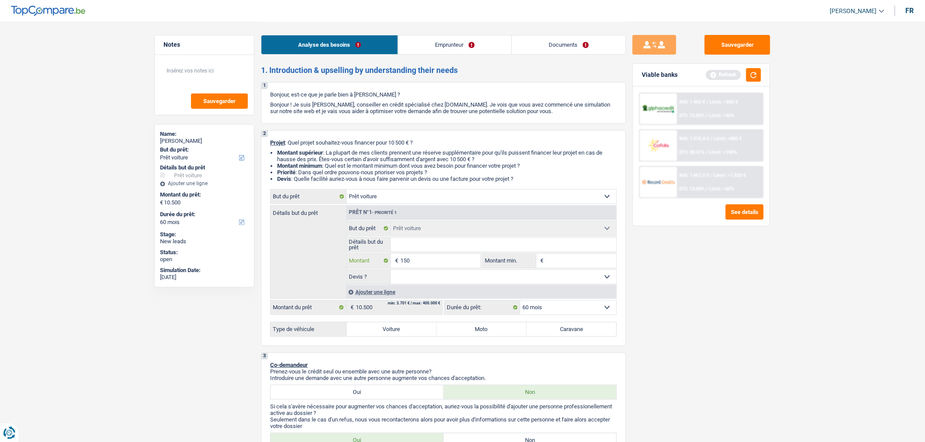
type input "1.500"
type input "15.000"
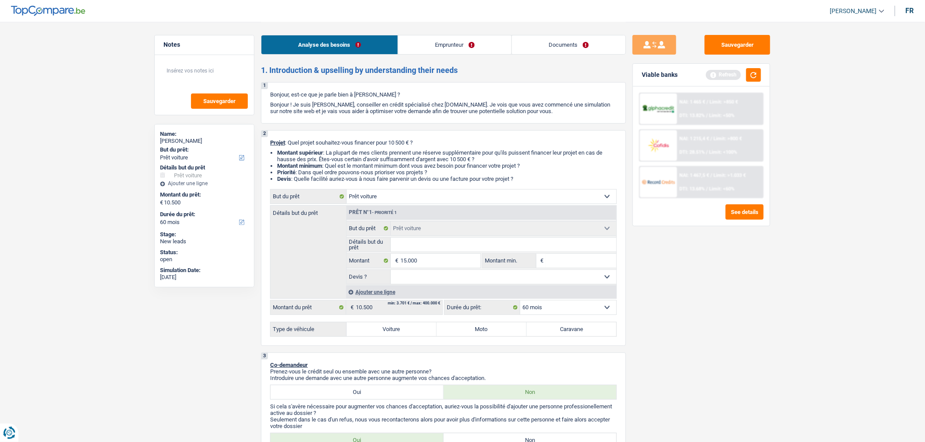
type input "15.000"
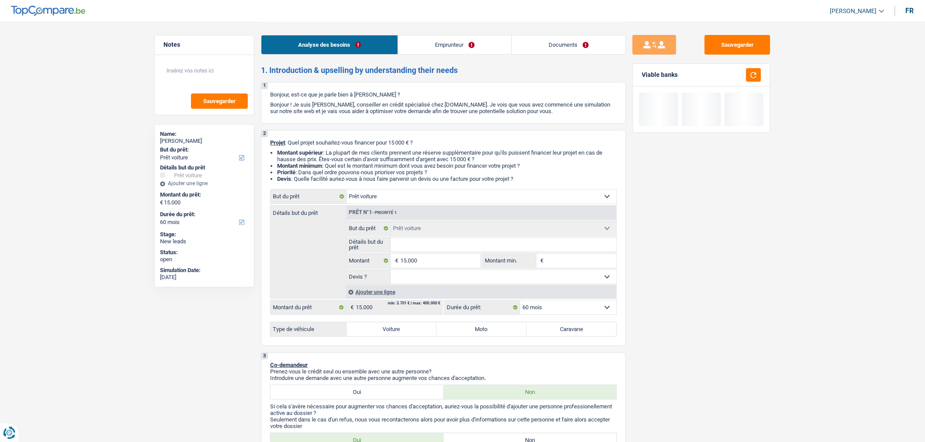
click at [483, 281] on select "Oui Non Non répondu Sélectionner une option" at bounding box center [504, 277] width 226 height 14
select select "yes"
click at [391, 272] on select "Oui Non Non répondu Sélectionner une option" at bounding box center [504, 277] width 226 height 14
select select "yes"
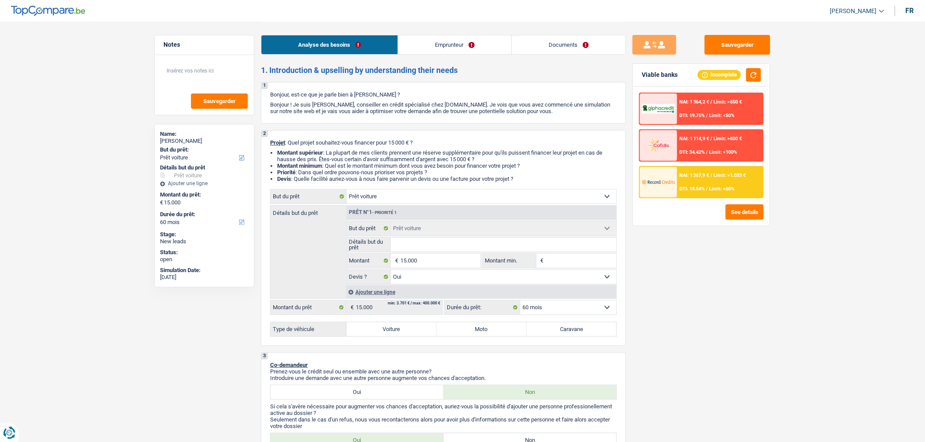
click at [413, 327] on label "Voiture" at bounding box center [392, 330] width 90 height 14
click at [413, 327] on input "Voiture" at bounding box center [392, 330] width 90 height 14
radio input "true"
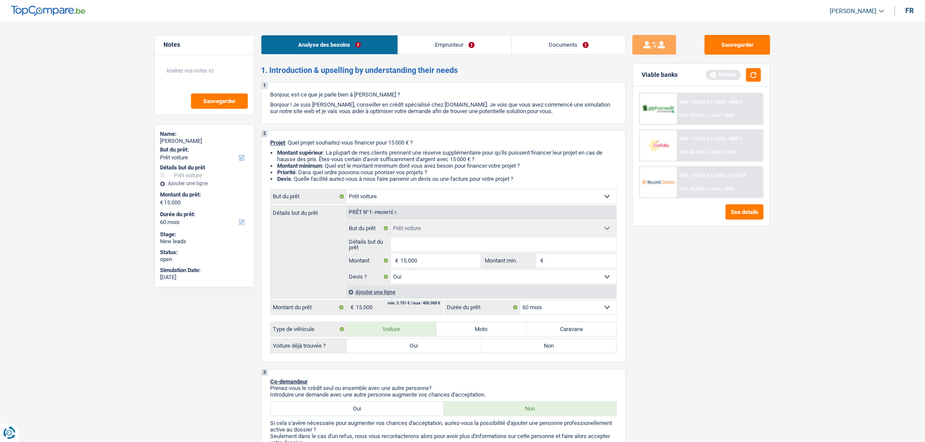
click at [524, 347] on label "Non" at bounding box center [549, 346] width 135 height 14
click at [524, 347] on input "Non" at bounding box center [549, 346] width 135 height 14
radio input "true"
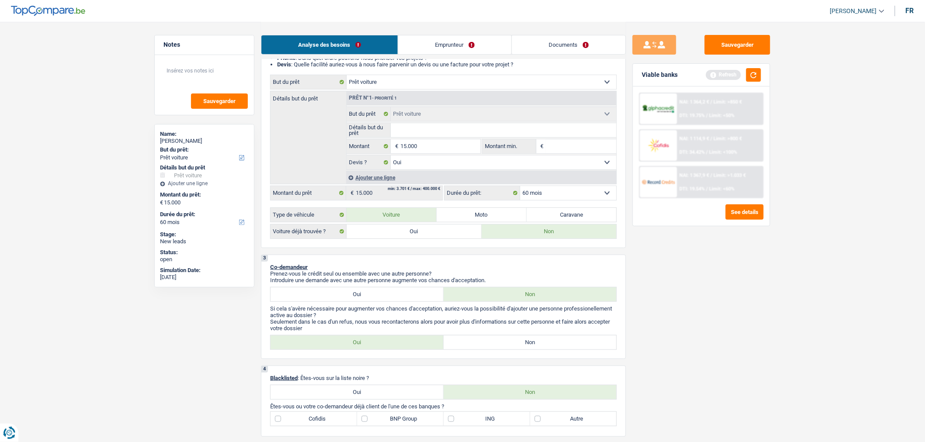
scroll to position [120, 0]
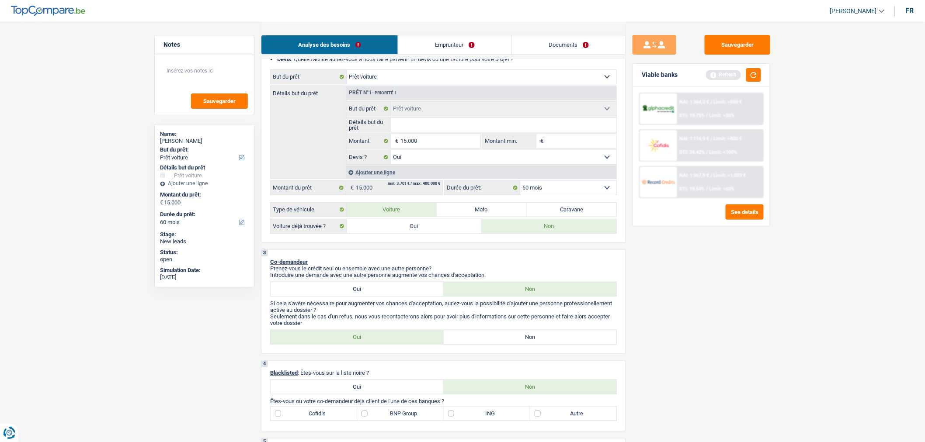
click at [524, 344] on label "Non" at bounding box center [530, 337] width 173 height 14
click at [524, 344] on input "Non" at bounding box center [530, 337] width 173 height 14
radio input "true"
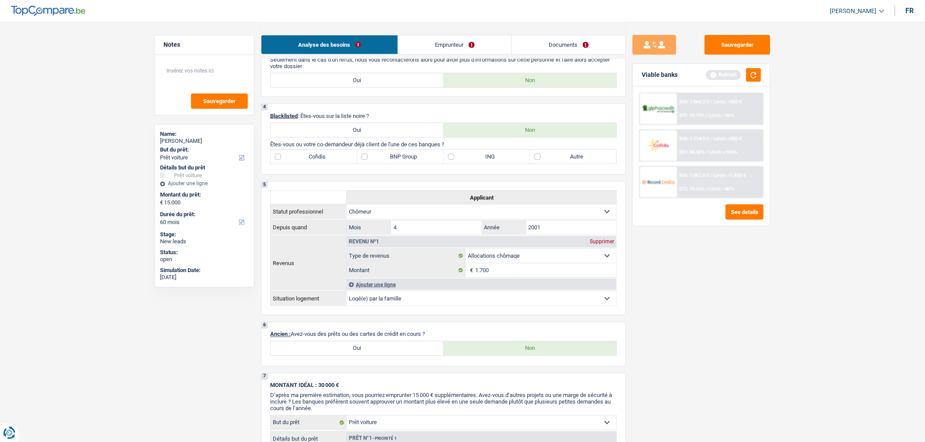
scroll to position [376, 0]
click at [754, 73] on button "button" at bounding box center [753, 75] width 15 height 14
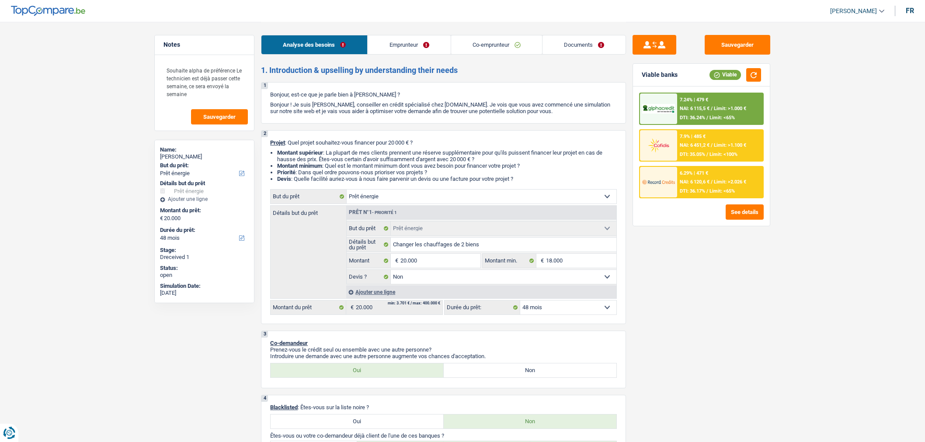
select select "energy"
select select "48"
select select "energy"
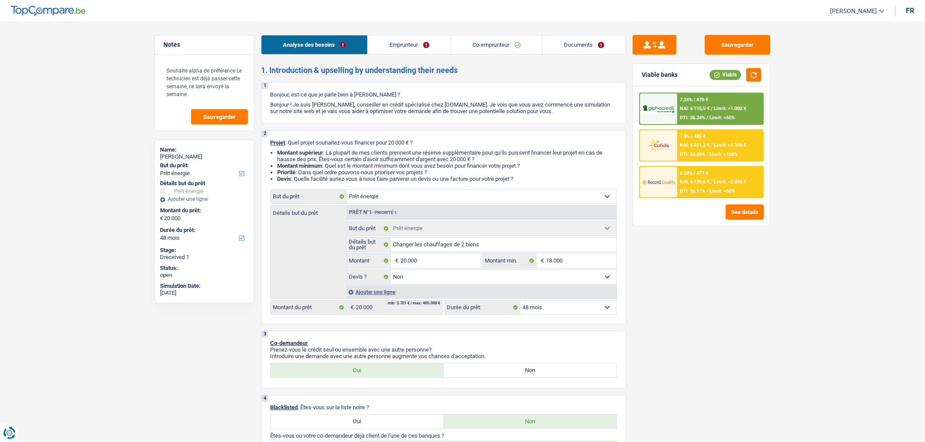
select select "false"
select select "48"
select select "publicEmployee"
select select "mutuality"
select select "familyAllowances"
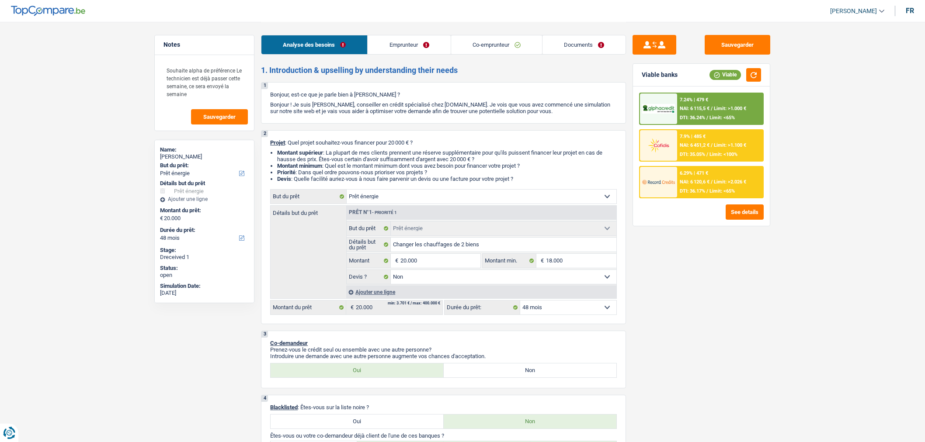
select select "netSalary"
select select "other"
select select "mealVouchers"
select select "mutualityIndemnity"
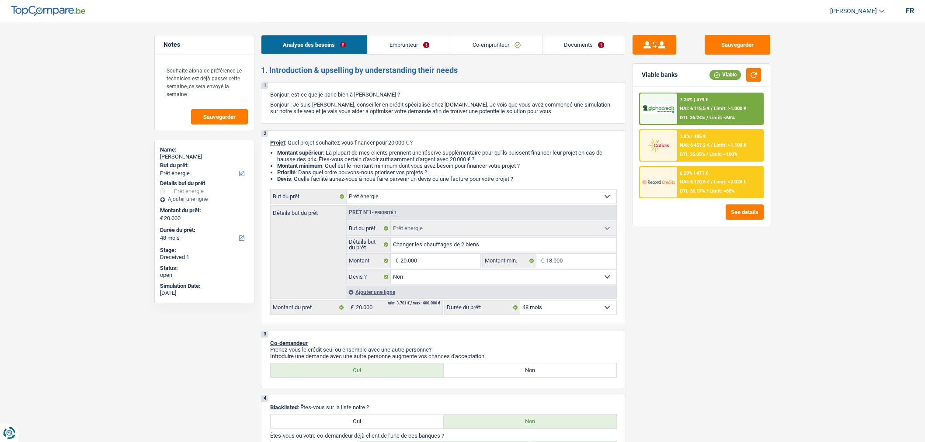
select select "ownerWithMortgage"
select select "mortgage"
select select "360"
select select "carLoan"
select select "60"
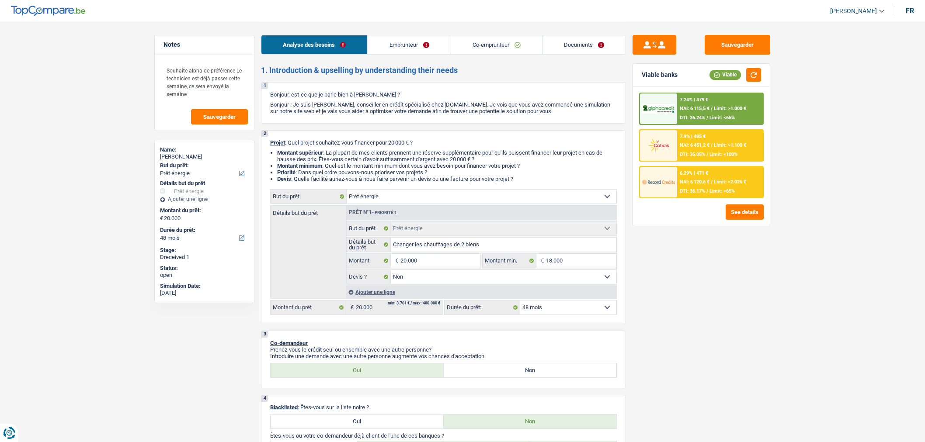
select select "renovationLoan"
select select "48"
select select "carLoan"
select select "48"
select select "energy"
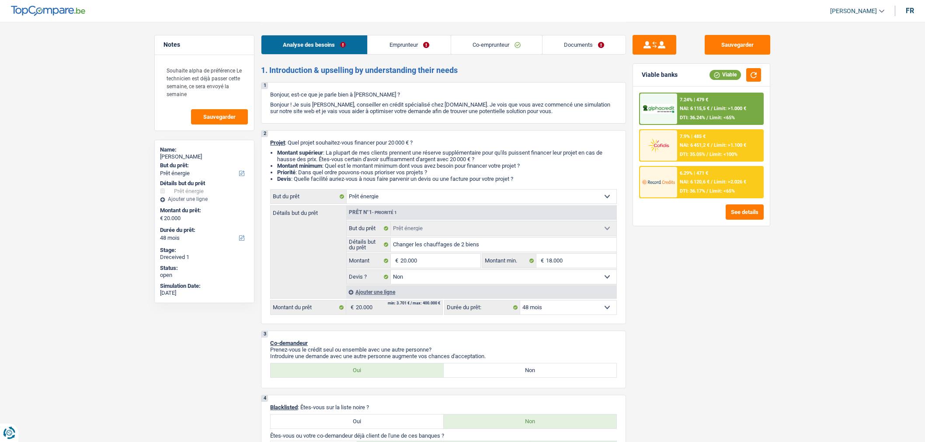
select select "energy"
select select "false"
select select "48"
click at [436, 37] on link "Emprunteur" at bounding box center [409, 44] width 83 height 19
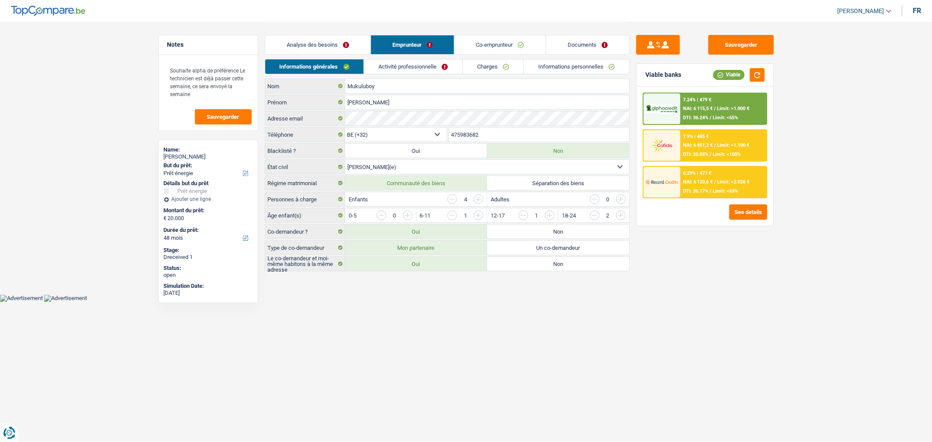
click at [485, 45] on link "Co-emprunteur" at bounding box center [500, 44] width 91 height 19
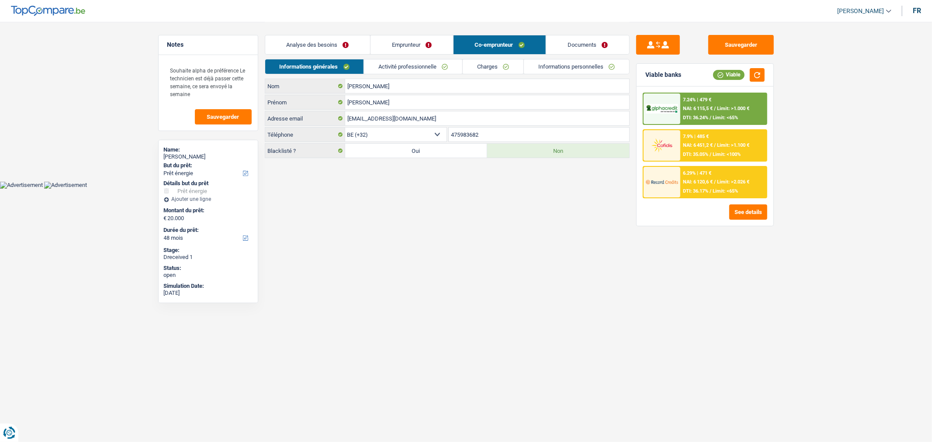
click at [415, 69] on link "Activité professionnelle" at bounding box center [413, 66] width 98 height 14
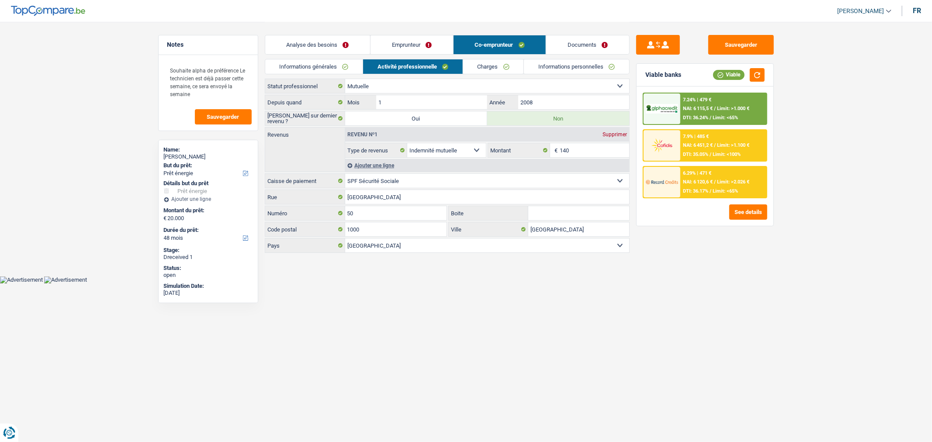
click at [552, 61] on link "Informations personnelles" at bounding box center [576, 66] width 105 height 14
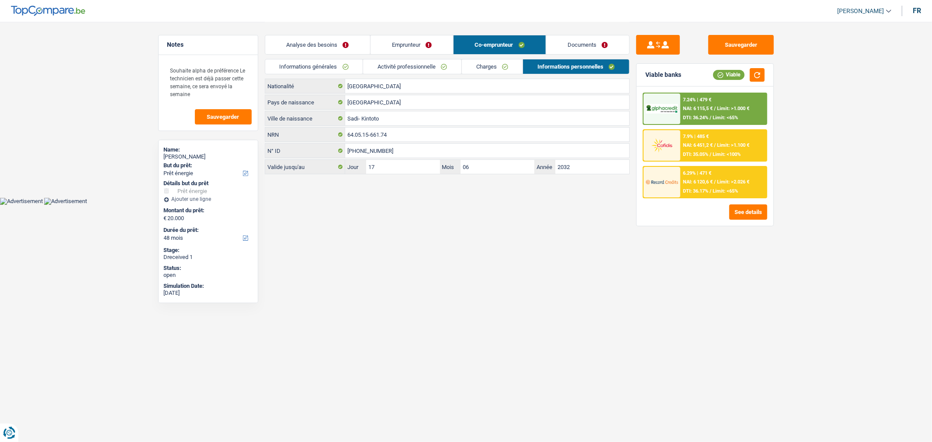
click at [577, 49] on link "Documents" at bounding box center [587, 44] width 83 height 19
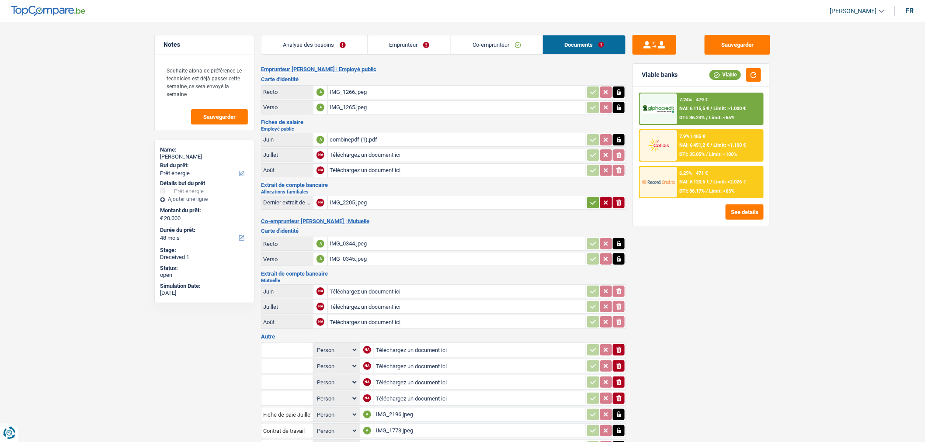
click at [417, 46] on link "Emprunteur" at bounding box center [409, 44] width 83 height 19
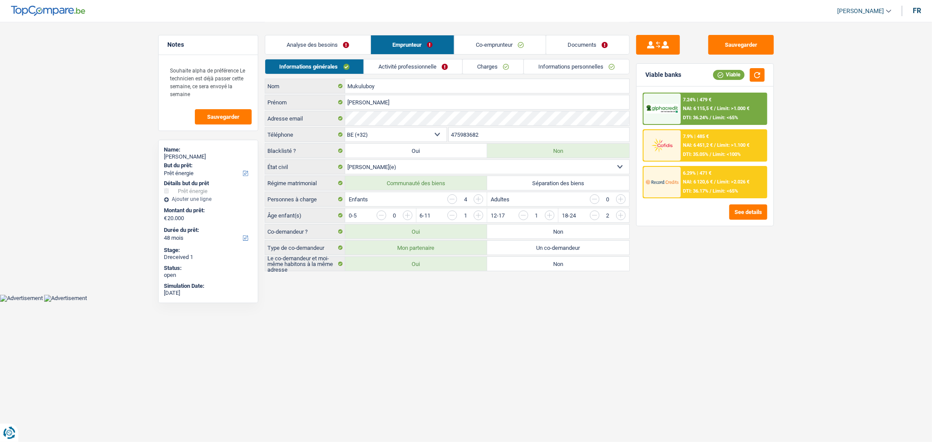
click at [427, 60] on link "Activité professionnelle" at bounding box center [413, 66] width 98 height 14
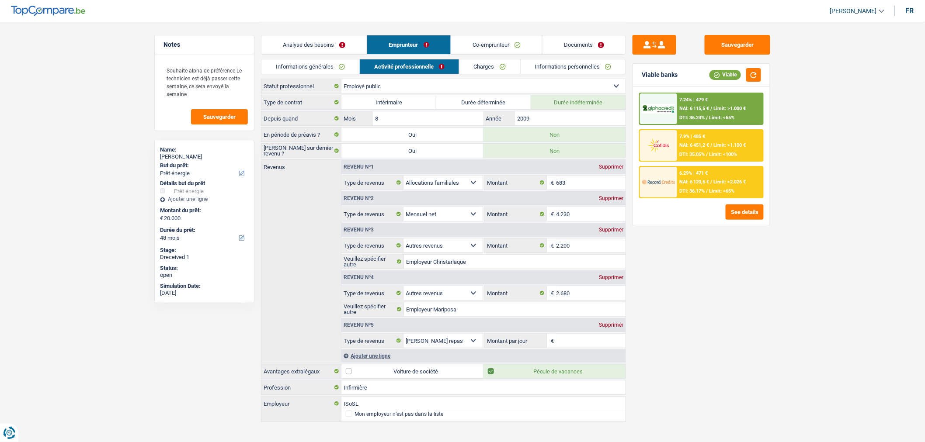
click at [484, 68] on link "Charges" at bounding box center [489, 66] width 61 height 14
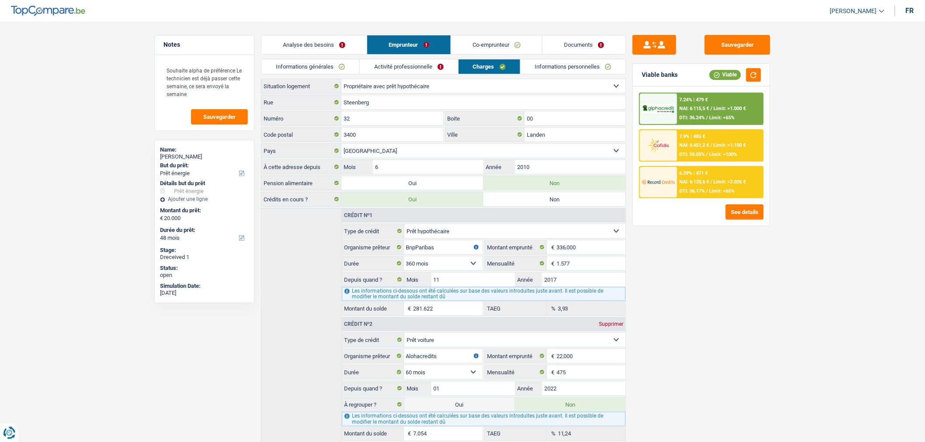
click at [481, 44] on link "Co-emprunteur" at bounding box center [496, 44] width 91 height 19
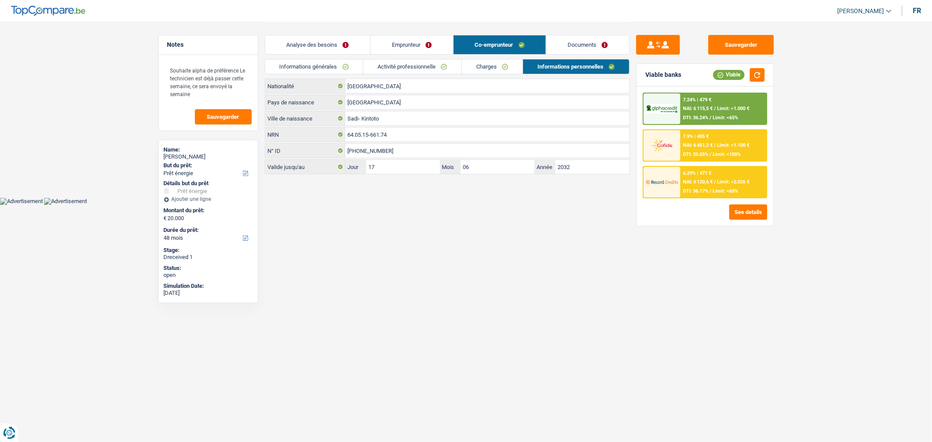
click at [428, 60] on link "Activité professionnelle" at bounding box center [412, 66] width 98 height 14
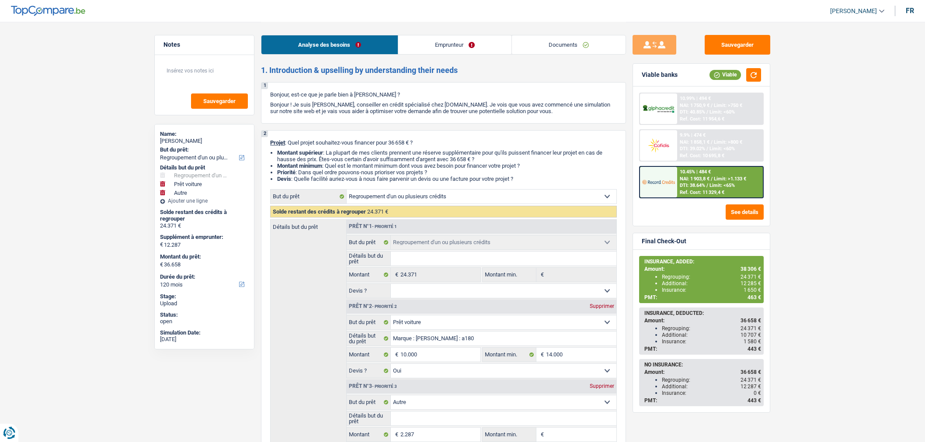
select select "refinancing"
select select "car"
select select "other"
select select "120"
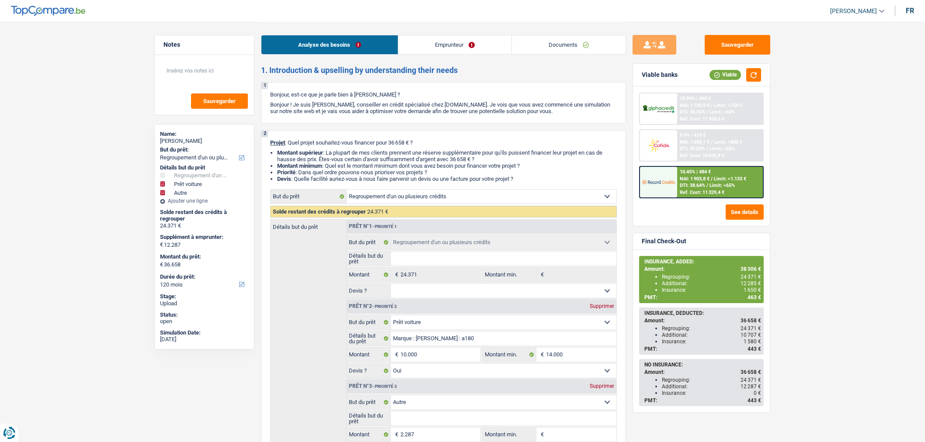
select select "refinancing"
select select "car"
select select "yes"
select select "other"
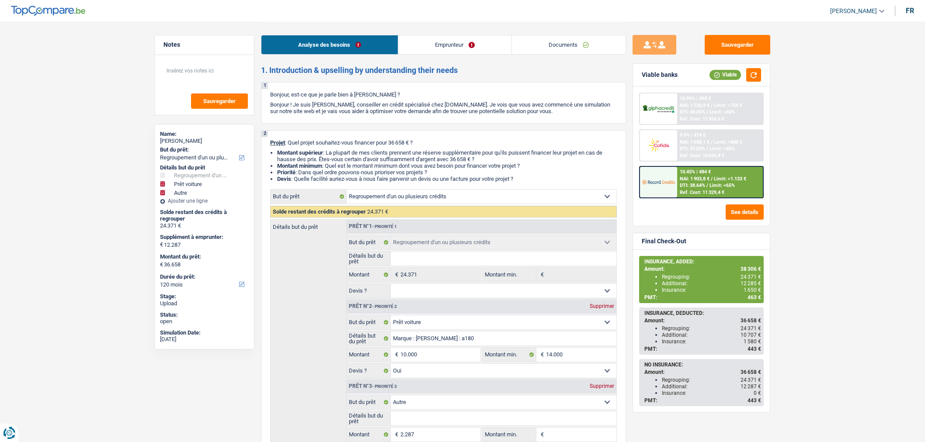
select select "120"
select select "privateEmployee"
select select "familyAllowances"
select select "netSalary"
select select "mealVouchers"
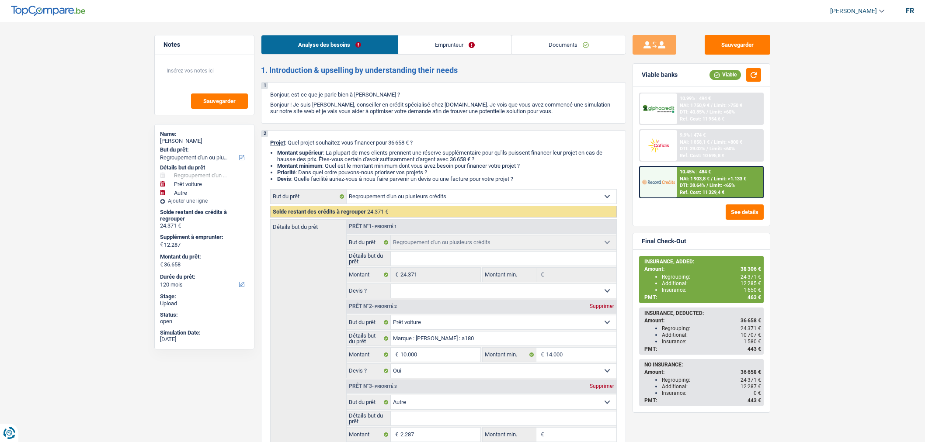
select select "ownerWithMortgage"
select select "cardOrCredit"
select select "personalLoan"
select select "familyEvent"
select select "120"
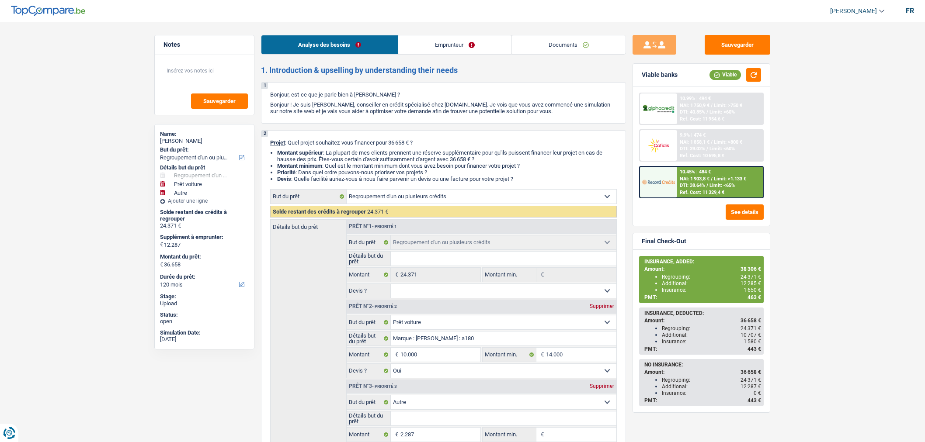
select select "mortgage"
select select "360"
select select "cardOrCredit"
select select "refinancing"
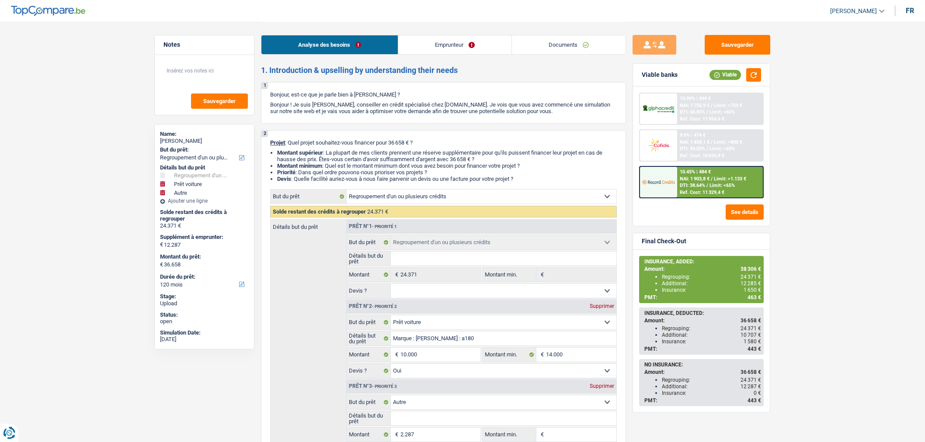
select select "car"
select select "yes"
select select "other"
select select "120"
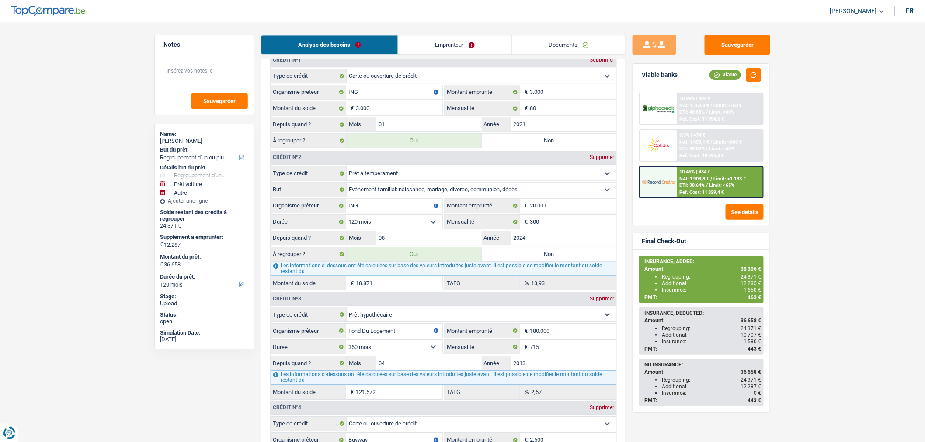
scroll to position [1005, 0]
click at [232, 73] on textarea at bounding box center [204, 74] width 87 height 26
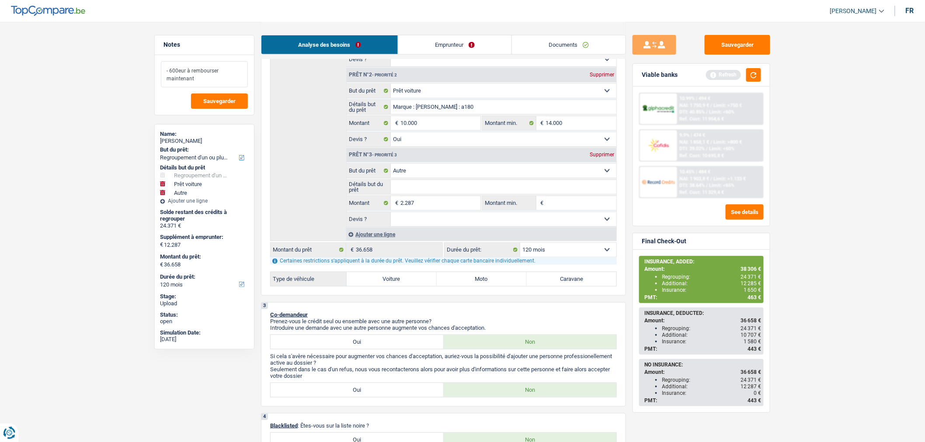
scroll to position [231, 0]
type textarea "- 600eur à rembourser maintenant"
click at [543, 45] on link "Documents" at bounding box center [569, 44] width 114 height 19
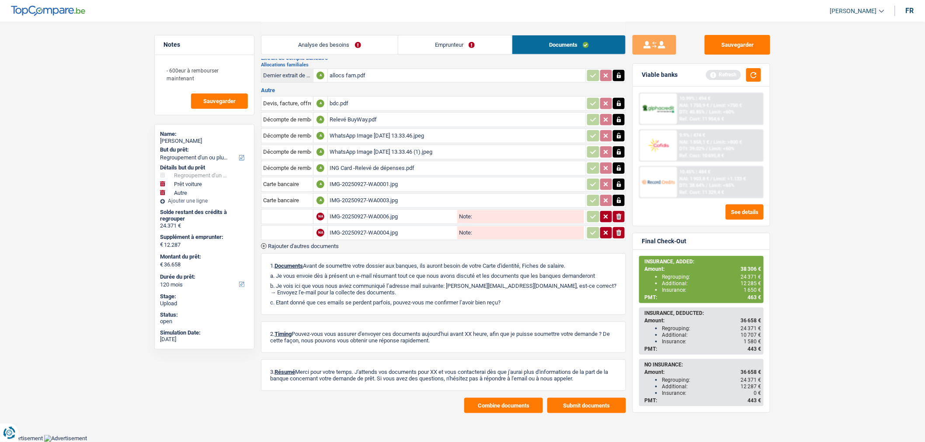
scroll to position [124, 0]
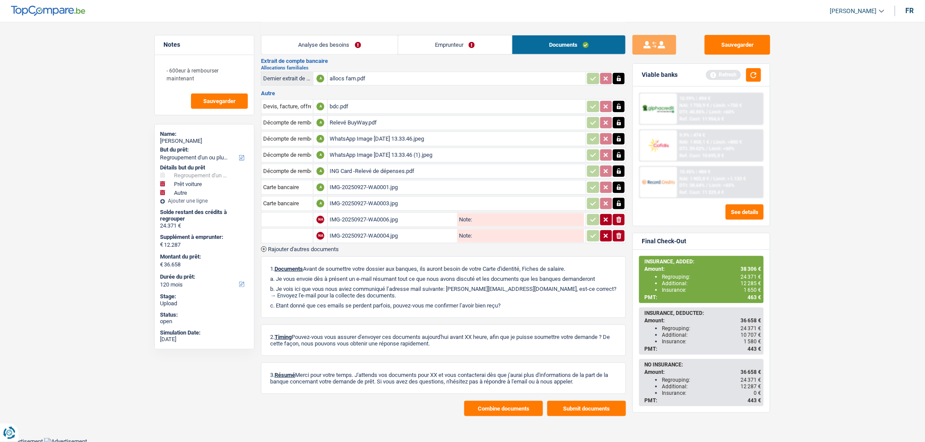
click at [394, 233] on div "IMG-20250927-WA0004.jpg" at bounding box center [393, 235] width 126 height 13
click at [380, 215] on div "IMG-20250927-WA0006.jpg" at bounding box center [393, 219] width 126 height 13
click at [329, 49] on link "Analyse des besoins" at bounding box center [329, 44] width 136 height 19
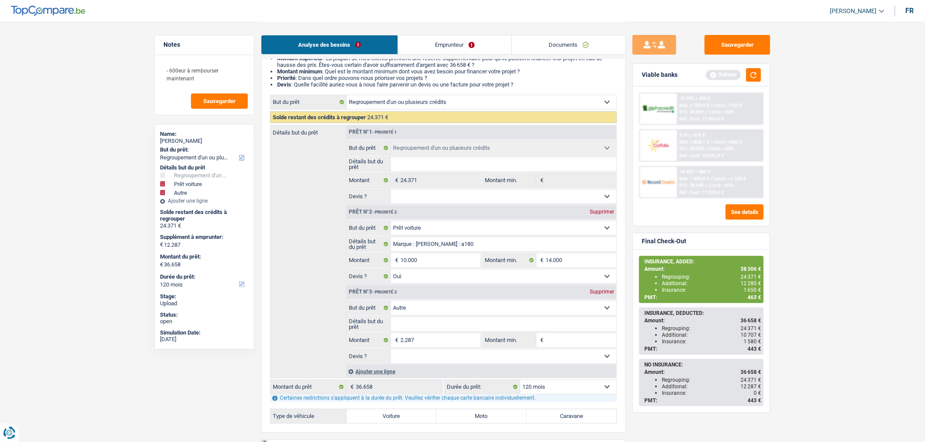
scroll to position [94, 0]
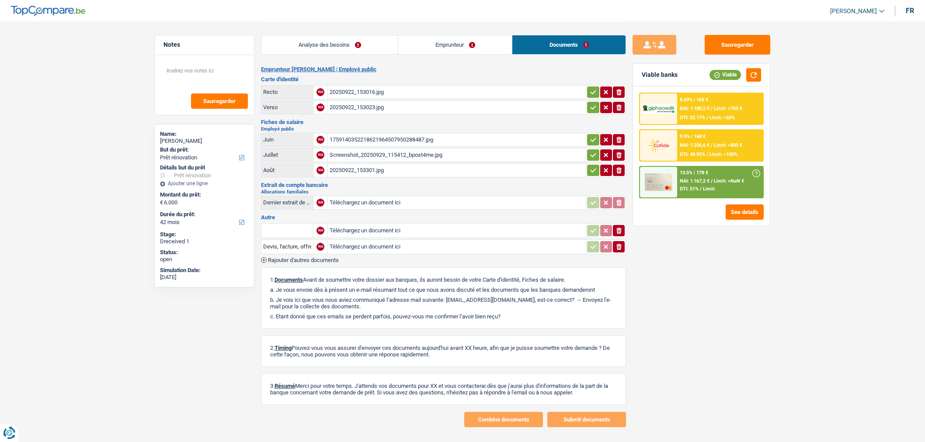
select select "renovation"
select select "42"
click at [422, 173] on div "20250922_153301.jpg" at bounding box center [457, 170] width 254 height 13
click at [403, 153] on div "Screenshot_20250929_115412_bpost4me.jpg" at bounding box center [457, 155] width 254 height 13
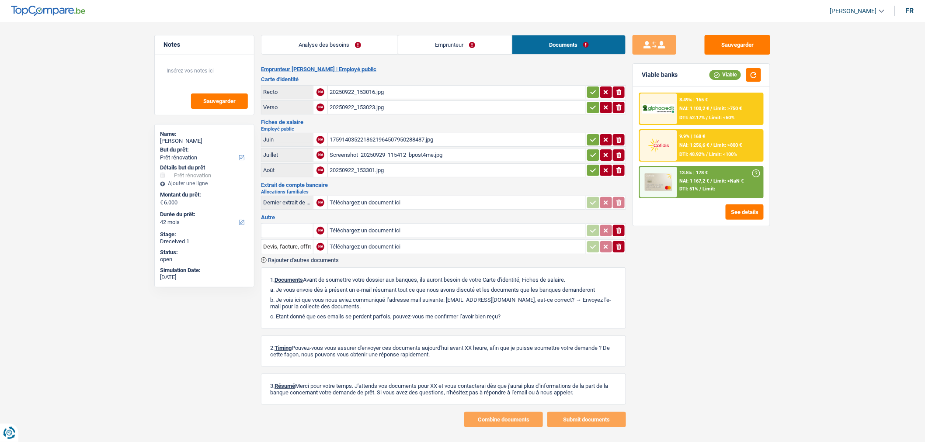
click at [370, 136] on div "1759140352218621964507950288487.jpg" at bounding box center [457, 139] width 254 height 13
click at [430, 173] on div "20250922_153301.jpg" at bounding box center [457, 170] width 254 height 13
click at [303, 225] on input "text" at bounding box center [287, 231] width 48 height 14
click at [326, 254] on li "Fiche de paie Août" at bounding box center [317, 259] width 103 height 11
type input "Fiche de paie Août"
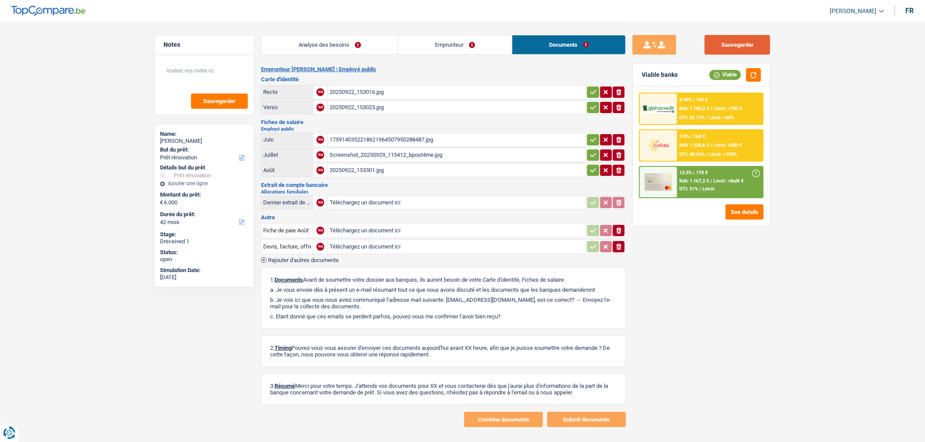
click at [729, 47] on button "Sauvegarder" at bounding box center [738, 45] width 66 height 20
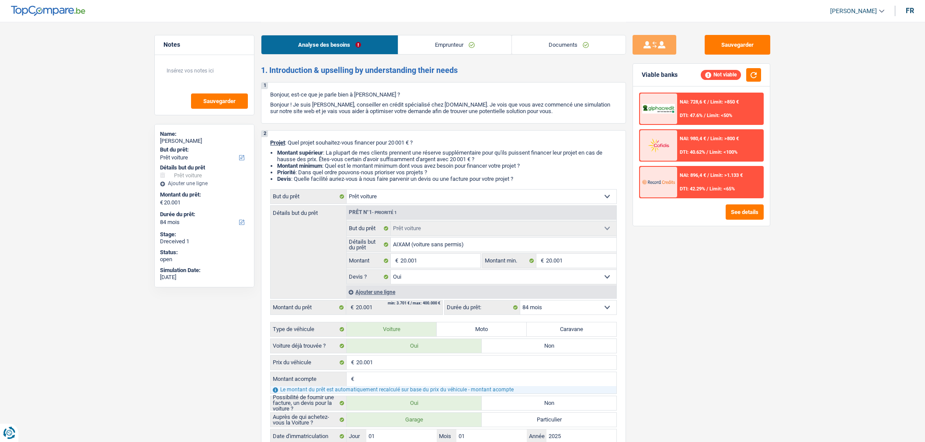
select select "car"
select select "84"
select select "car"
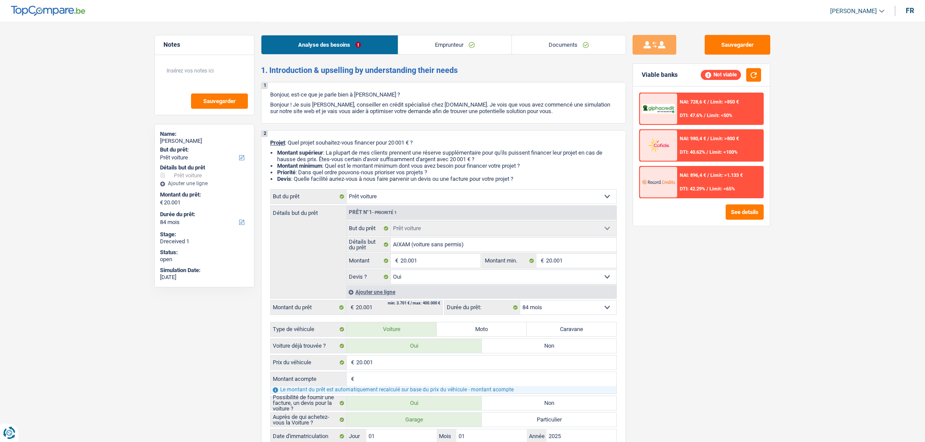
select select "yes"
select select "84"
select select "worker"
select select "familyAllowances"
select select "netSalary"
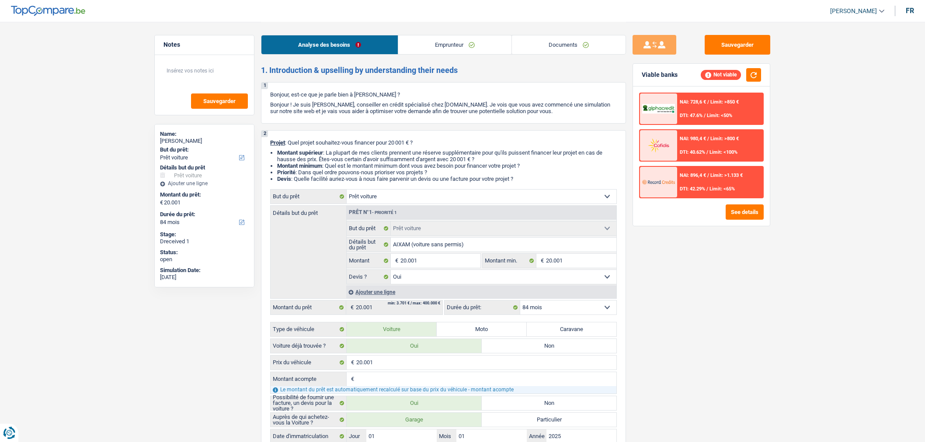
select select "mealVouchers"
select select "rents"
select select "car"
select select "yes"
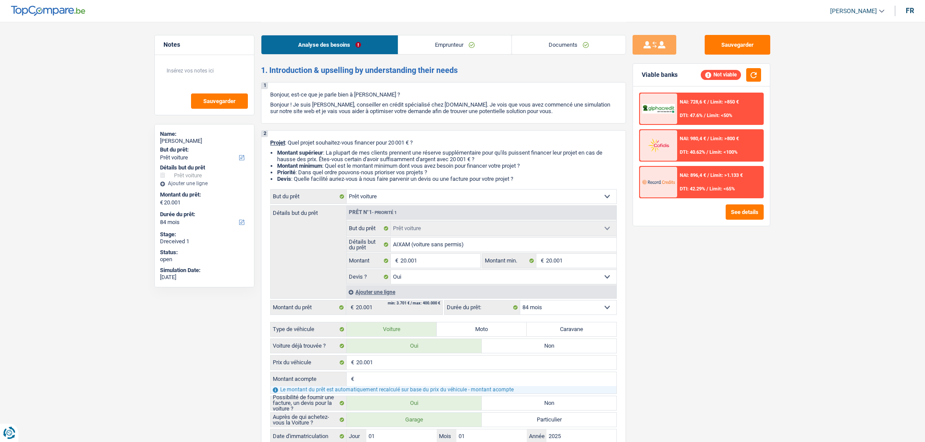
select select "84"
click at [468, 44] on link "Emprunteur" at bounding box center [454, 44] width 113 height 19
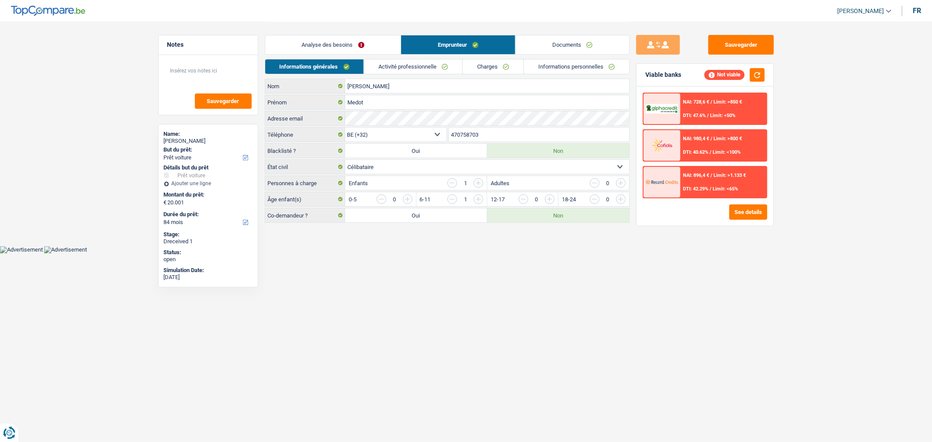
click at [356, 45] on link "Analyse des besoins" at bounding box center [333, 44] width 136 height 19
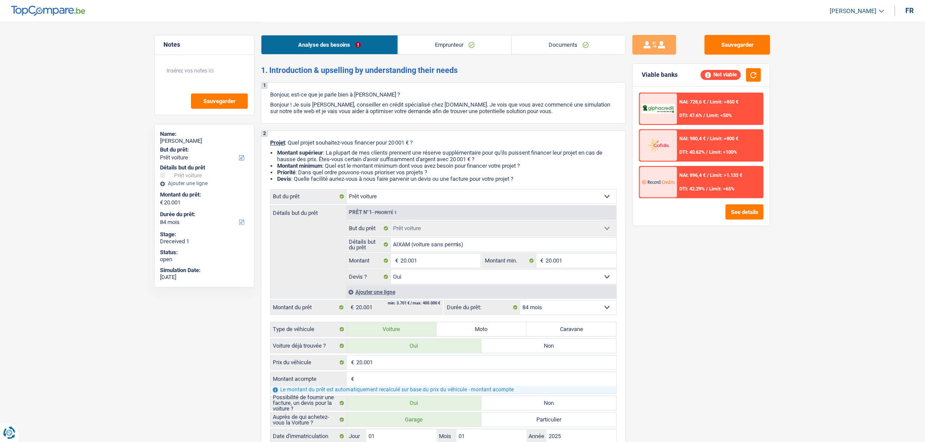
click at [575, 50] on link "Documents" at bounding box center [569, 44] width 114 height 19
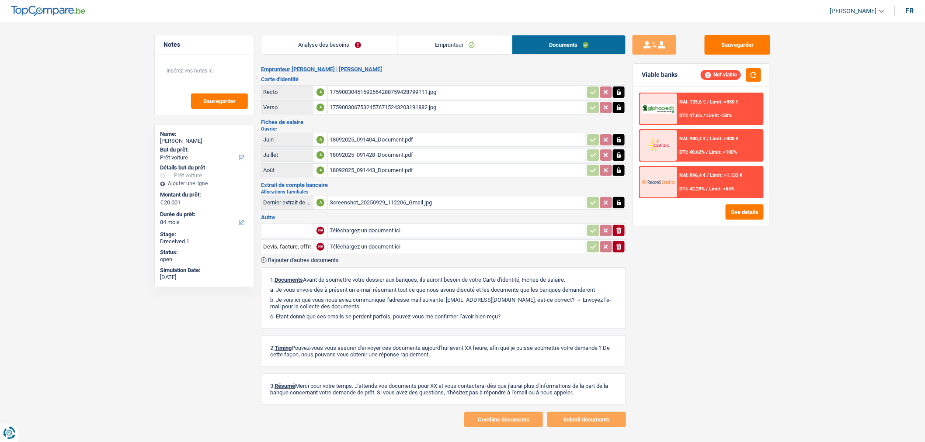
click at [346, 44] on link "Analyse des besoins" at bounding box center [329, 44] width 136 height 19
